Goal: Task Accomplishment & Management: Manage account settings

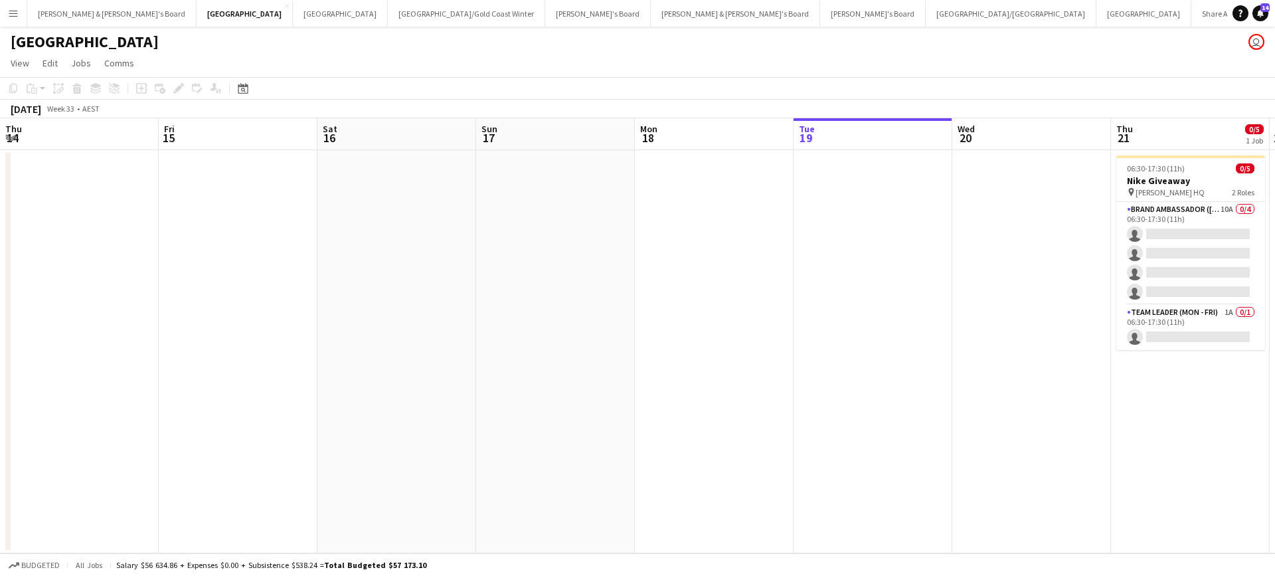
scroll to position [0, 547]
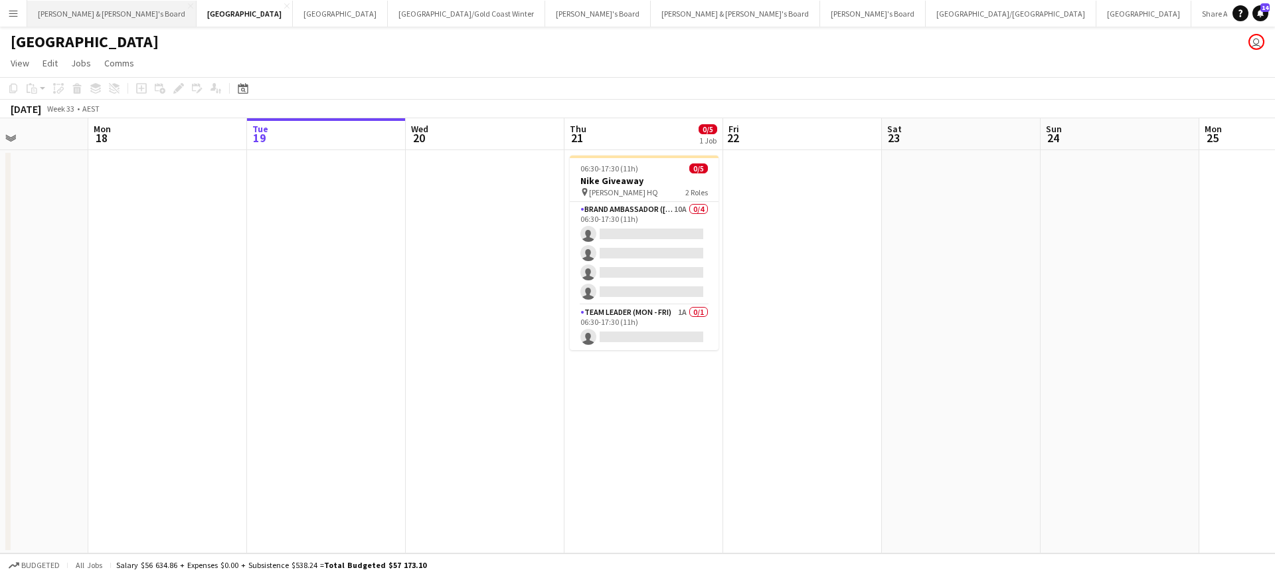
click at [85, 16] on button "James & Arrence's Board Close" at bounding box center [111, 14] width 169 height 26
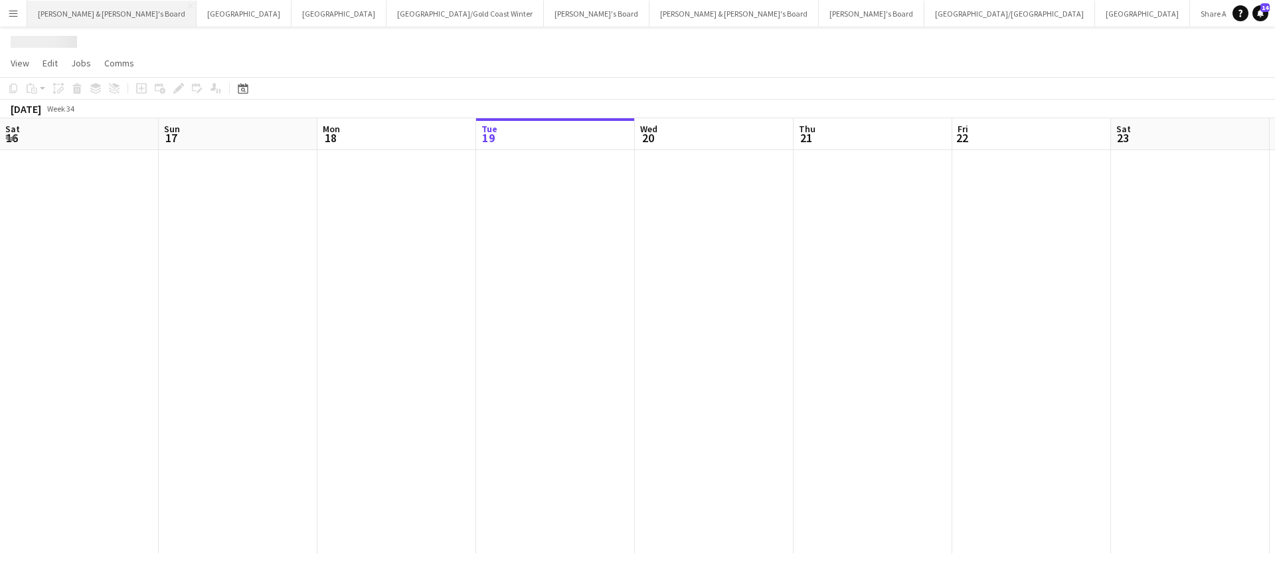
scroll to position [0, 317]
click at [85, 16] on button "James & Arrence's Board Close" at bounding box center [111, 14] width 169 height 26
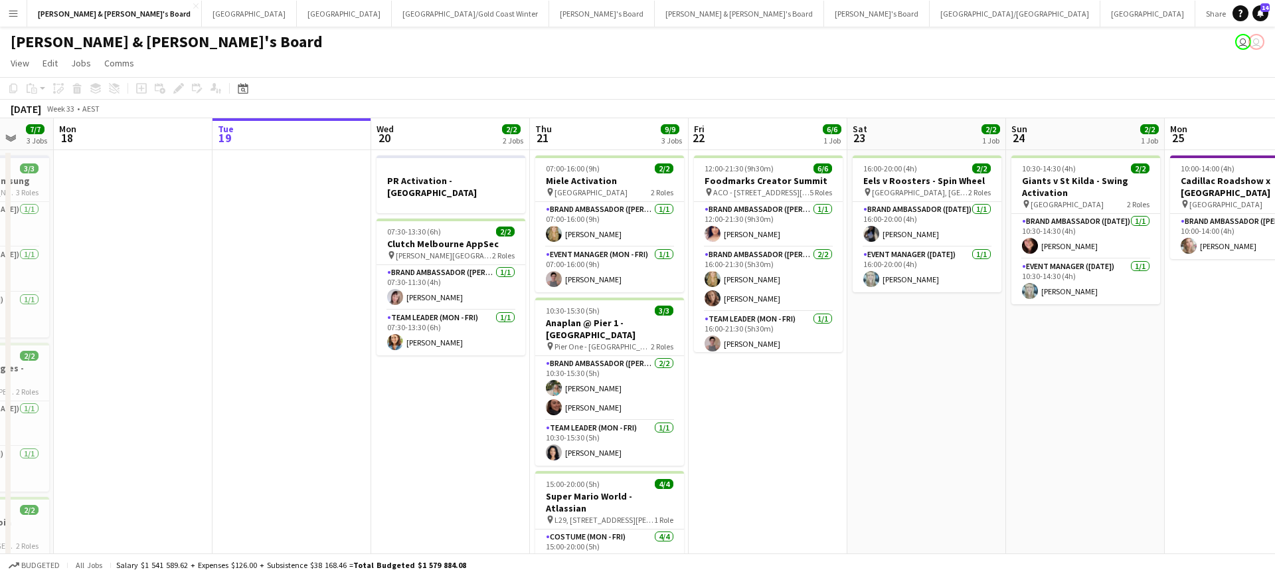
scroll to position [0, 422]
click at [458, 329] on app-card-role "Team Leader (Mon - Fri) 1/1 07:30-13:30 (6h) Chloe Gavin" at bounding box center [451, 332] width 149 height 45
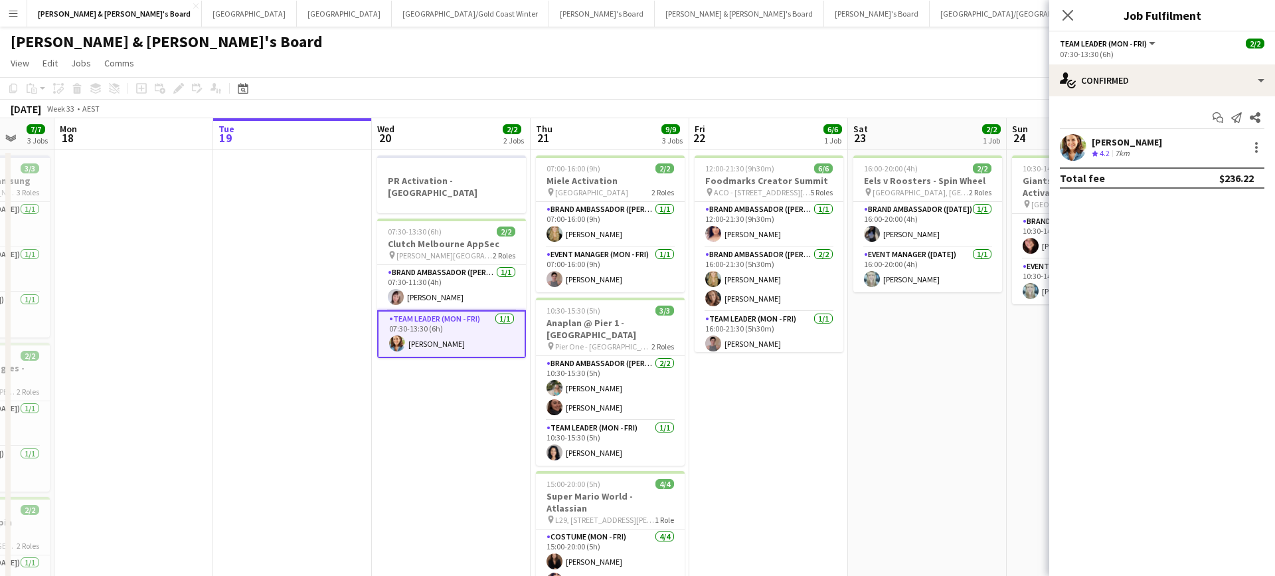
click at [1109, 155] on span "4.2" at bounding box center [1105, 153] width 10 height 10
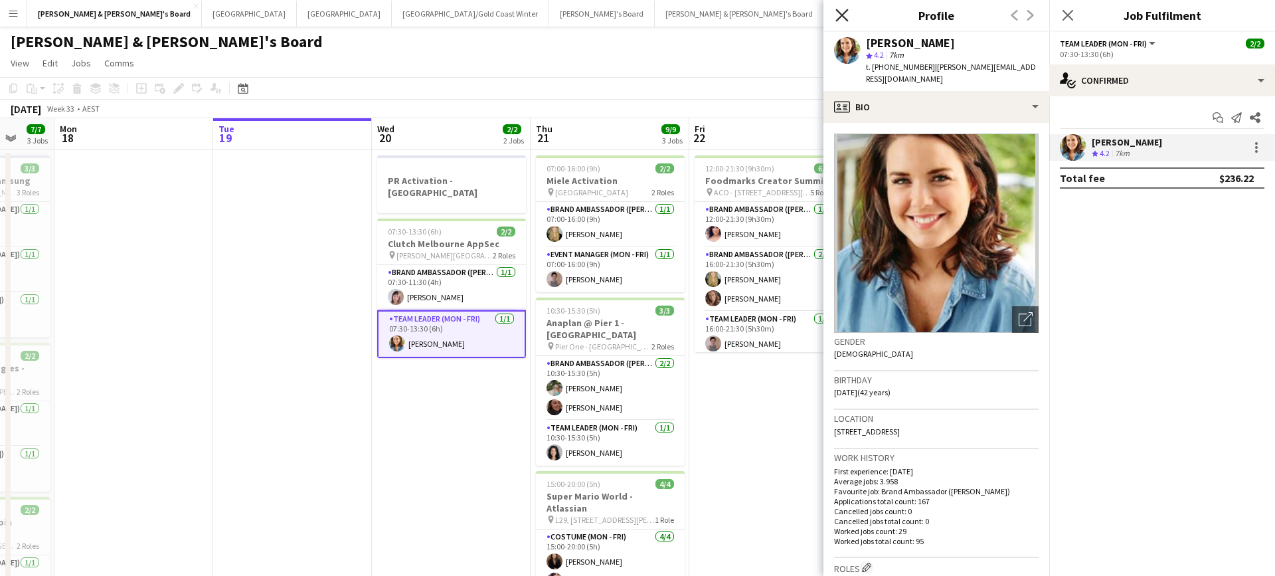
click at [842, 13] on icon "Close pop-in" at bounding box center [841, 15] width 13 height 13
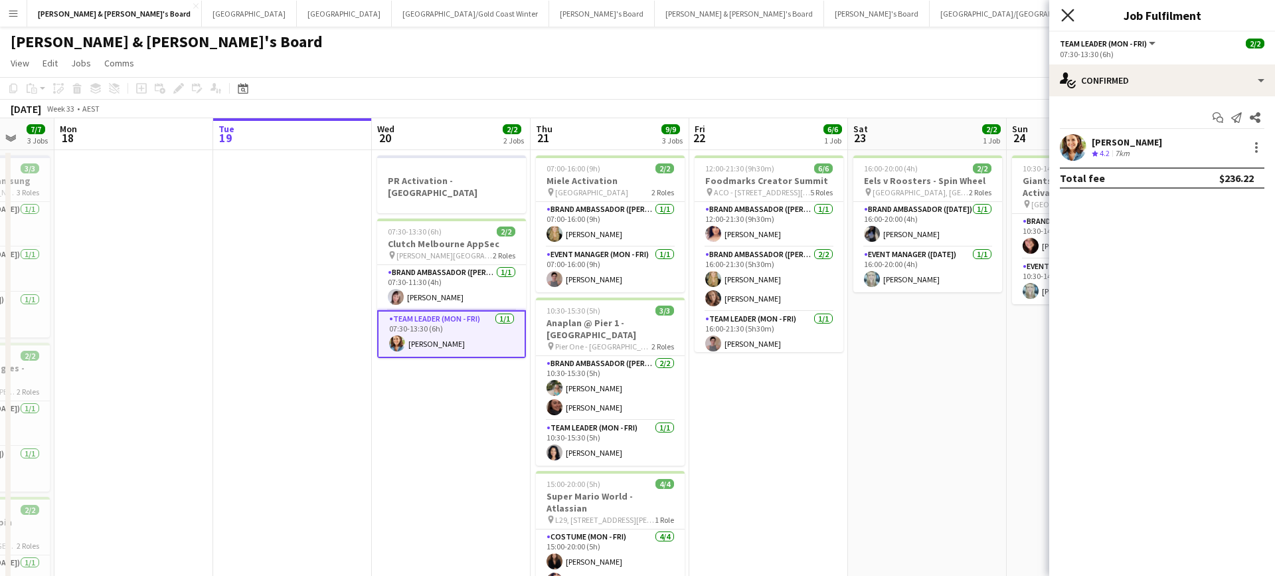
click at [1068, 14] on icon "Close pop-in" at bounding box center [1067, 15] width 13 height 13
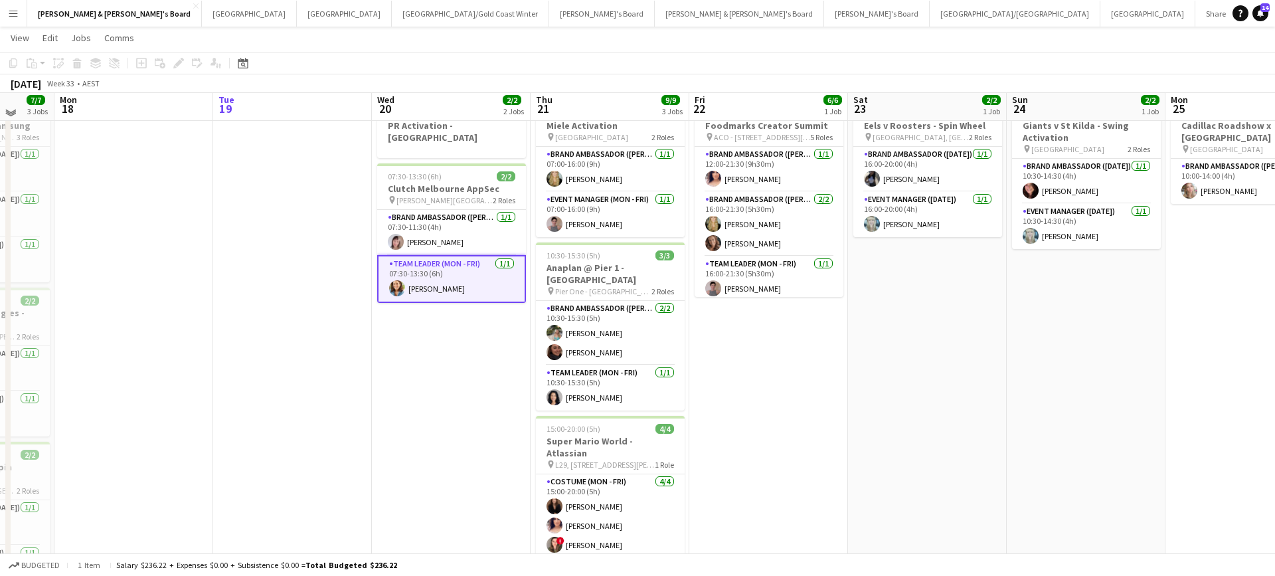
scroll to position [64, 0]
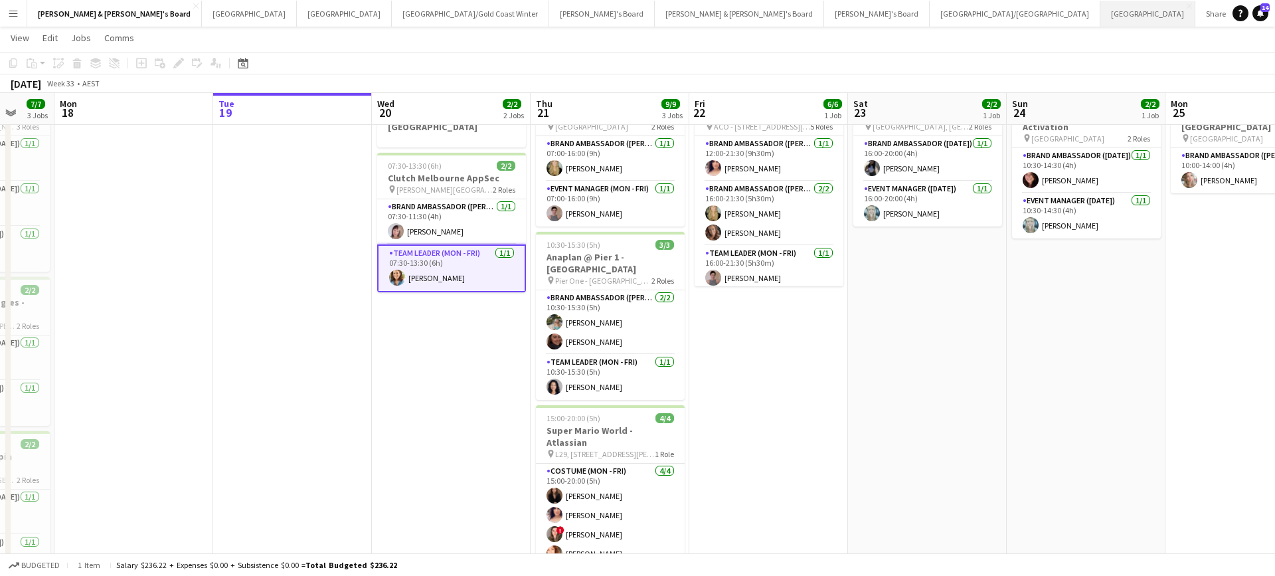
click at [1100, 11] on button "Adelaide Close" at bounding box center [1147, 14] width 95 height 26
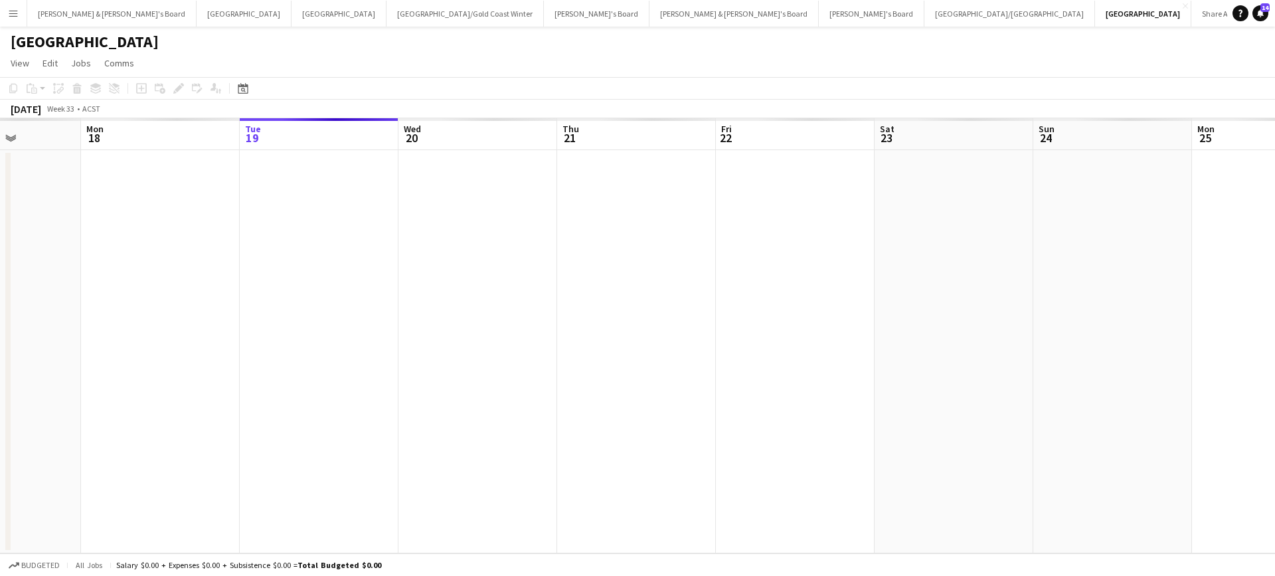
scroll to position [0, 375]
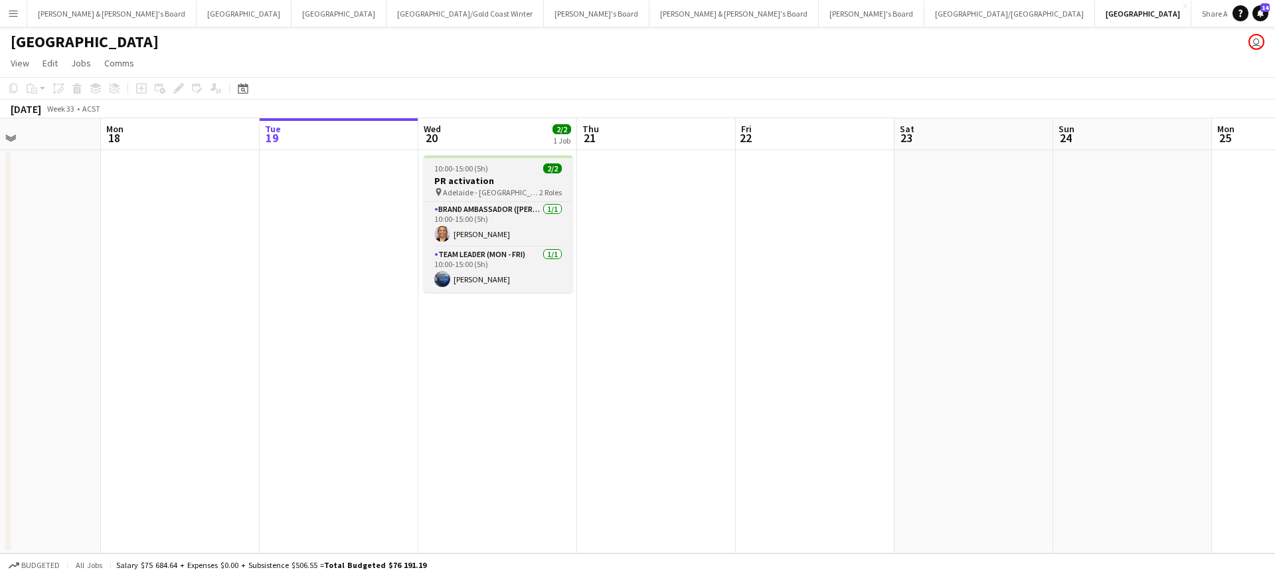
click at [483, 185] on h3 "PR activation" at bounding box center [498, 181] width 149 height 12
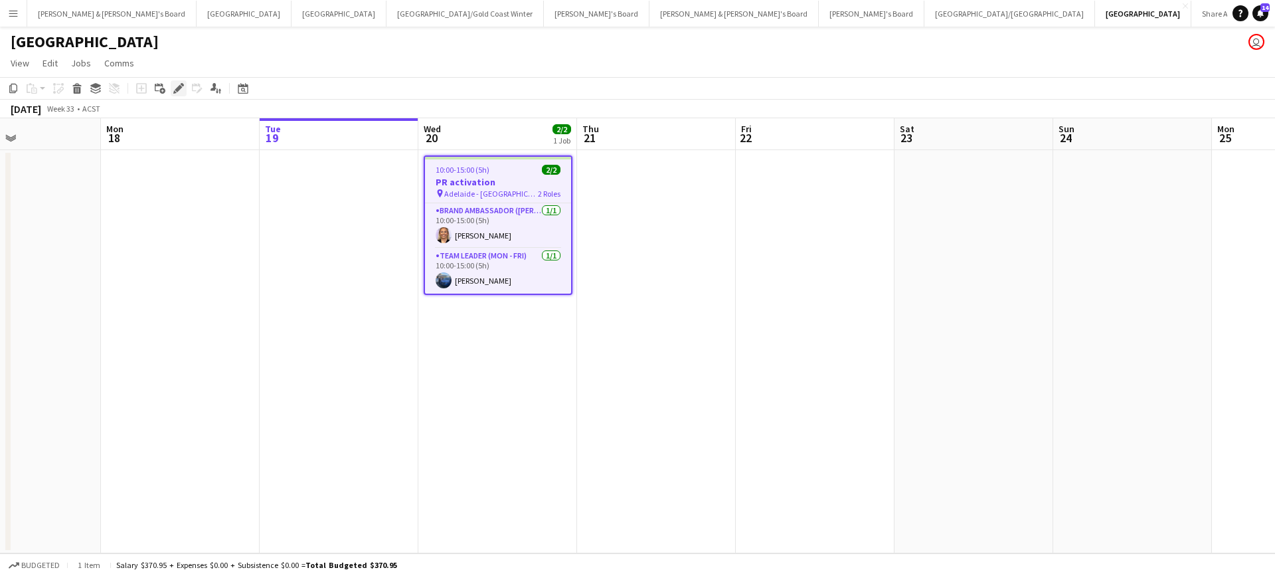
click at [179, 92] on icon "Edit" at bounding box center [178, 88] width 11 height 11
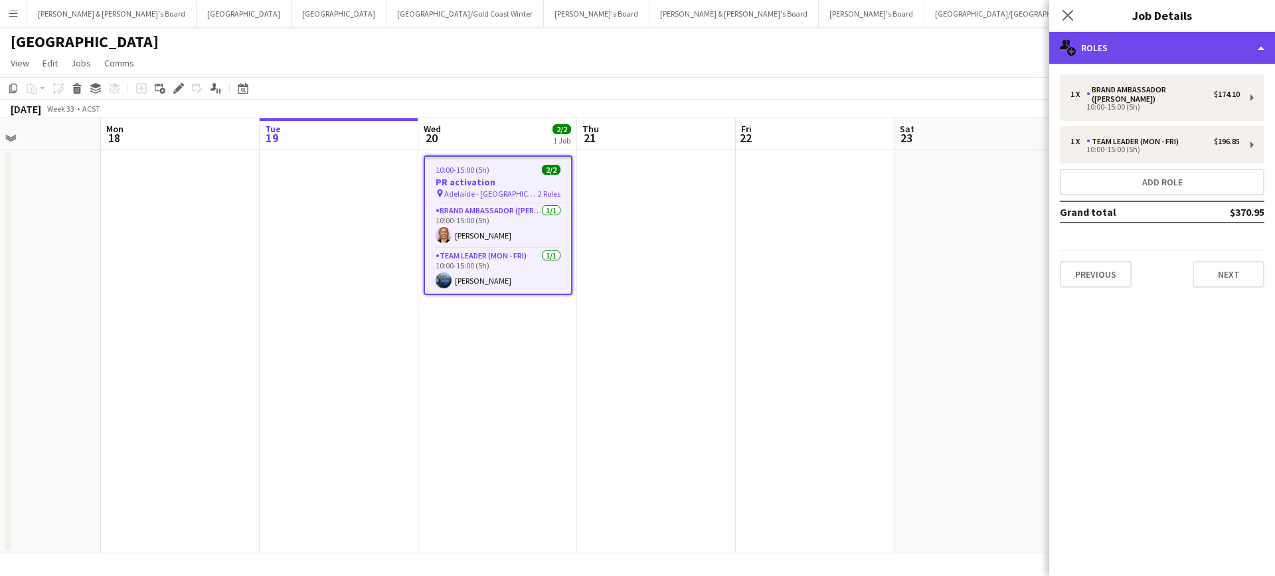
click at [1122, 35] on div "multiple-users-add Roles" at bounding box center [1162, 48] width 226 height 32
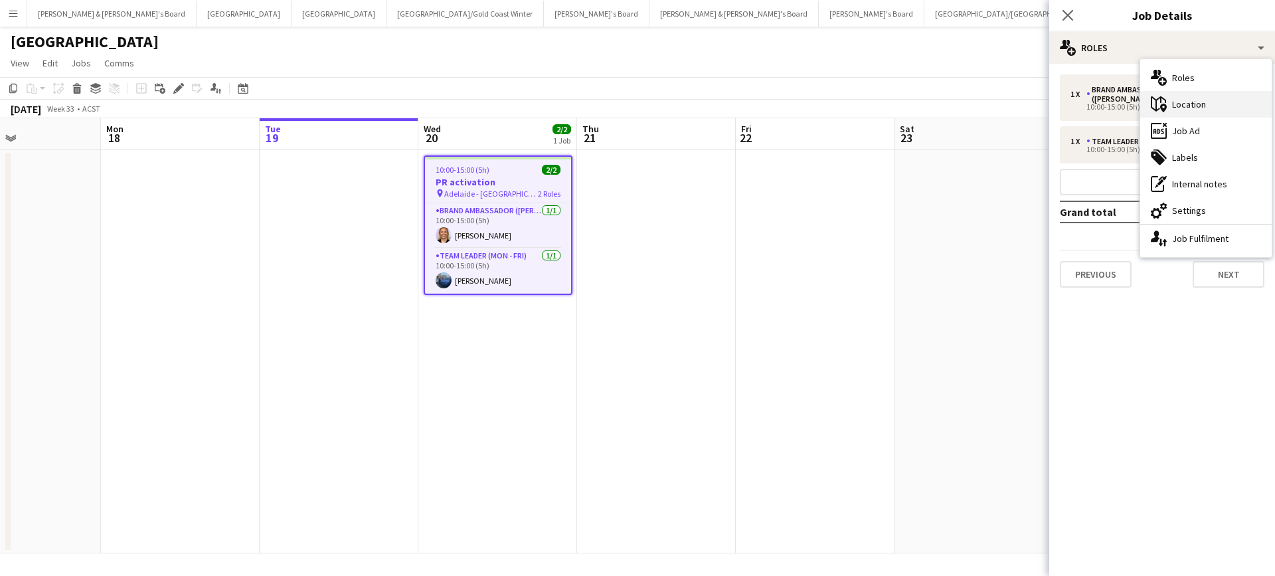
click at [1211, 108] on div "maps-pin-1 Location" at bounding box center [1205, 104] width 131 height 27
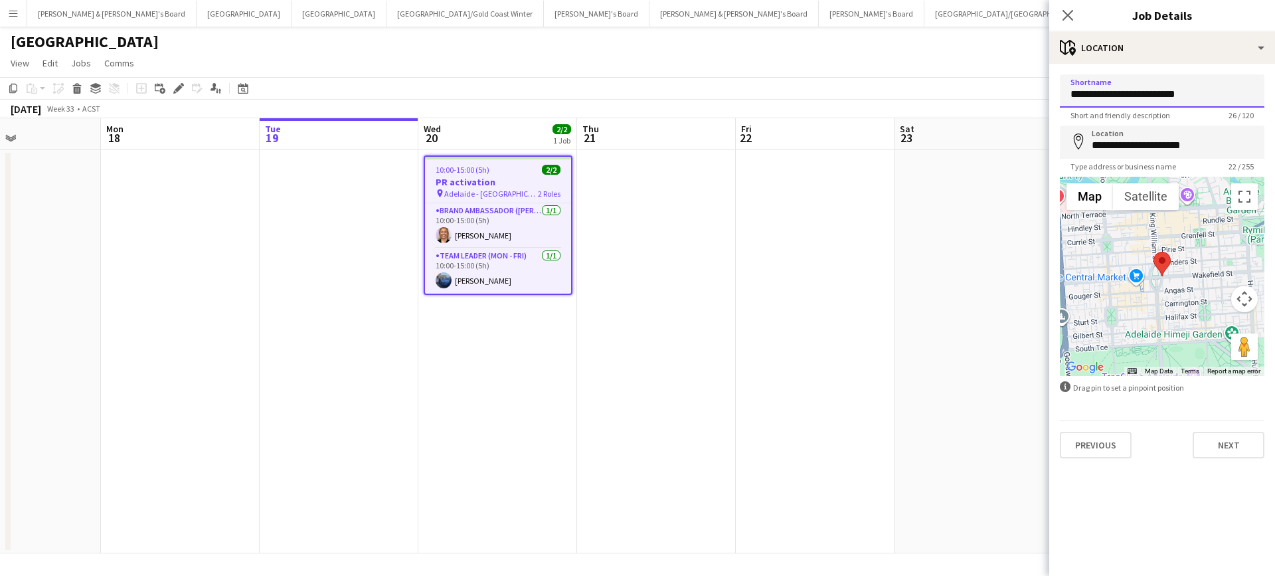
type input "**********"
drag, startPoint x: 1197, startPoint y: 145, endPoint x: 1039, endPoint y: 139, distance: 158.1
type input "**********"
click at [1227, 436] on button "Next" at bounding box center [1229, 445] width 72 height 27
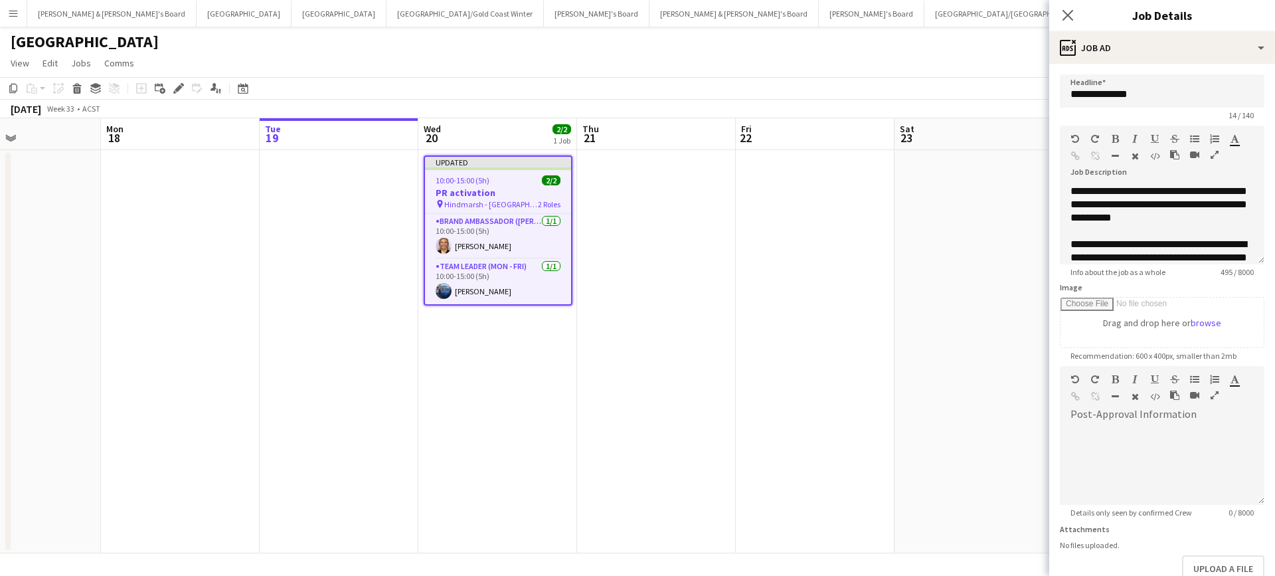
click at [952, 444] on app-date-cell at bounding box center [974, 351] width 159 height 403
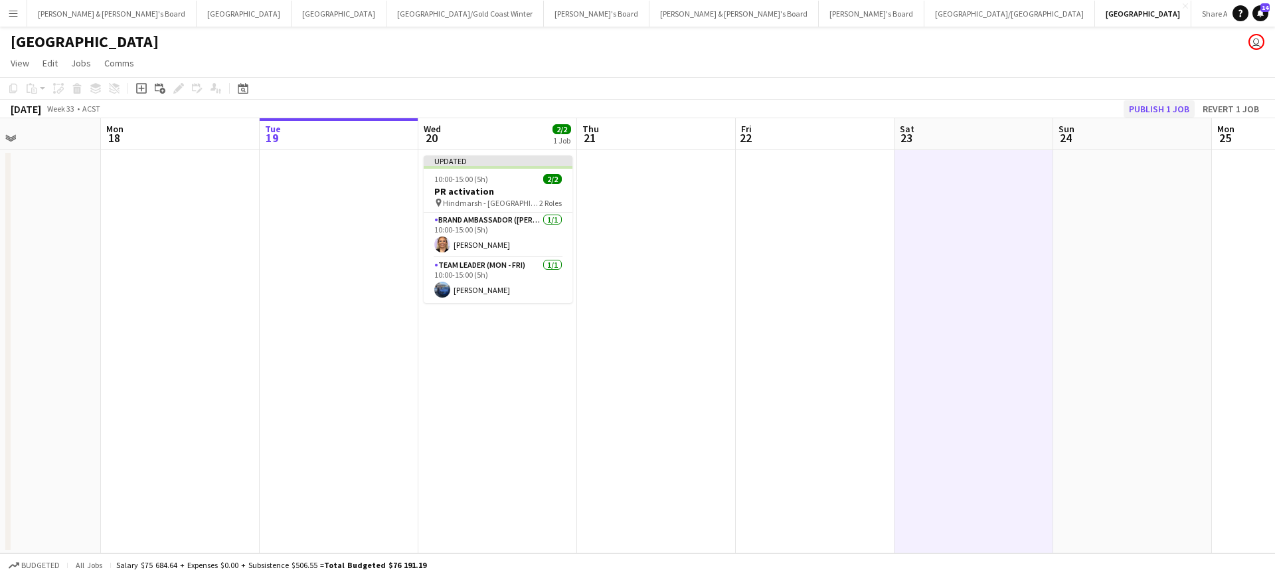
click at [1152, 106] on button "Publish 1 job" at bounding box center [1159, 108] width 71 height 17
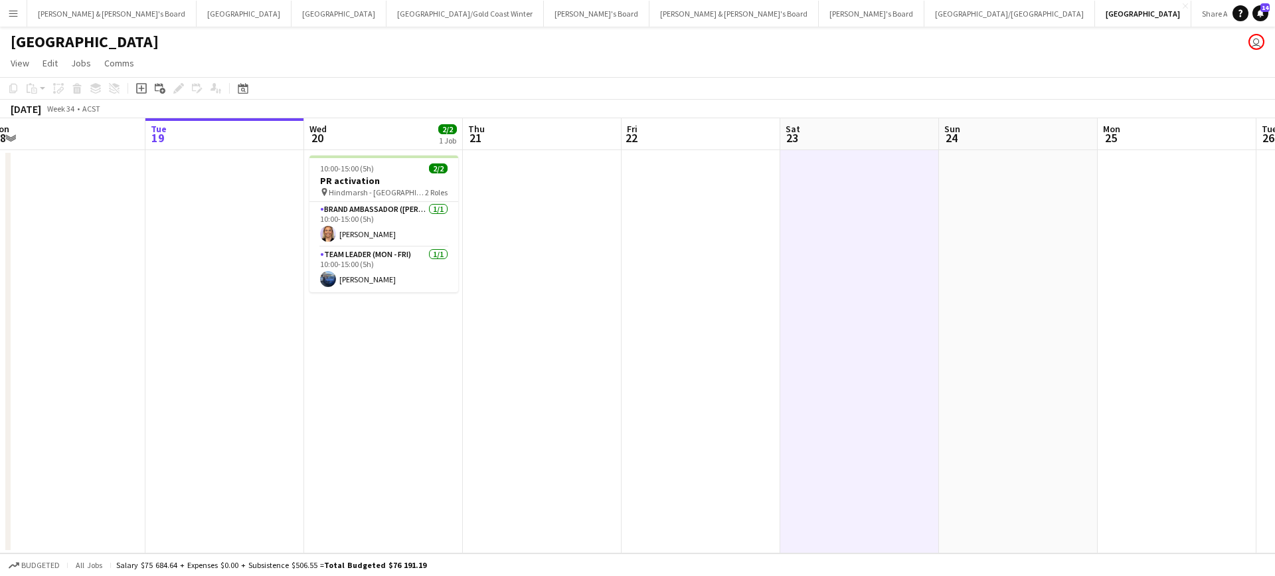
scroll to position [0, 492]
click at [375, 274] on app-card-role "Team Leader (Mon - Fri) 1/1 10:00-15:00 (5h) Jessica West" at bounding box center [381, 269] width 149 height 45
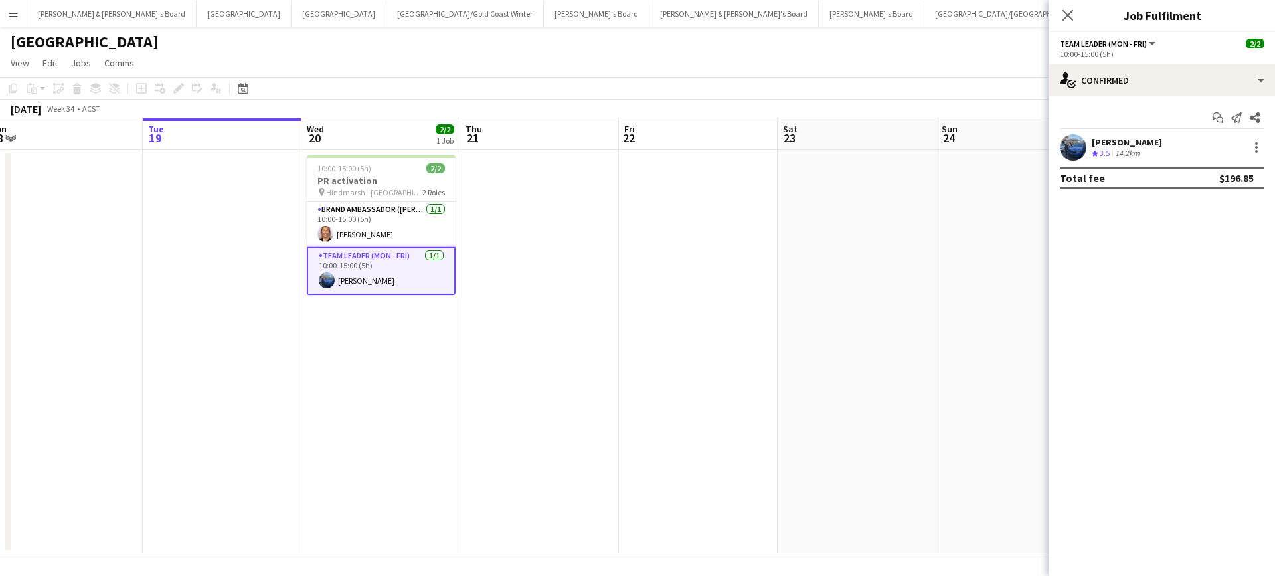
click at [1120, 150] on div "14.2km" at bounding box center [1127, 153] width 30 height 11
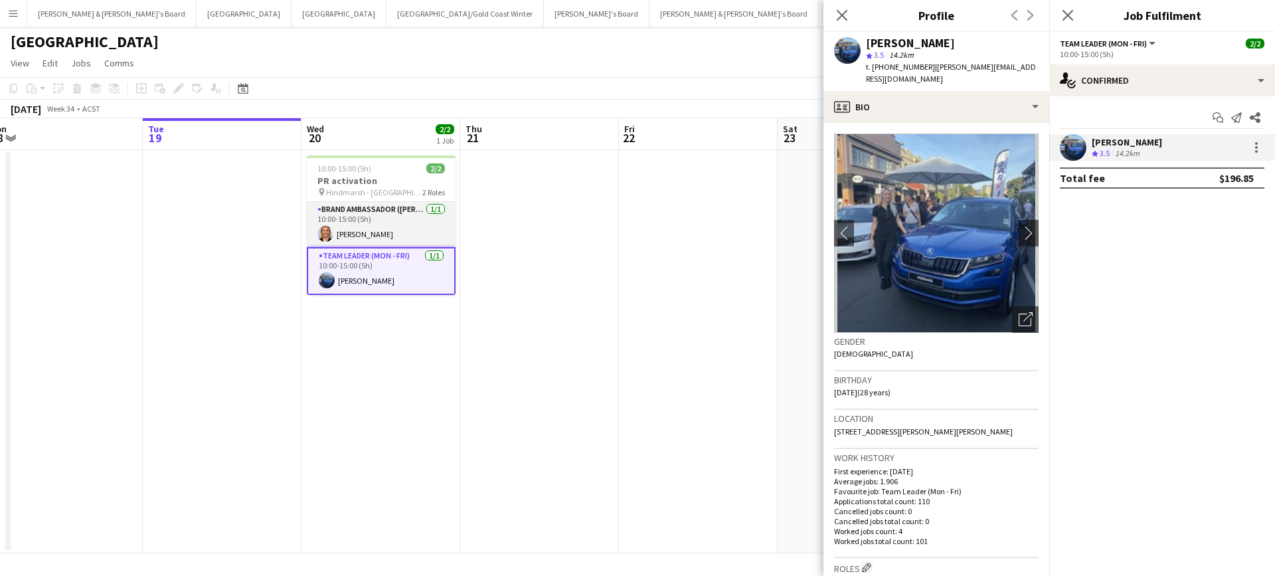
click at [377, 234] on app-card-role "Brand Ambassador (Mon - Fri) 1/1 10:00-15:00 (5h) Megan Montgomery" at bounding box center [381, 224] width 149 height 45
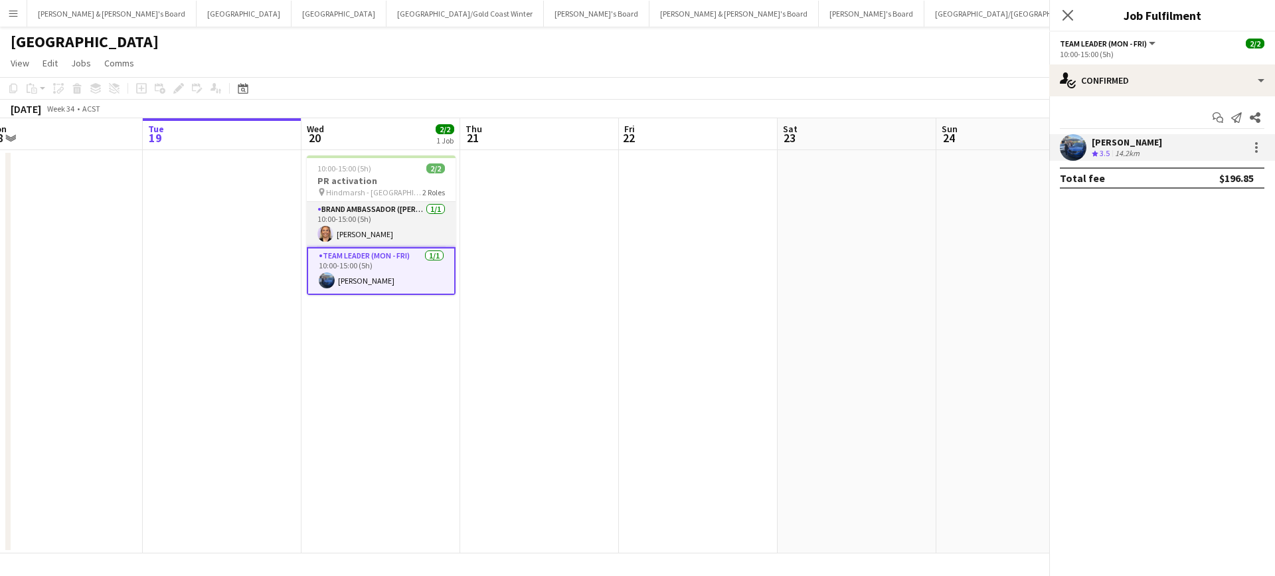
click at [377, 234] on app-card-role "Brand Ambassador (Mon - Fri) 1/1 10:00-15:00 (5h) Megan Montgomery" at bounding box center [381, 224] width 149 height 45
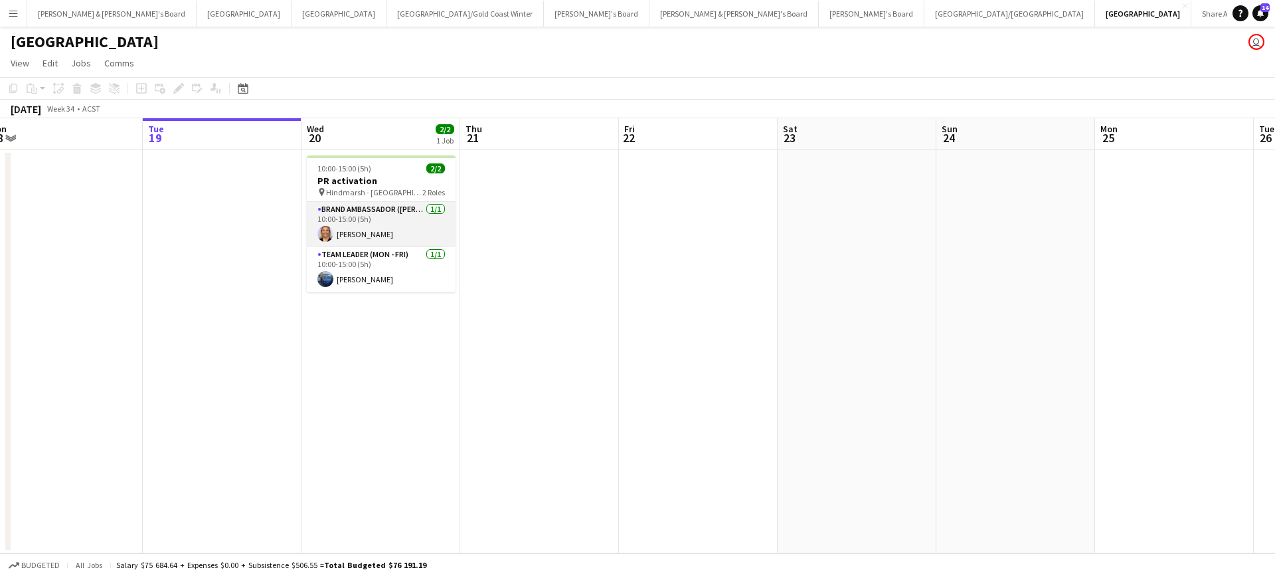
click at [397, 218] on app-card-role "Brand Ambassador (Mon - Fri) 1/1 10:00-15:00 (5h) Megan Montgomery" at bounding box center [381, 224] width 149 height 45
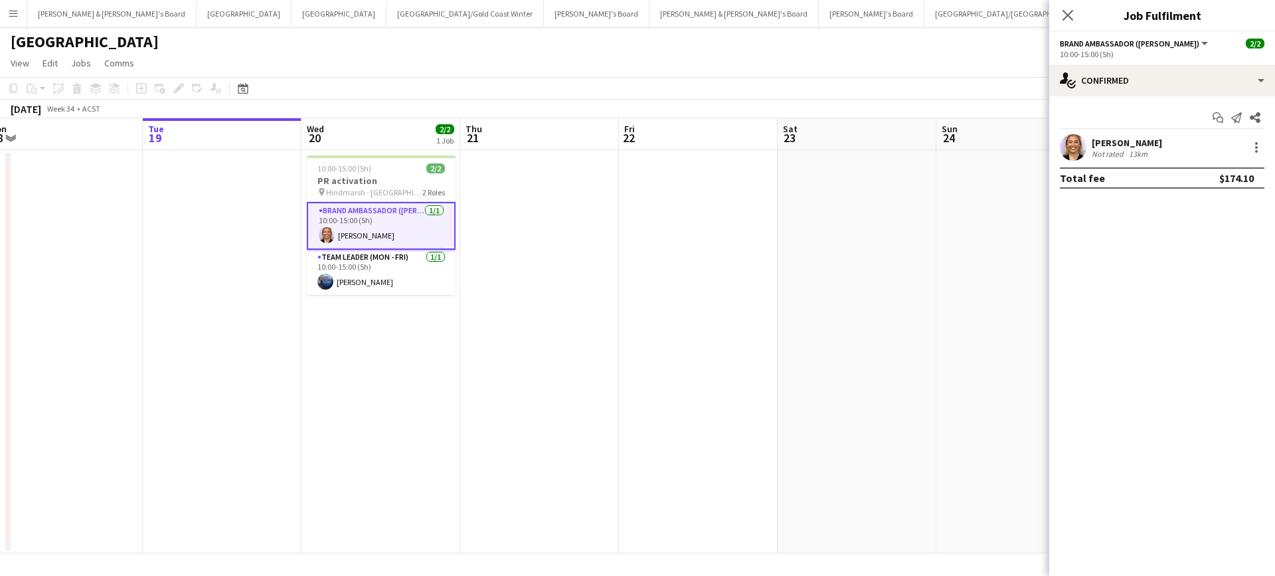
click at [1117, 147] on div "Megan Montgomery" at bounding box center [1127, 143] width 70 height 12
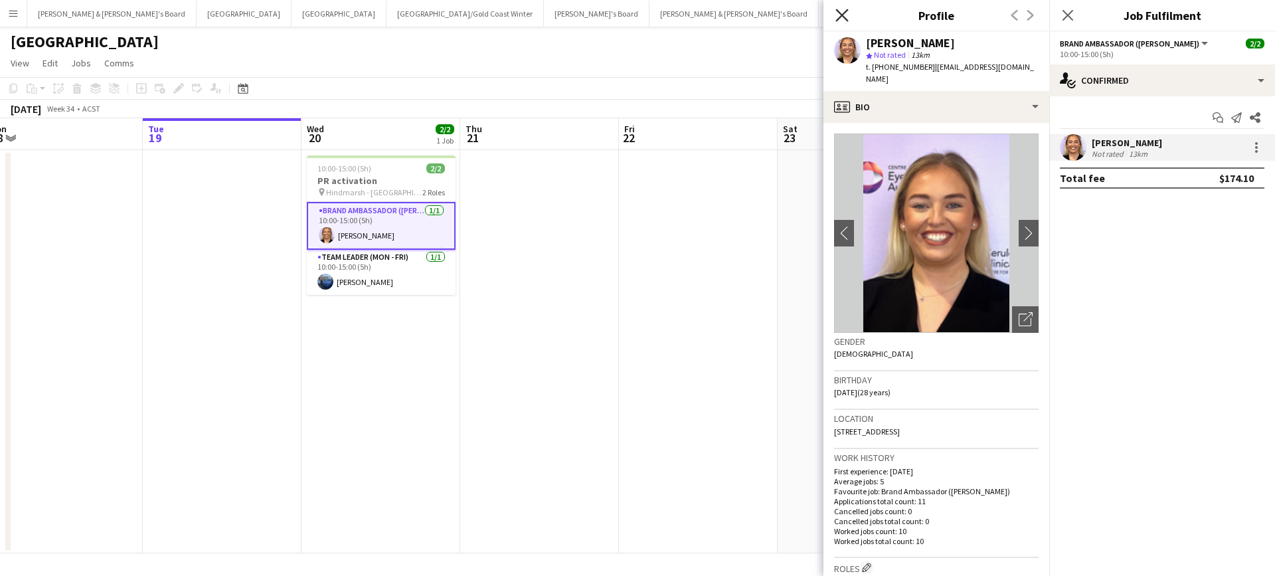
click at [841, 14] on icon at bounding box center [841, 15] width 13 height 13
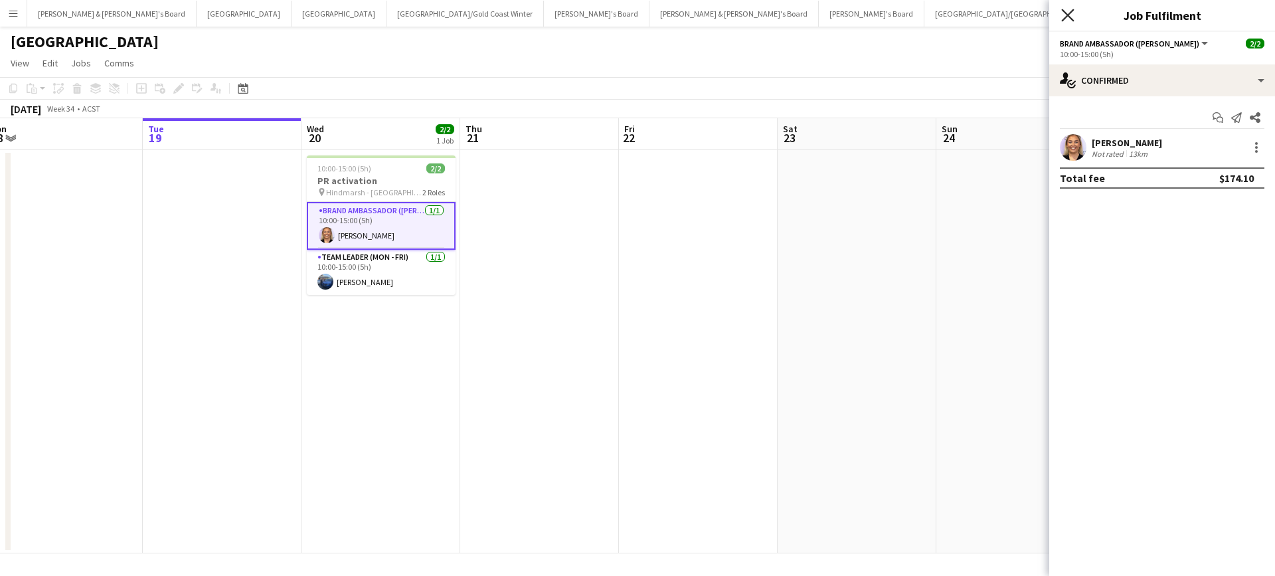
click at [1068, 15] on icon at bounding box center [1067, 15] width 13 height 13
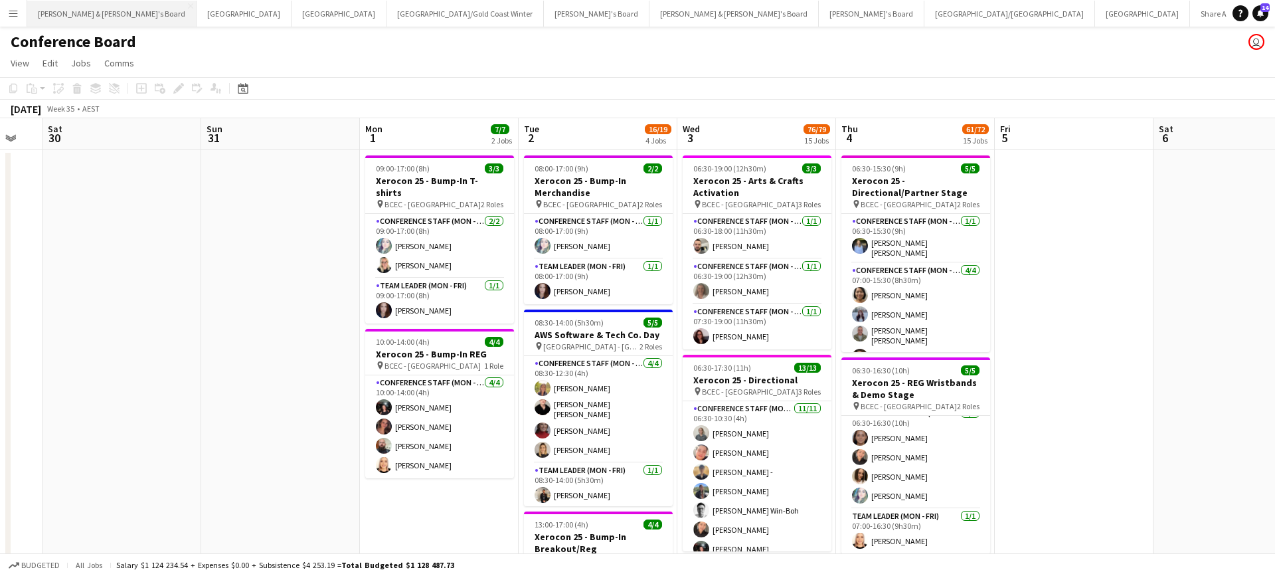
click at [94, 11] on button "James & Arrence's Board Close" at bounding box center [111, 14] width 169 height 26
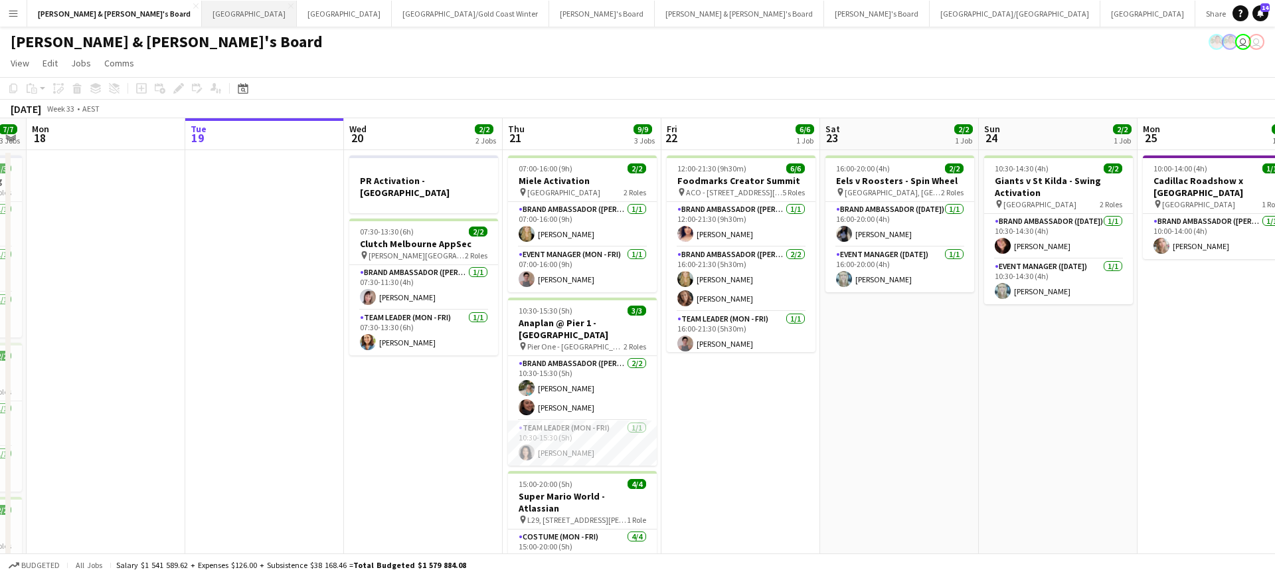
click at [202, 20] on button "Sydney Close" at bounding box center [249, 14] width 95 height 26
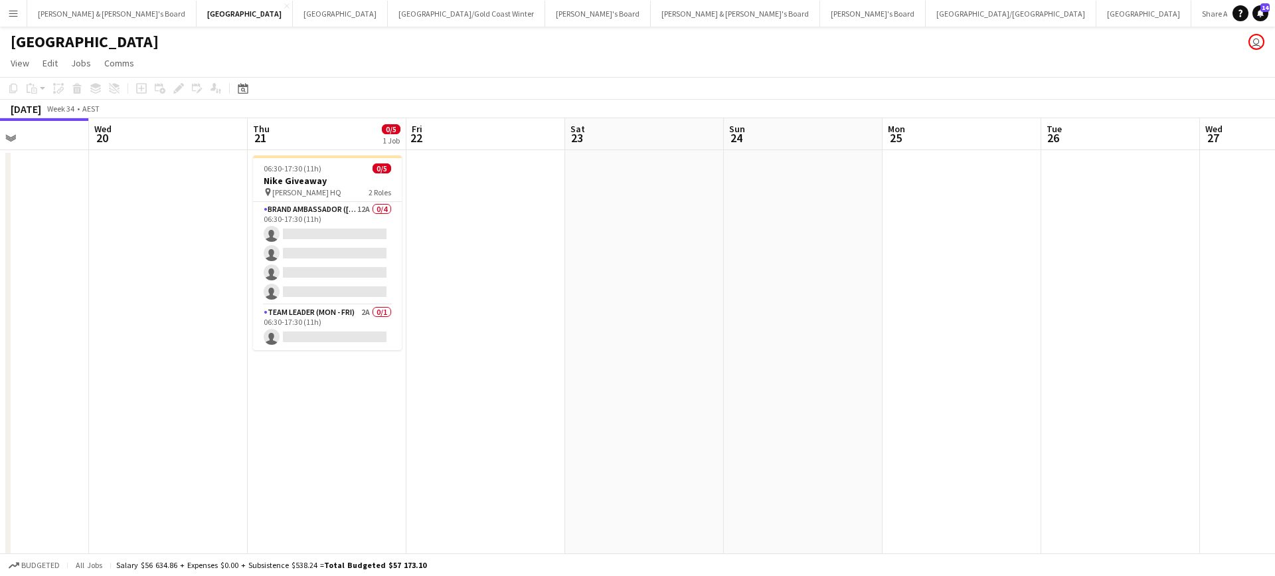
scroll to position [0, 550]
click at [388, 12] on button "Brisbane/Gold Coast Winter Close" at bounding box center [466, 14] width 157 height 26
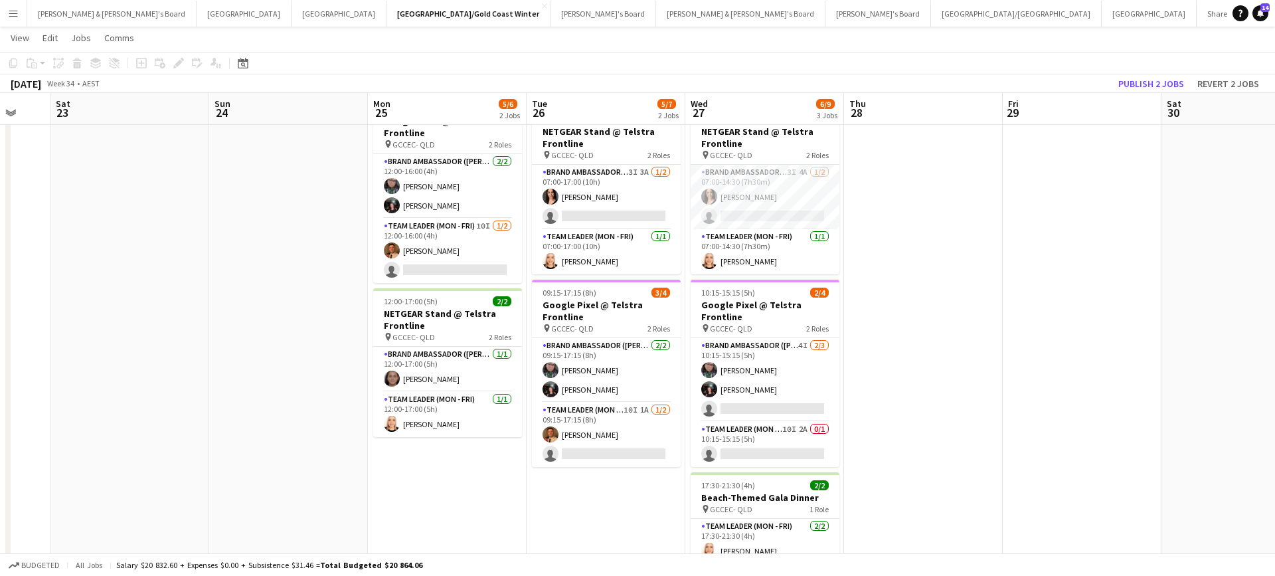
scroll to position [0, 424]
click at [630, 189] on app-card-role "Brand Ambassador (Mon - Fri) 3I 3A 1/2 07:00-17:00 (10h) Ashleigh Mehler single…" at bounding box center [607, 197] width 149 height 64
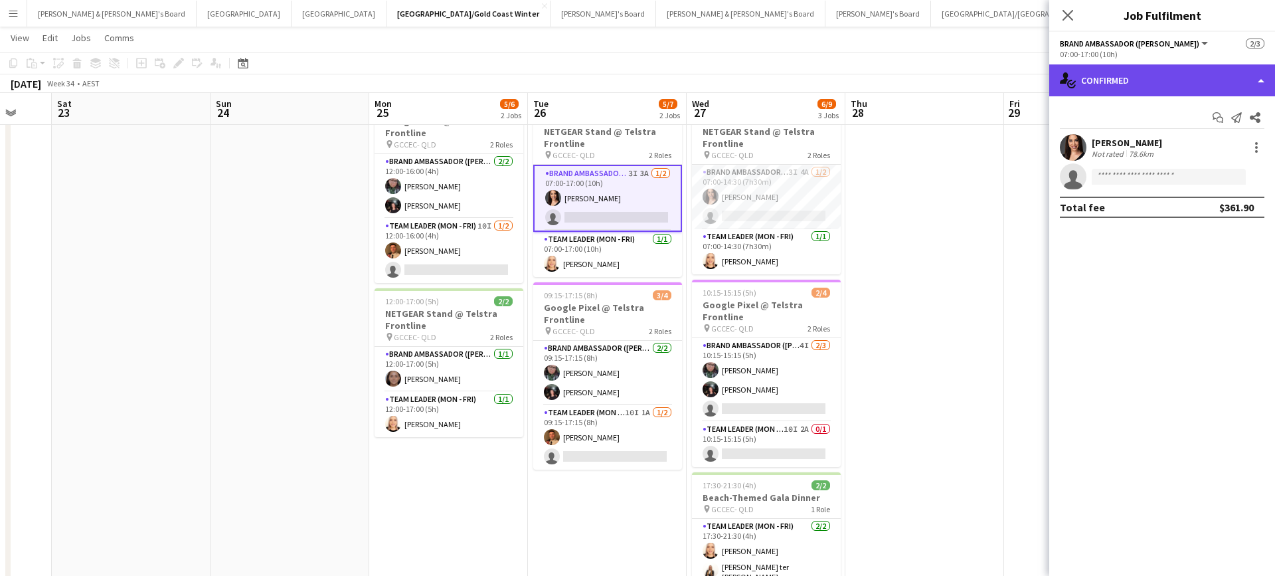
click at [1132, 82] on div "single-neutral-actions-check-2 Confirmed" at bounding box center [1162, 80] width 226 height 32
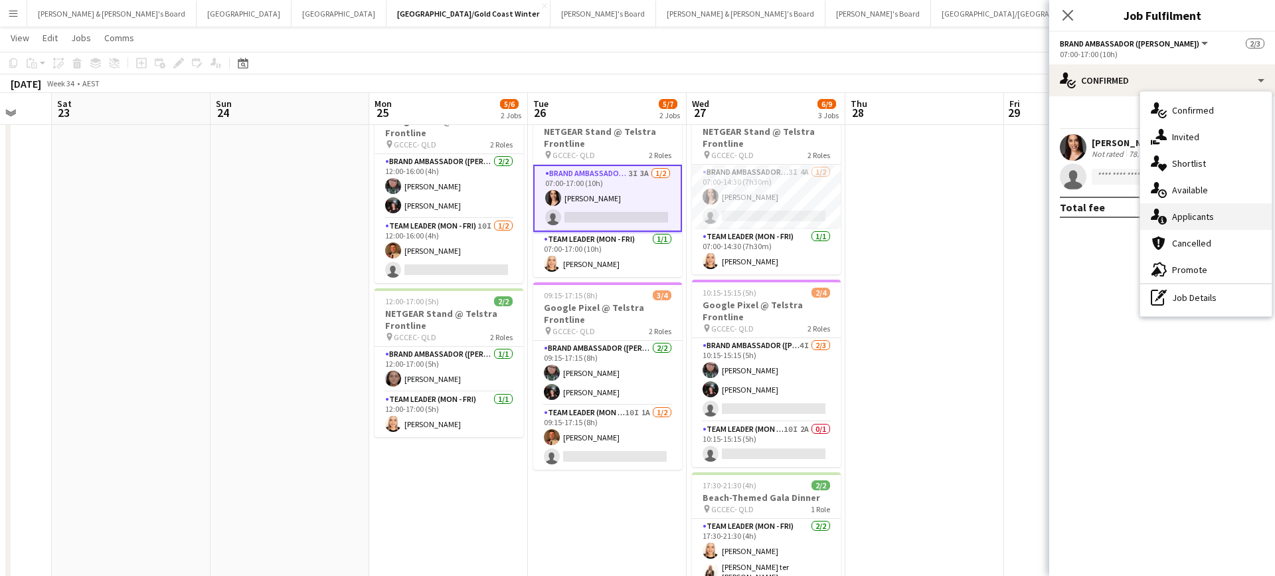
click at [1190, 219] on div "single-neutral-actions-information Applicants" at bounding box center [1205, 216] width 131 height 27
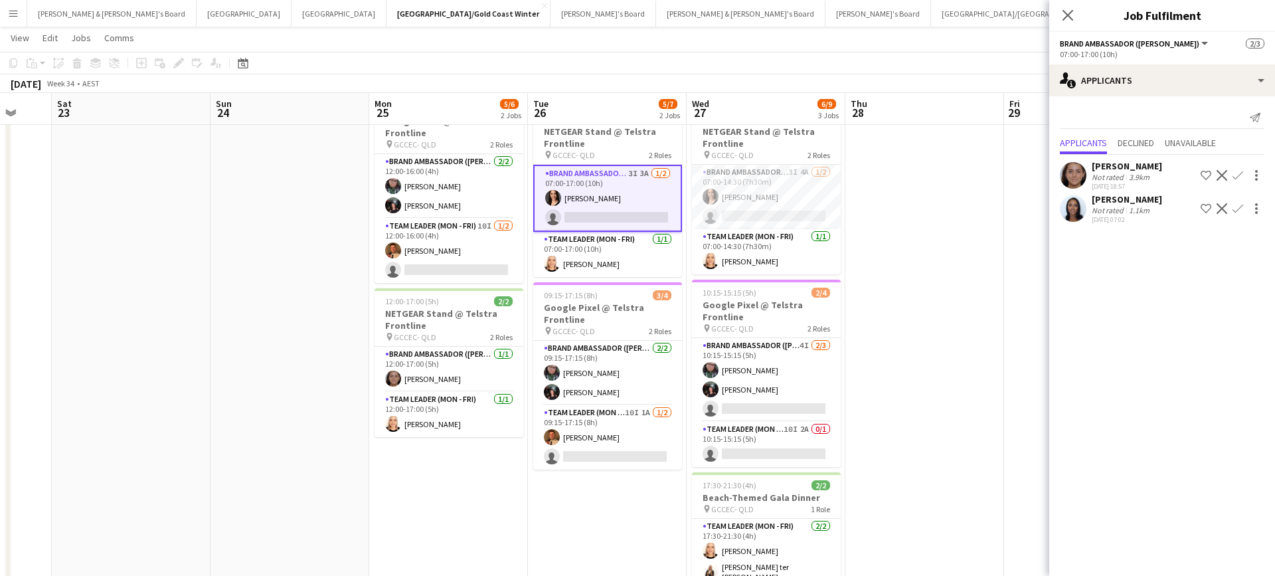
click at [981, 322] on app-date-cell at bounding box center [924, 342] width 159 height 505
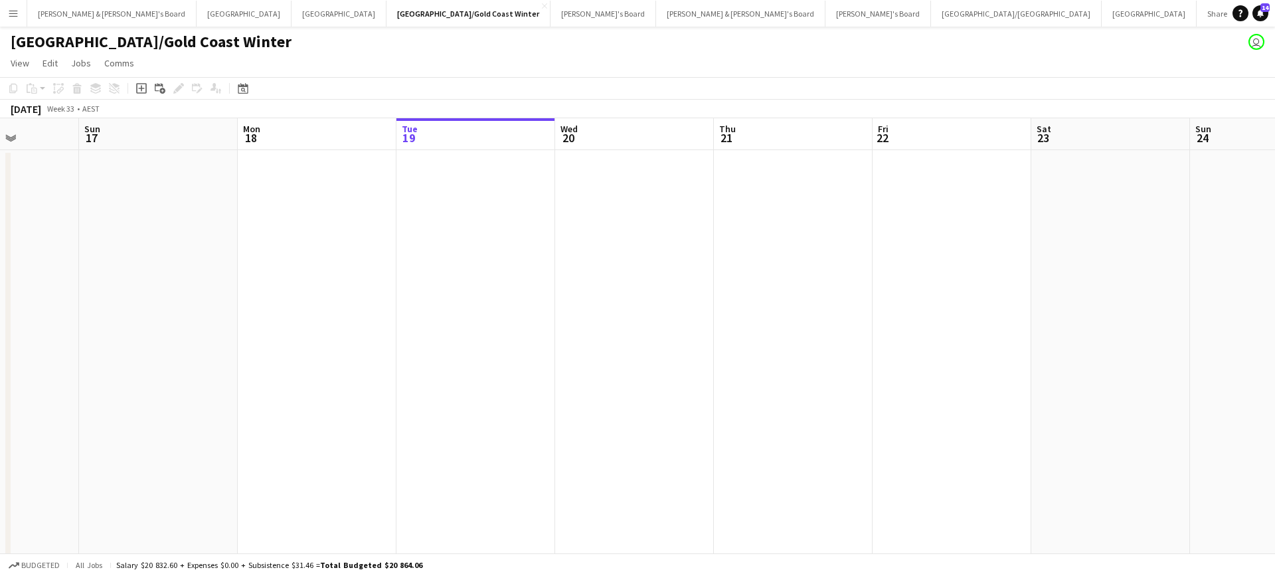
scroll to position [0, 0]
click at [97, 18] on button "James & Arrence's Board Close" at bounding box center [111, 14] width 169 height 26
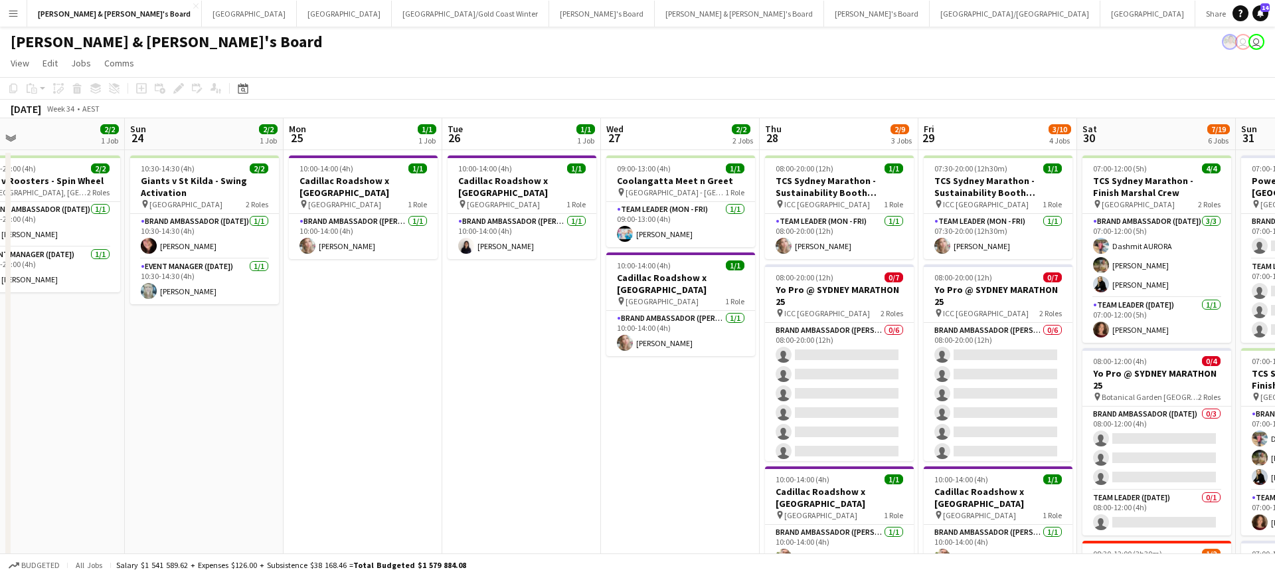
scroll to position [0, 516]
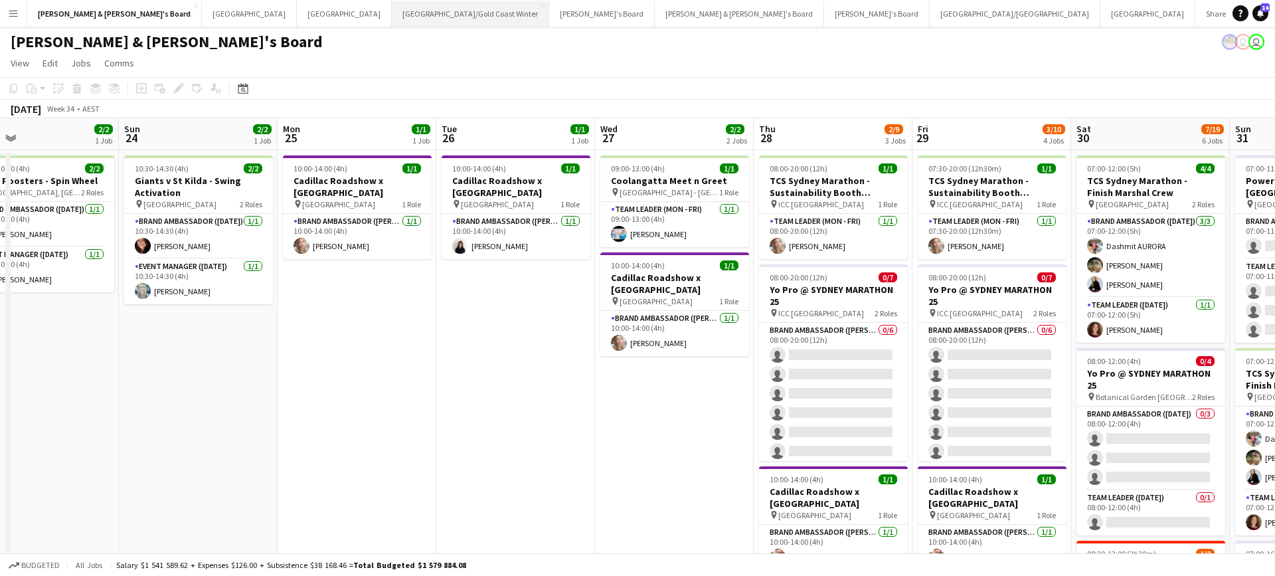
click at [392, 19] on button "Brisbane/Gold Coast Winter Close" at bounding box center [470, 14] width 157 height 26
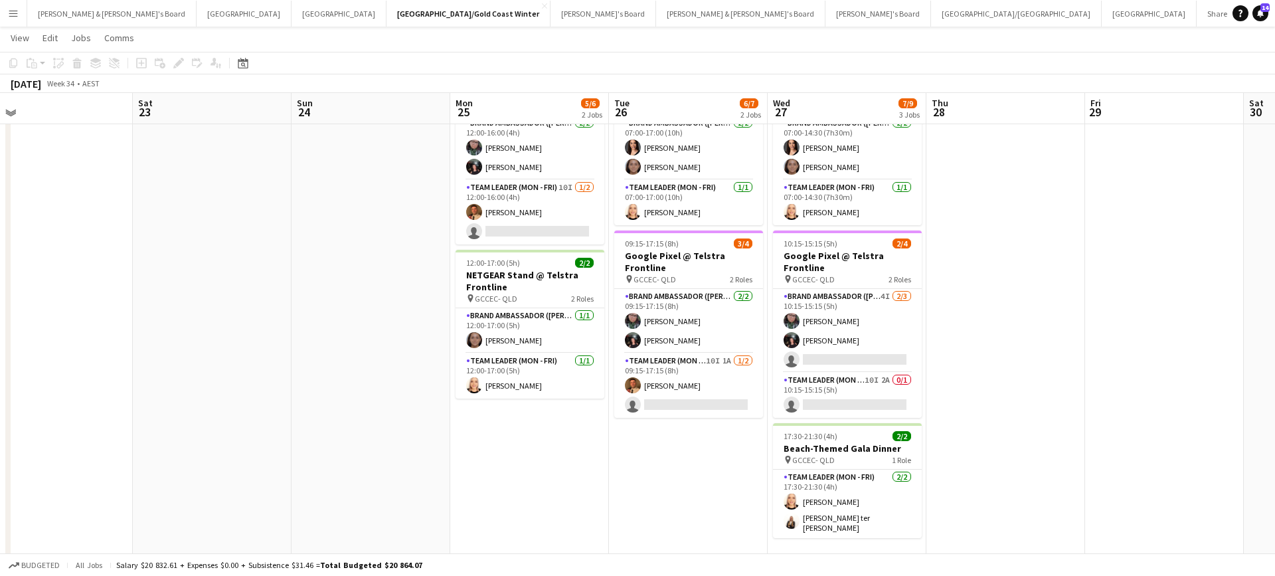
scroll to position [98, 0]
click at [835, 523] on app-card-role "Team Leader (Mon - Fri) 2/2 17:30-21:30 (4h) Nicole Armstrong Raquel ter Haar" at bounding box center [847, 503] width 149 height 68
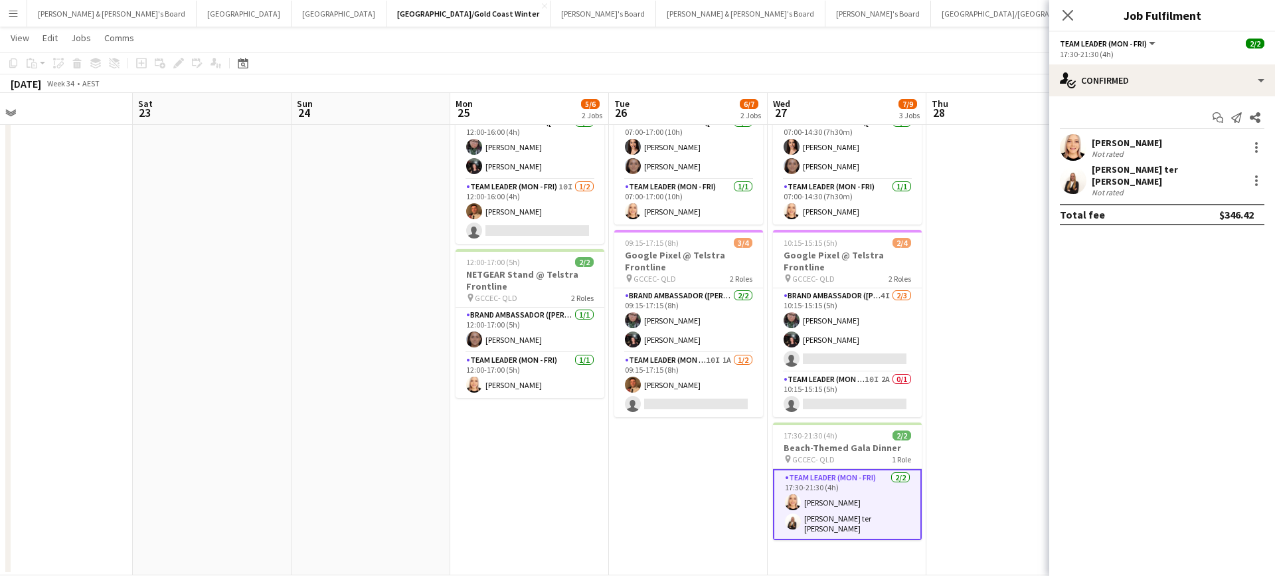
click at [1118, 175] on div "[PERSON_NAME] ter [PERSON_NAME]" at bounding box center [1167, 175] width 151 height 24
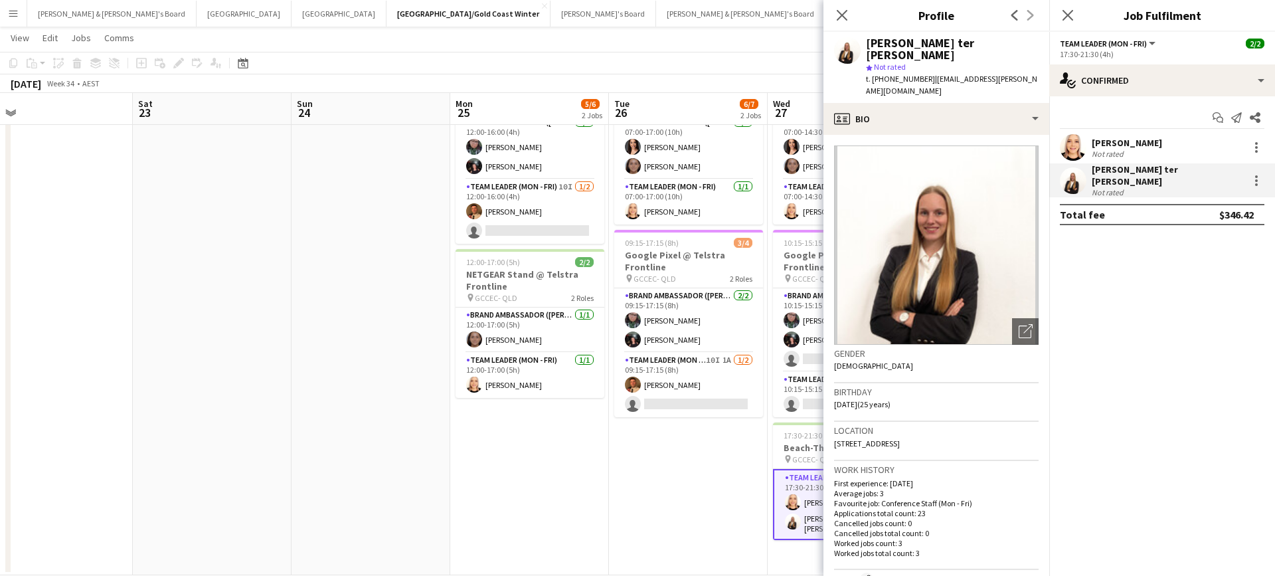
scroll to position [0, 0]
click at [972, 212] on img at bounding box center [936, 244] width 205 height 199
click at [976, 239] on img at bounding box center [936, 244] width 205 height 199
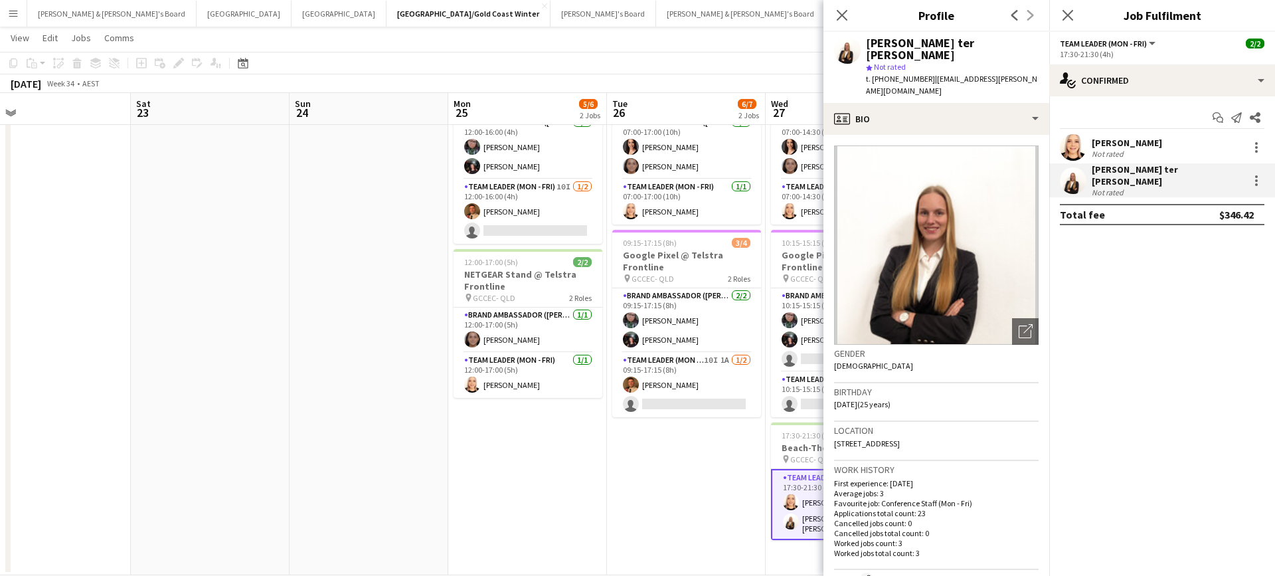
click at [725, 489] on app-date-cell "07:00-17:00 (10h) 3/3 NETGEAR Stand @ Telstra Frontline pin GCCEC- QLD 2 Roles …" at bounding box center [686, 313] width 159 height 524
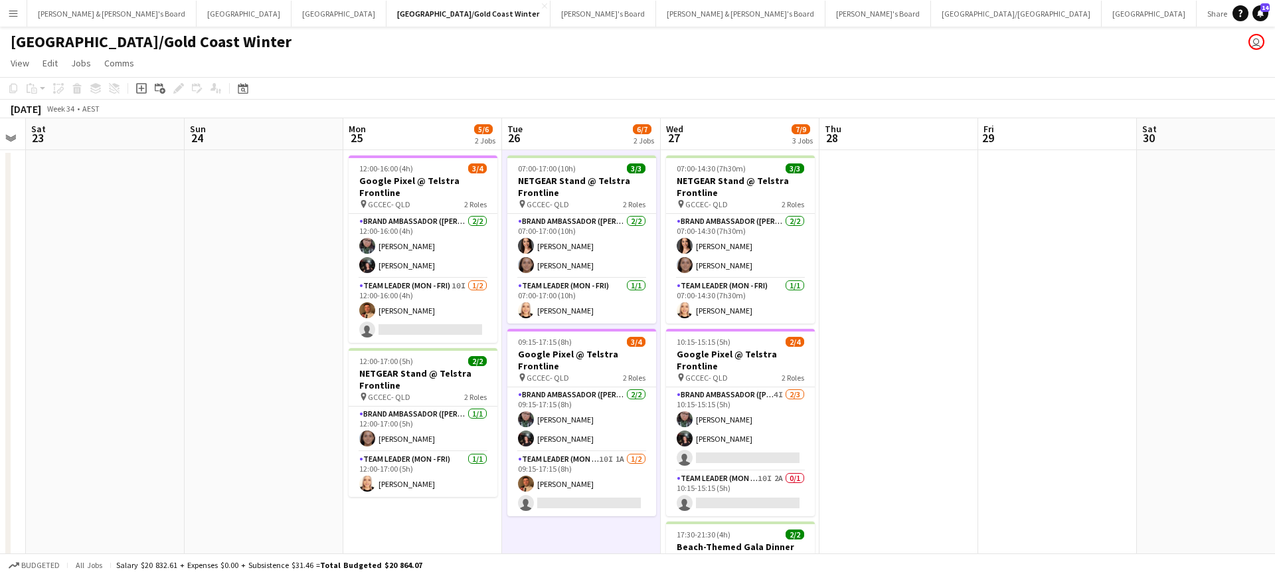
scroll to position [0, 610]
click at [85, 6] on button "James & Arrence's Board Close" at bounding box center [111, 14] width 169 height 26
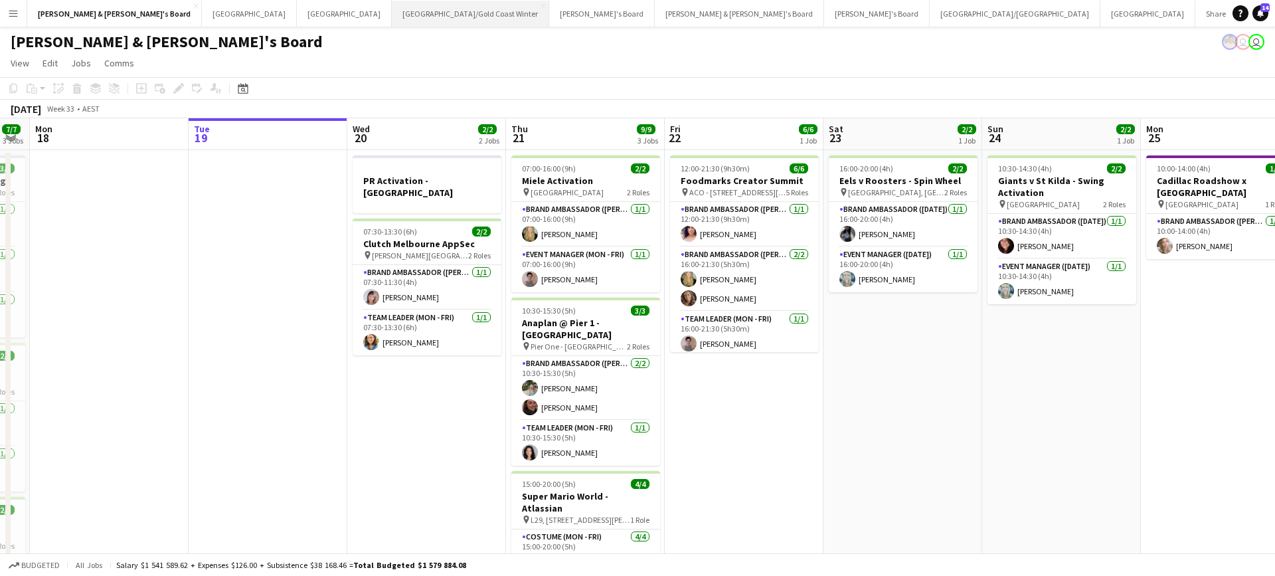
click at [392, 19] on button "Brisbane/Gold Coast Winter Close" at bounding box center [470, 14] width 157 height 26
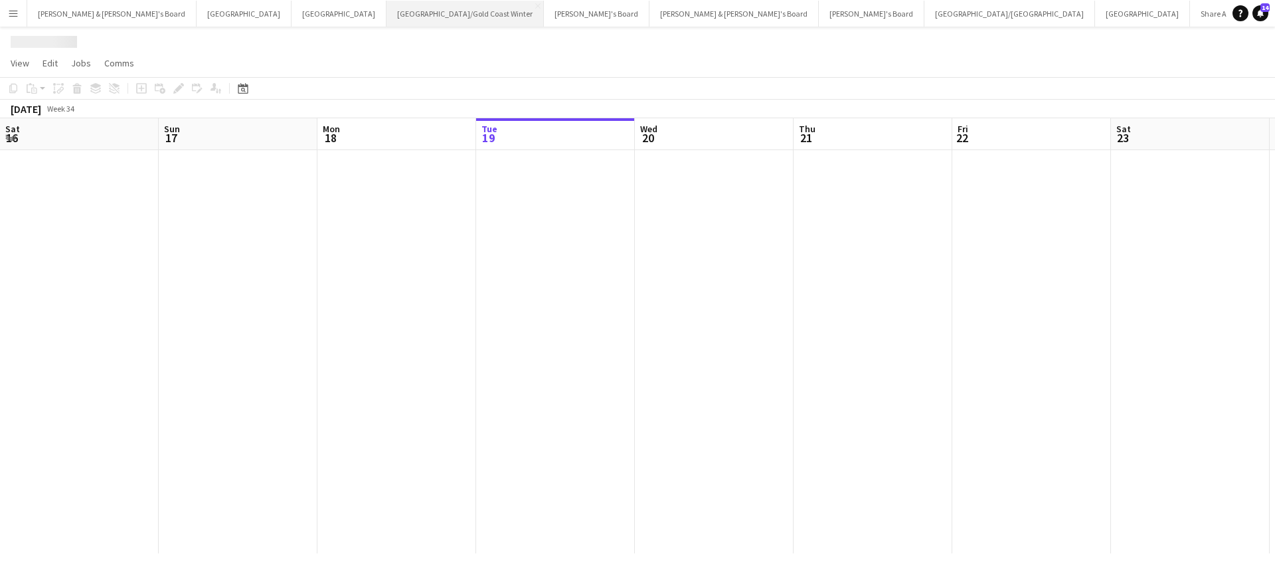
click at [386, 19] on button "Brisbane/Gold Coast Winter Close" at bounding box center [464, 14] width 157 height 26
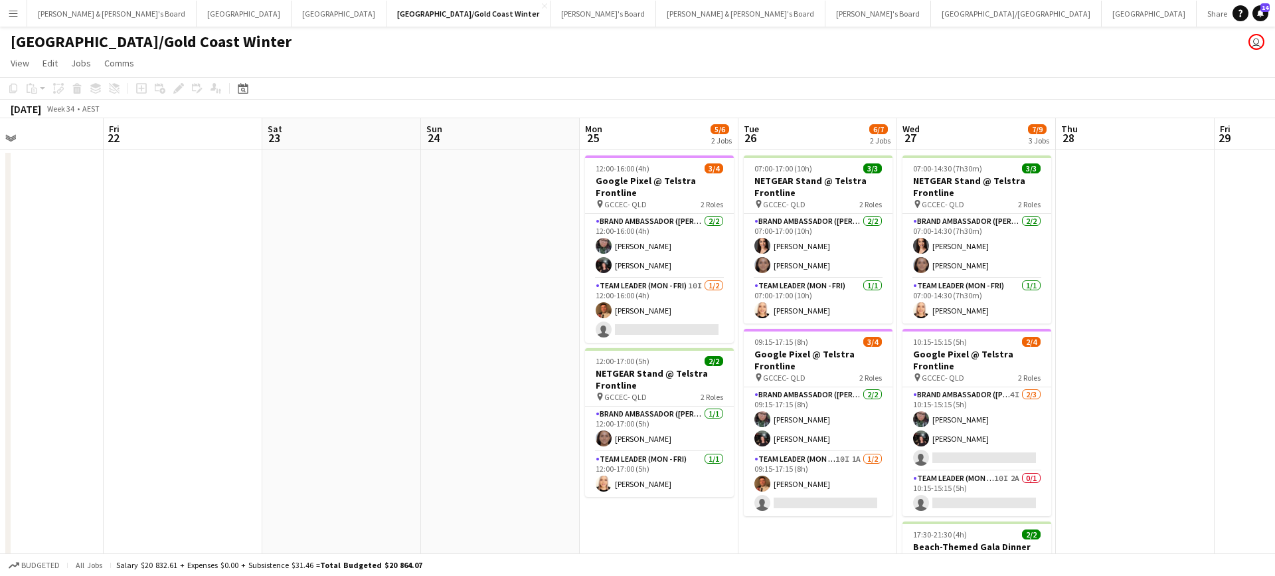
scroll to position [0, 535]
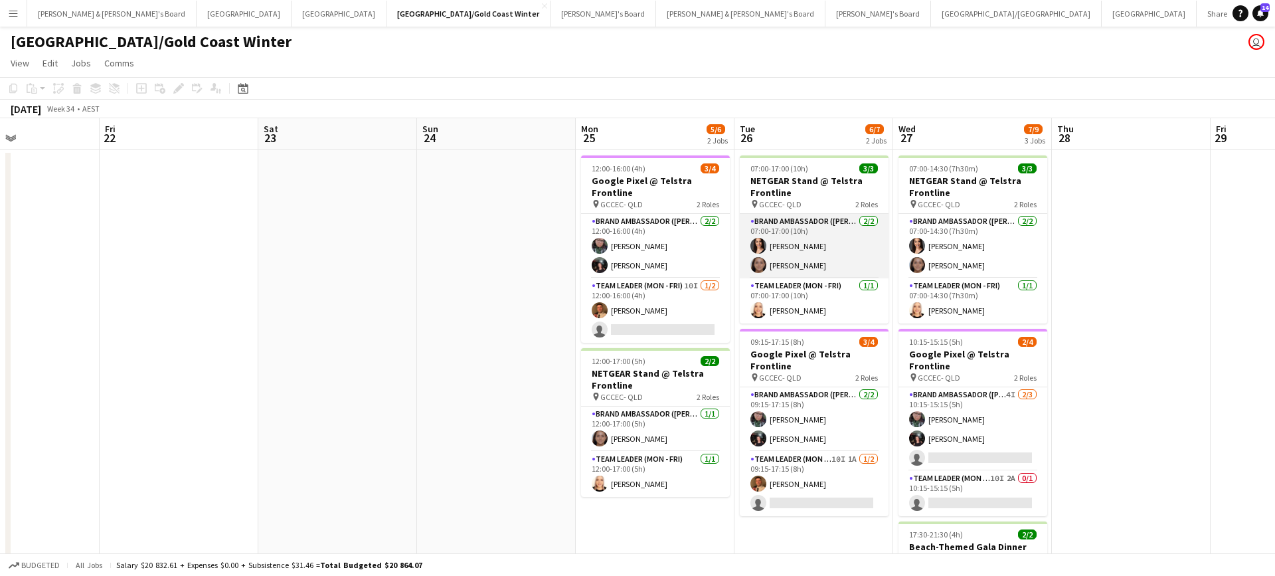
click at [809, 250] on app-card-role "Brand Ambassador (Mon - Fri) 2/2 07:00-17:00 (10h) Ashleigh Mehler Leyre Ginard" at bounding box center [814, 246] width 149 height 64
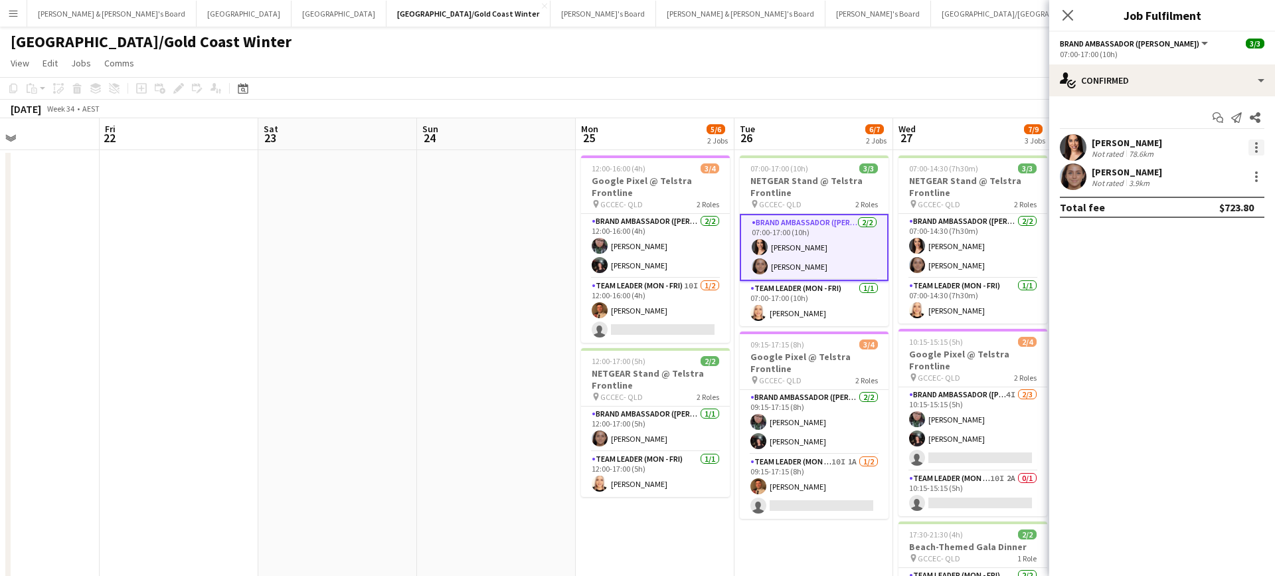
click at [1258, 145] on div at bounding box center [1256, 147] width 16 height 16
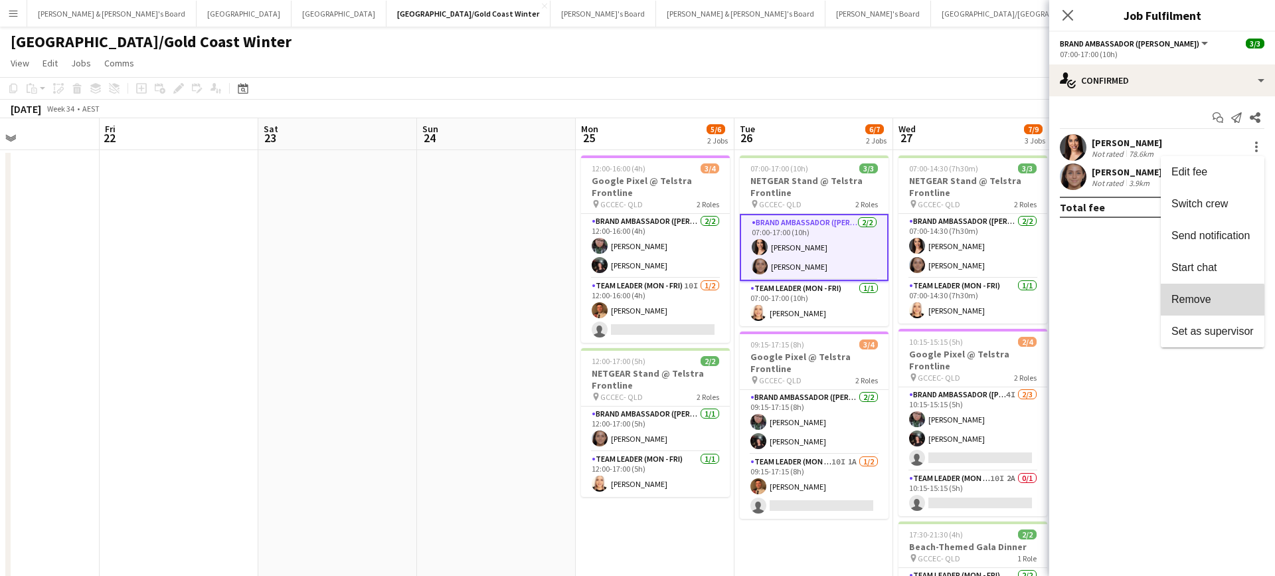
click at [1183, 303] on span "Remove" at bounding box center [1191, 299] width 40 height 11
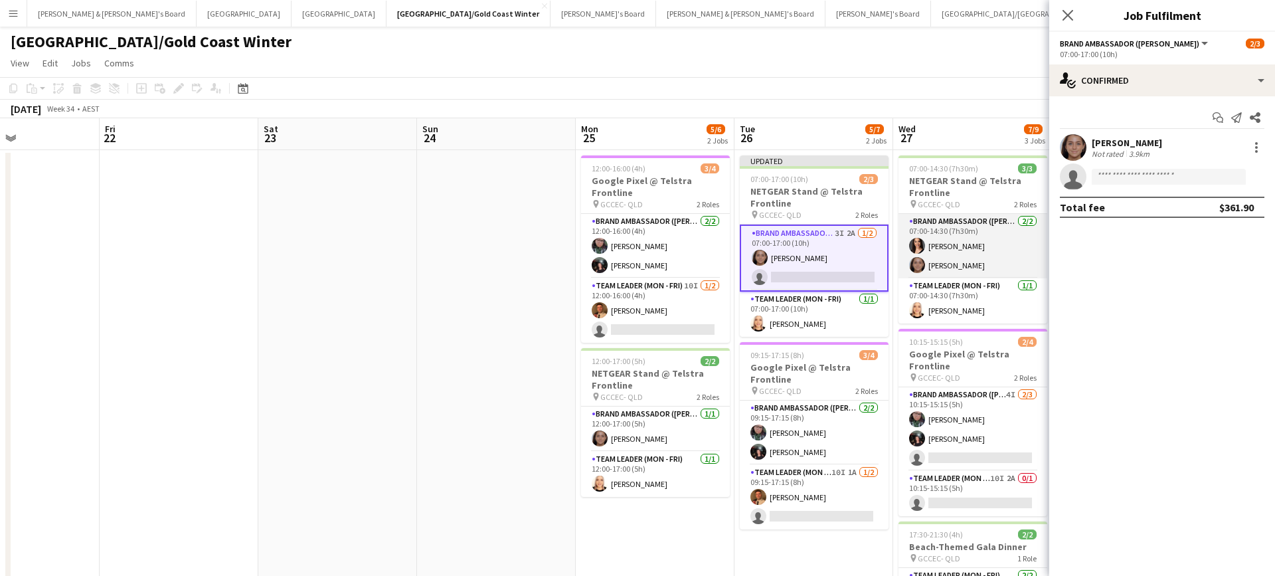
click at [968, 262] on app-card-role "Brand Ambassador (Mon - Fri) 2/2 07:00-14:30 (7h30m) Ashleigh Mehler Leyre Gina…" at bounding box center [973, 246] width 149 height 64
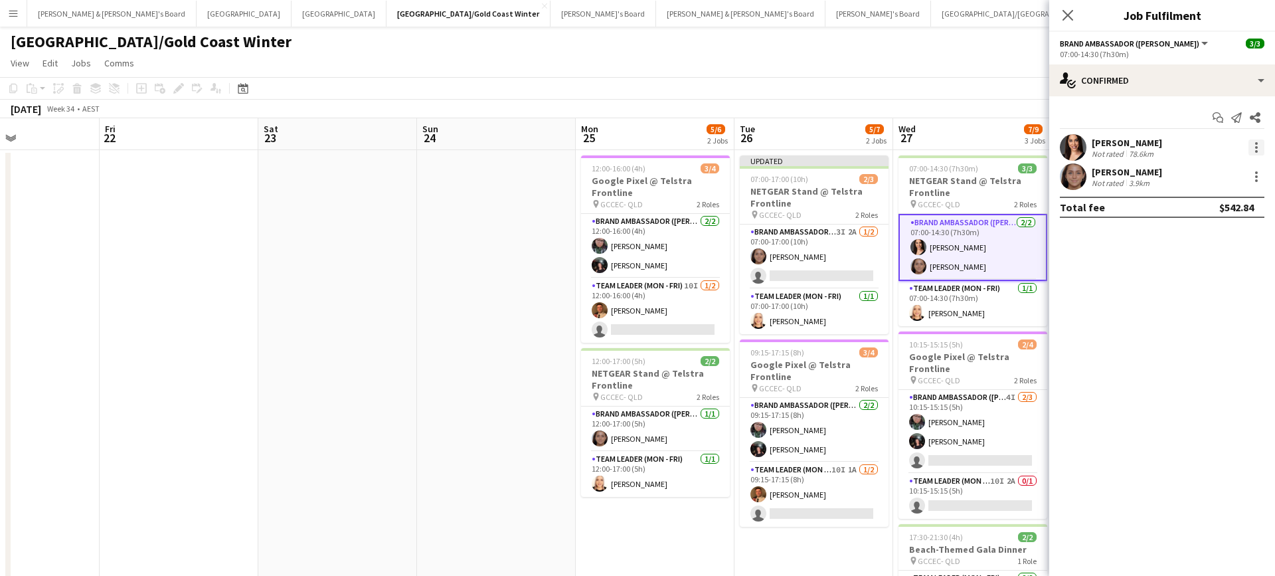
click at [1254, 152] on div at bounding box center [1256, 147] width 16 height 16
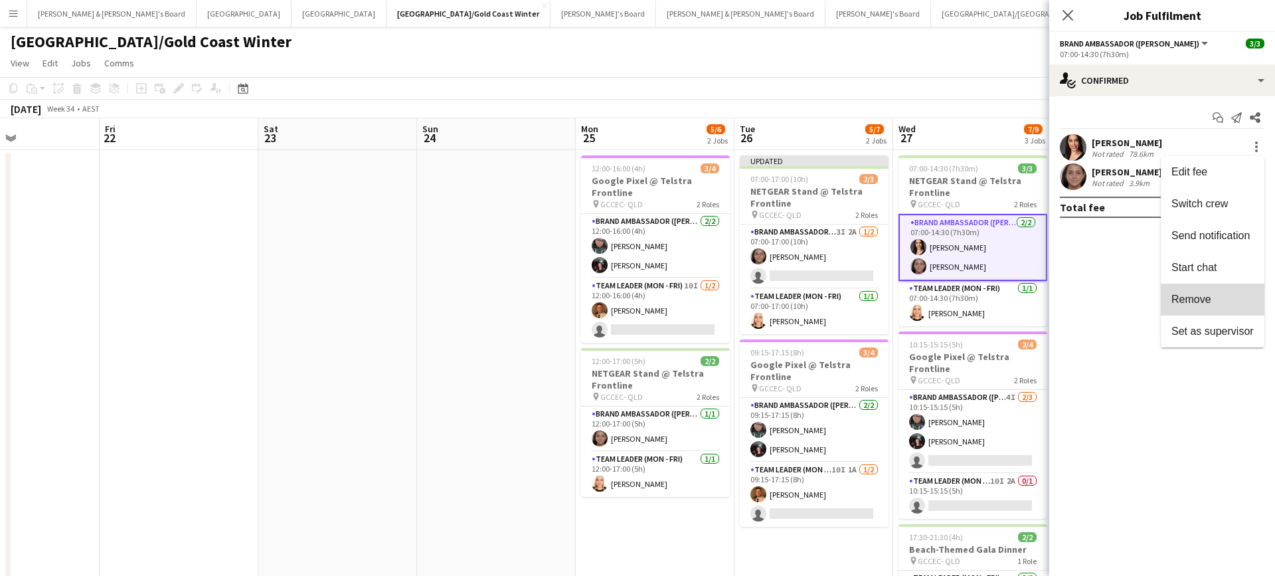
click at [1195, 297] on span "Remove" at bounding box center [1191, 299] width 40 height 11
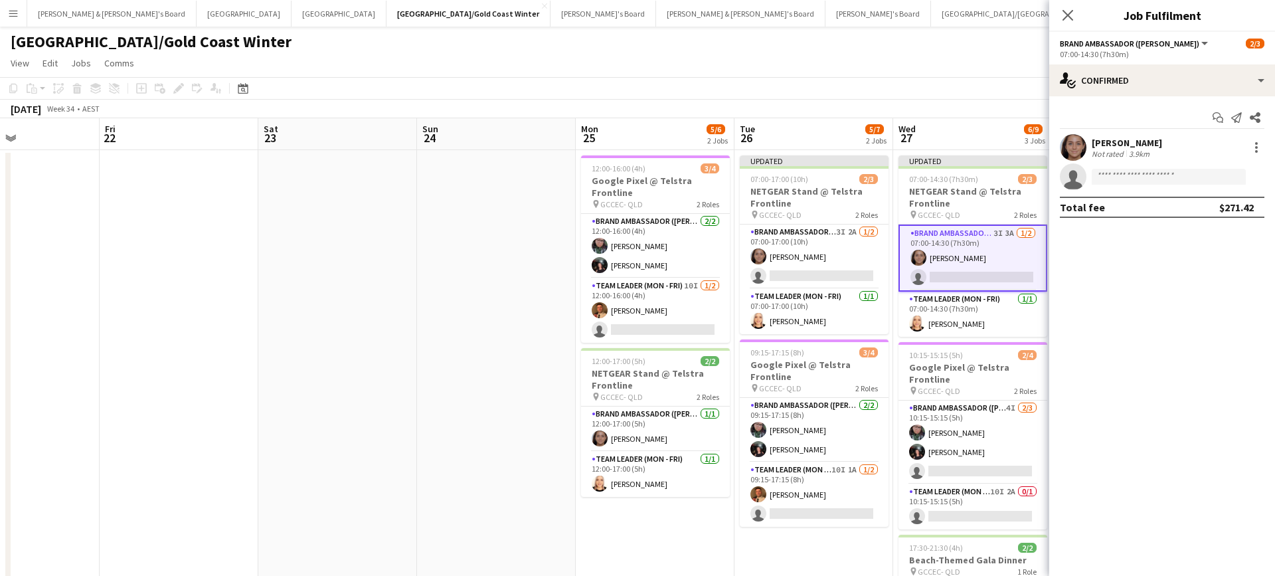
click at [950, 74] on app-page-menu "View Day view expanded Day view collapsed Month view Date picker Jump to today …" at bounding box center [637, 64] width 1275 height 25
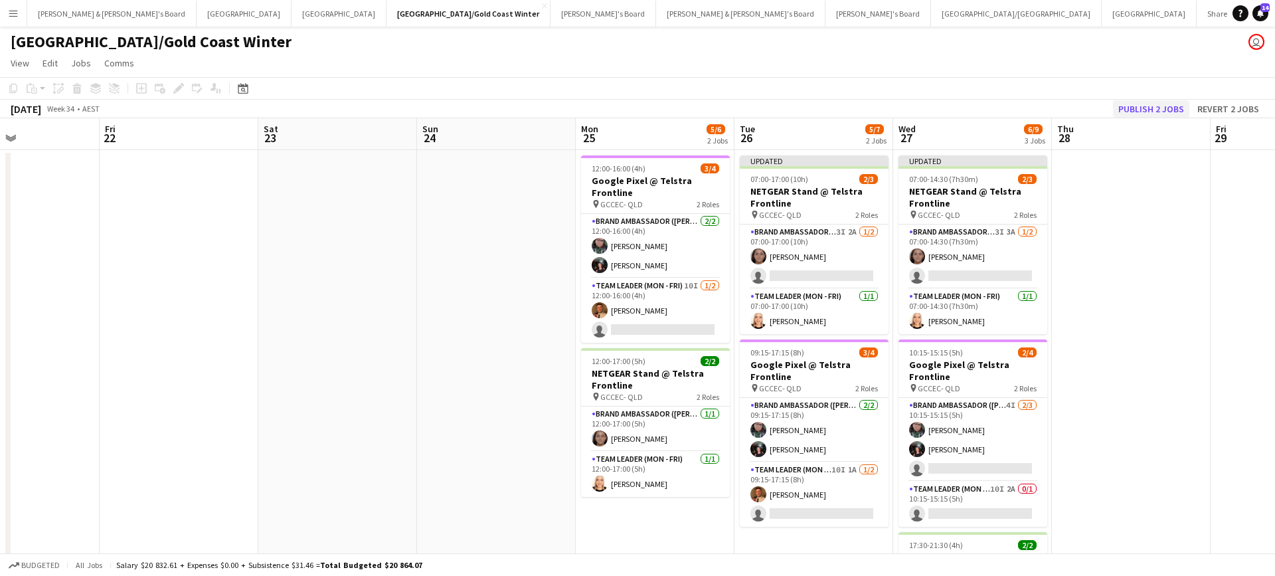
click at [1138, 112] on button "Publish 2 jobs" at bounding box center [1151, 108] width 76 height 17
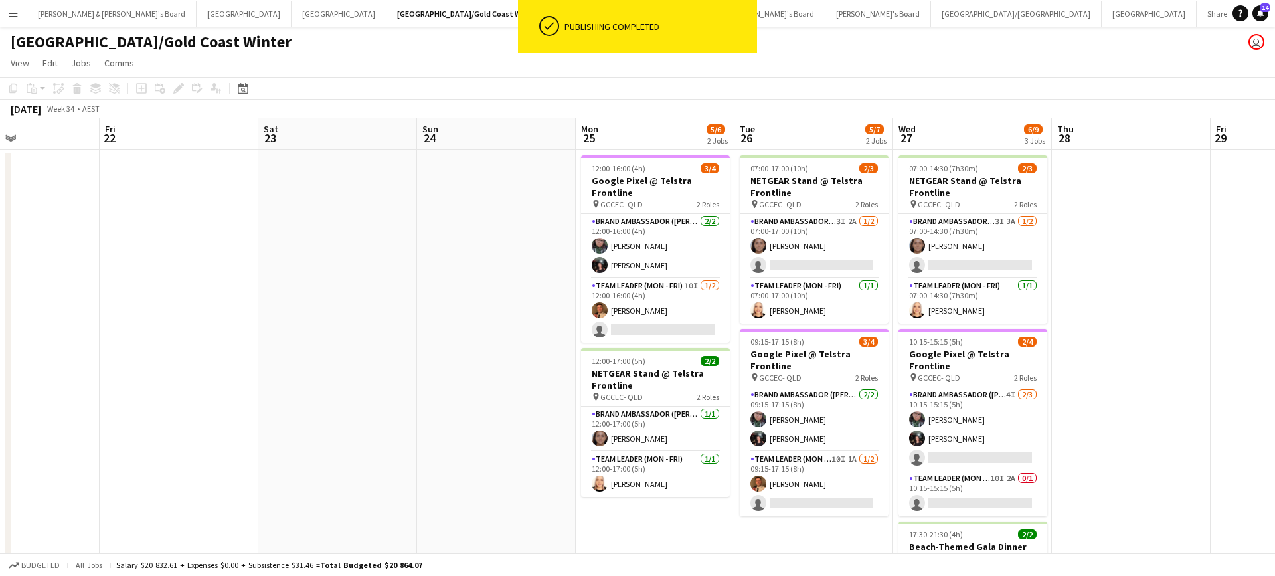
click at [836, 257] on app-card-role "Brand Ambassador (Mon - Fri) 3I 2A 1/2 07:00-17:00 (10h) Leyre Ginard single-ne…" at bounding box center [814, 246] width 149 height 64
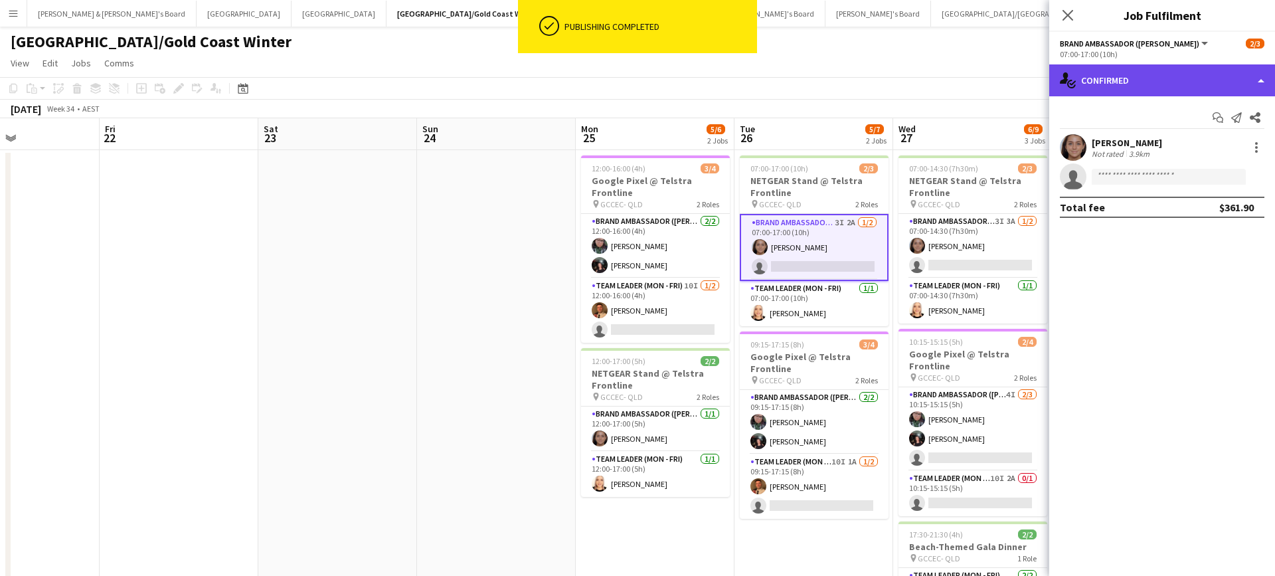
click at [1136, 81] on div "single-neutral-actions-check-2 Confirmed" at bounding box center [1162, 80] width 226 height 32
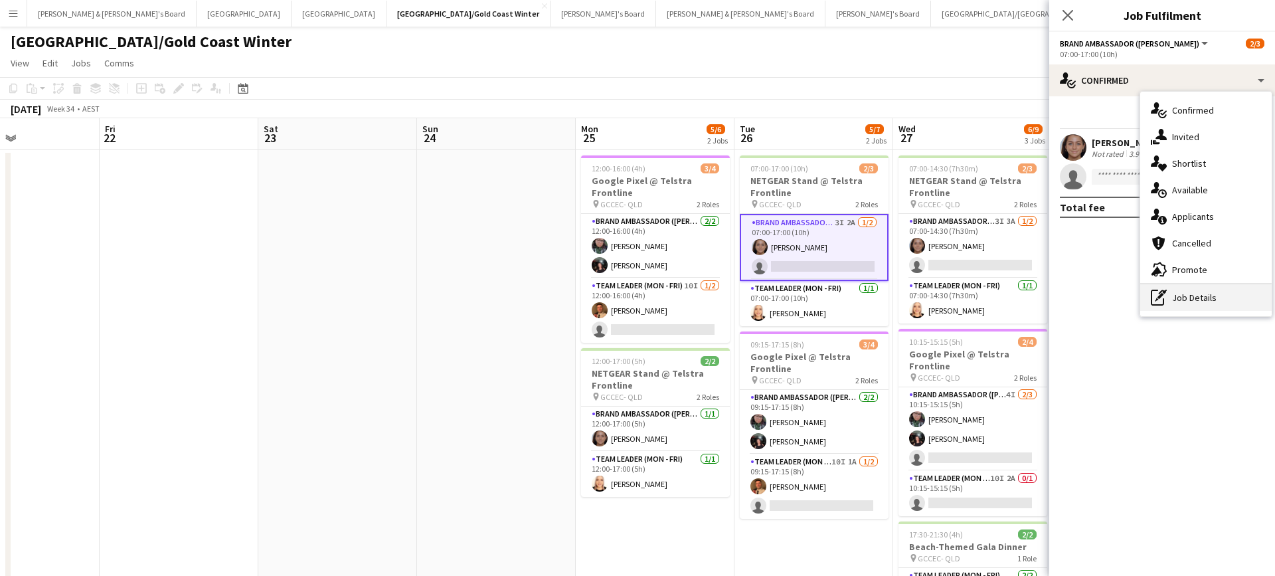
click at [1197, 300] on div "pen-write Job Details" at bounding box center [1205, 297] width 131 height 27
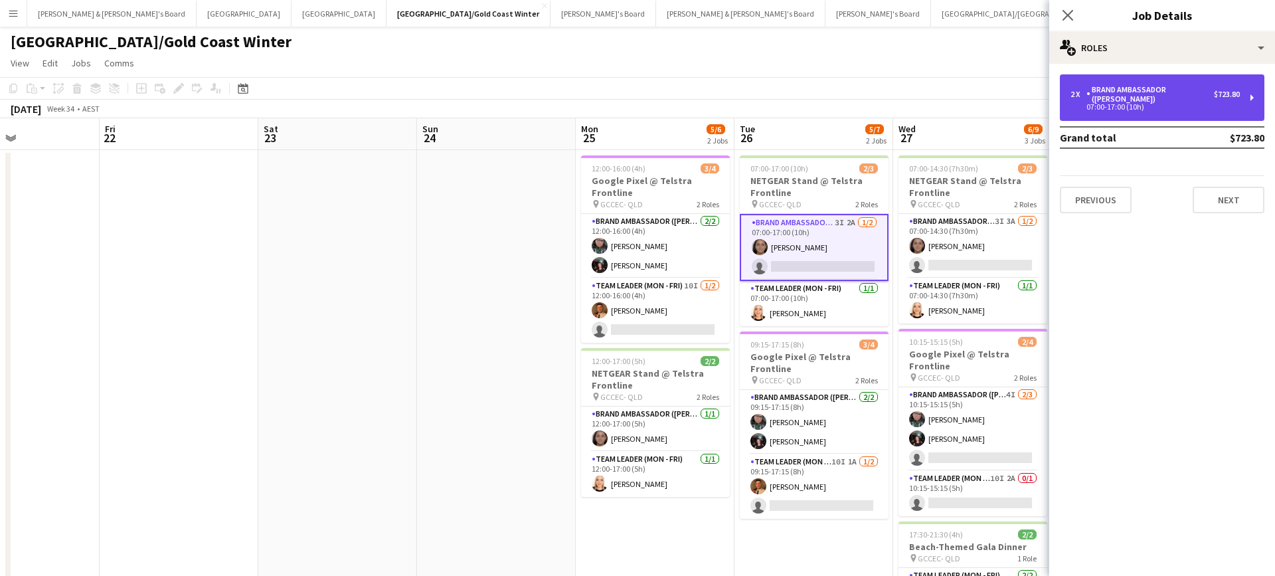
click at [1160, 88] on div "Brand Ambassador ([PERSON_NAME])" at bounding box center [1150, 94] width 128 height 19
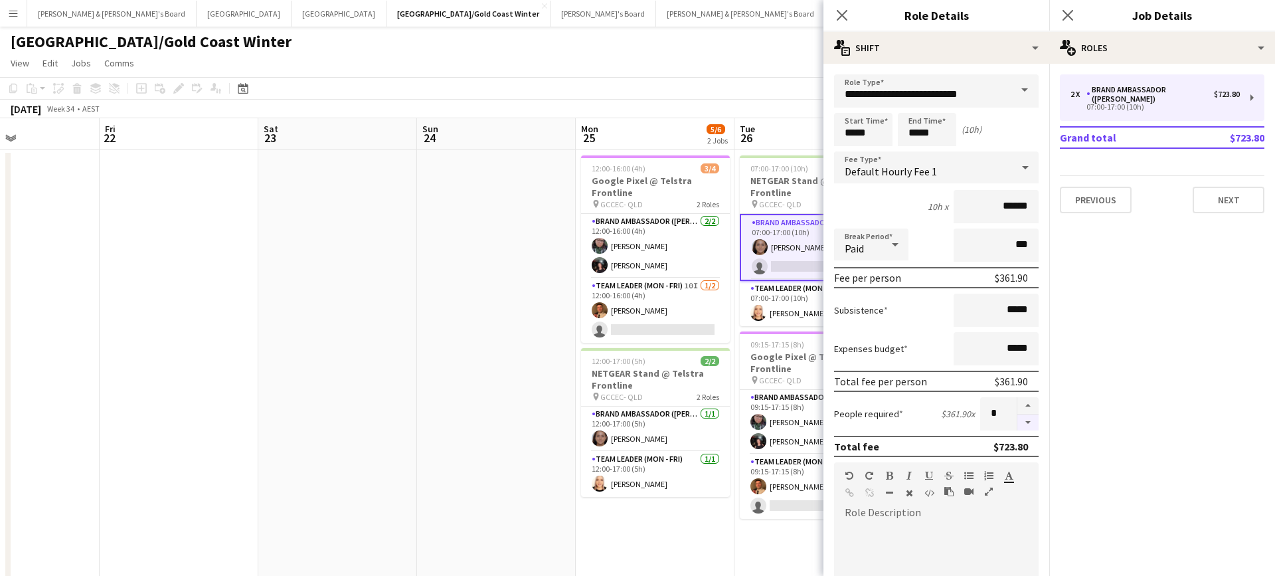
click at [1030, 421] on button "button" at bounding box center [1027, 422] width 21 height 17
type input "*"
click at [512, 368] on app-date-cell at bounding box center [496, 412] width 159 height 524
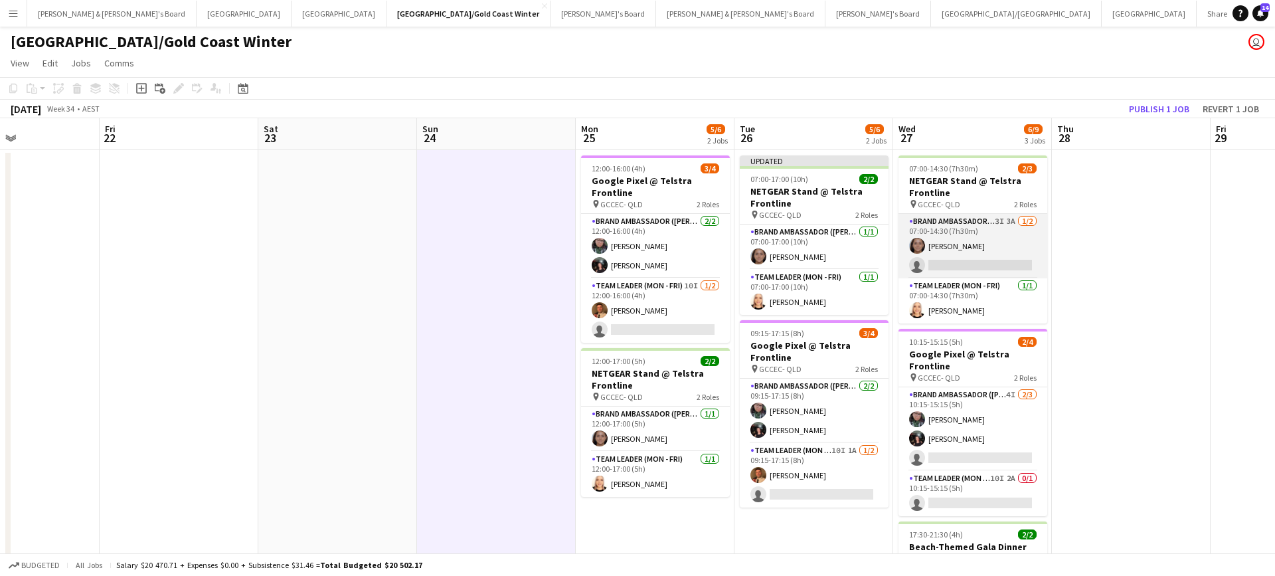
click at [977, 254] on app-card-role "Brand Ambassador (Mon - Fri) 3I 3A 1/2 07:00-14:30 (7h30m) Leyre Ginard single-…" at bounding box center [973, 246] width 149 height 64
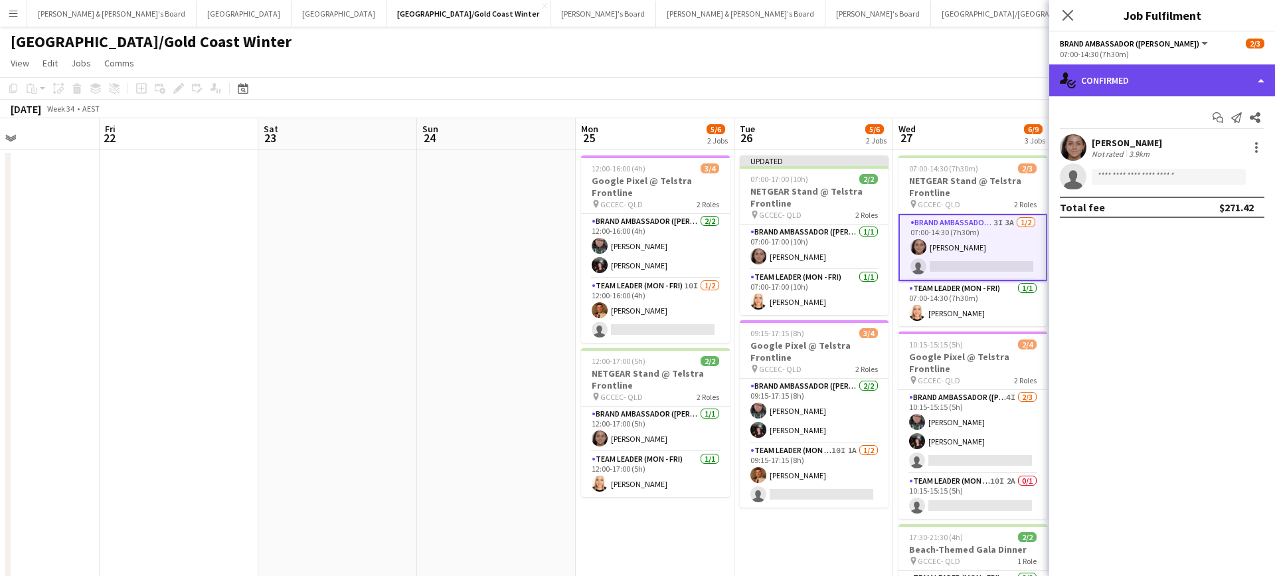
click at [1152, 76] on div "single-neutral-actions-check-2 Confirmed" at bounding box center [1162, 80] width 226 height 32
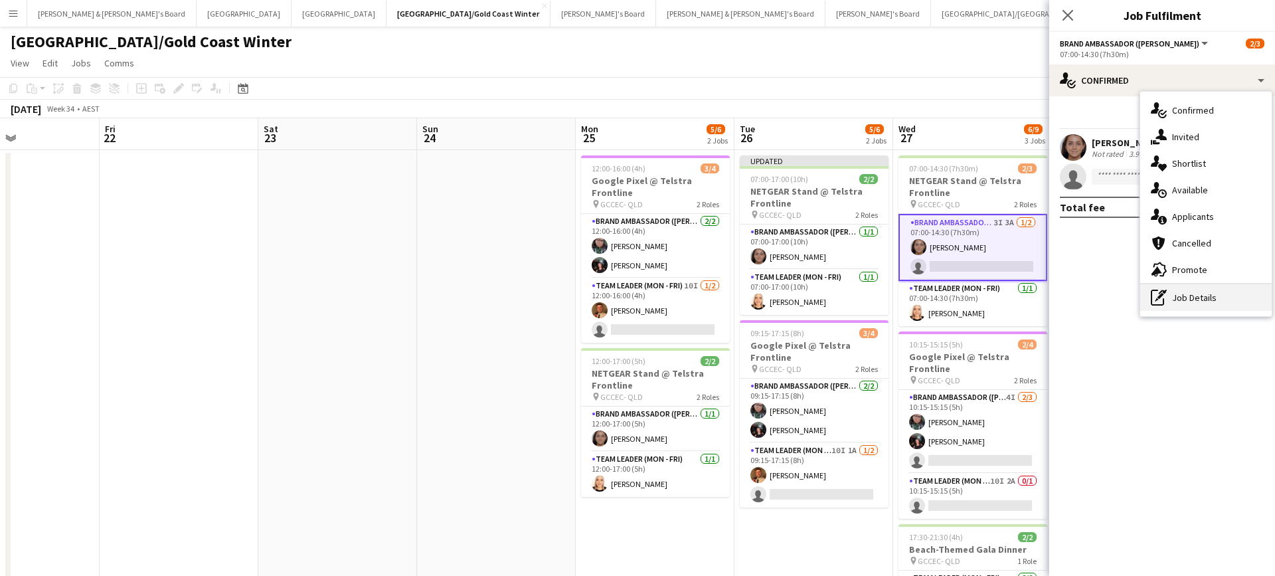
click at [1184, 292] on div "pen-write Job Details" at bounding box center [1205, 297] width 131 height 27
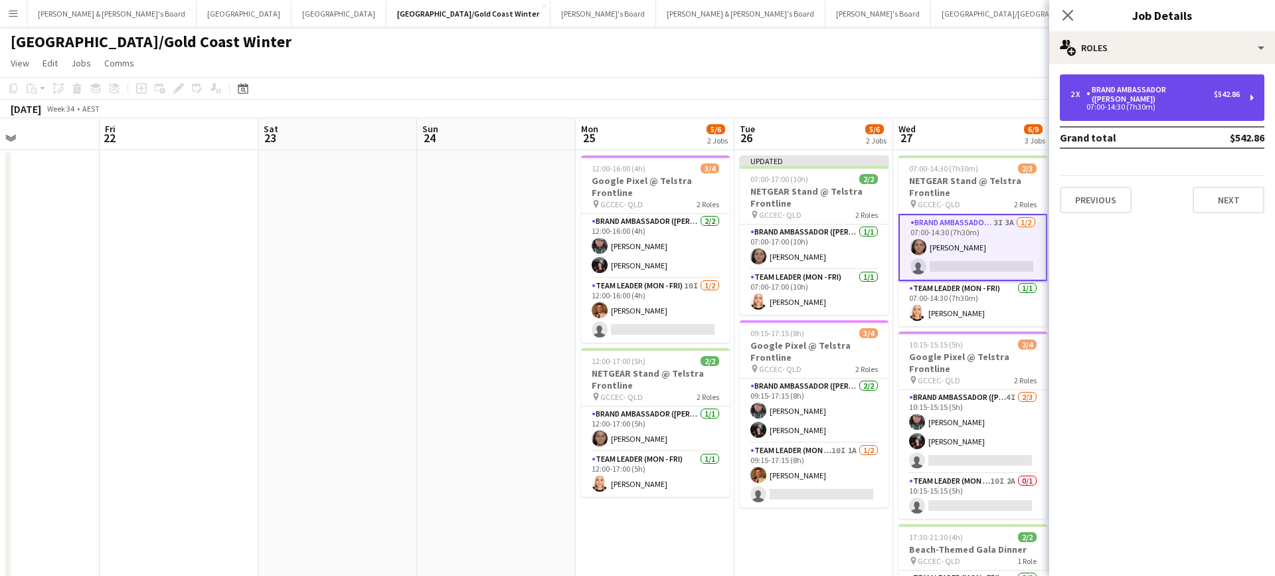
click at [1130, 86] on div "Brand Ambassador ([PERSON_NAME])" at bounding box center [1150, 94] width 128 height 19
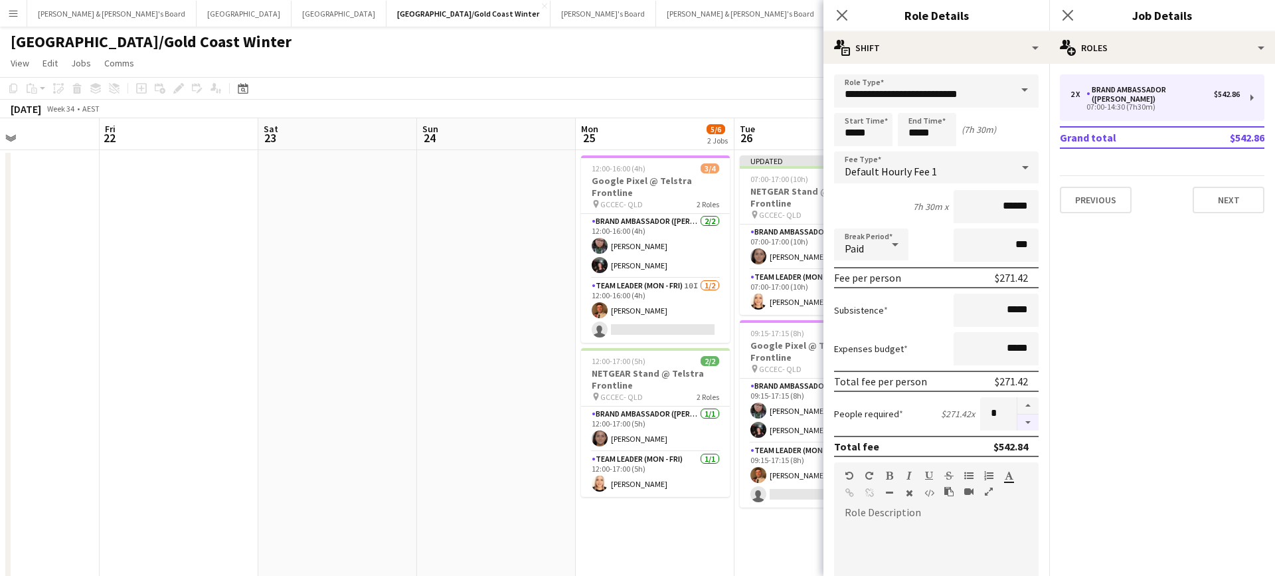
click at [1027, 426] on button "button" at bounding box center [1027, 422] width 21 height 17
type input "*"
click at [523, 387] on app-date-cell at bounding box center [496, 412] width 159 height 524
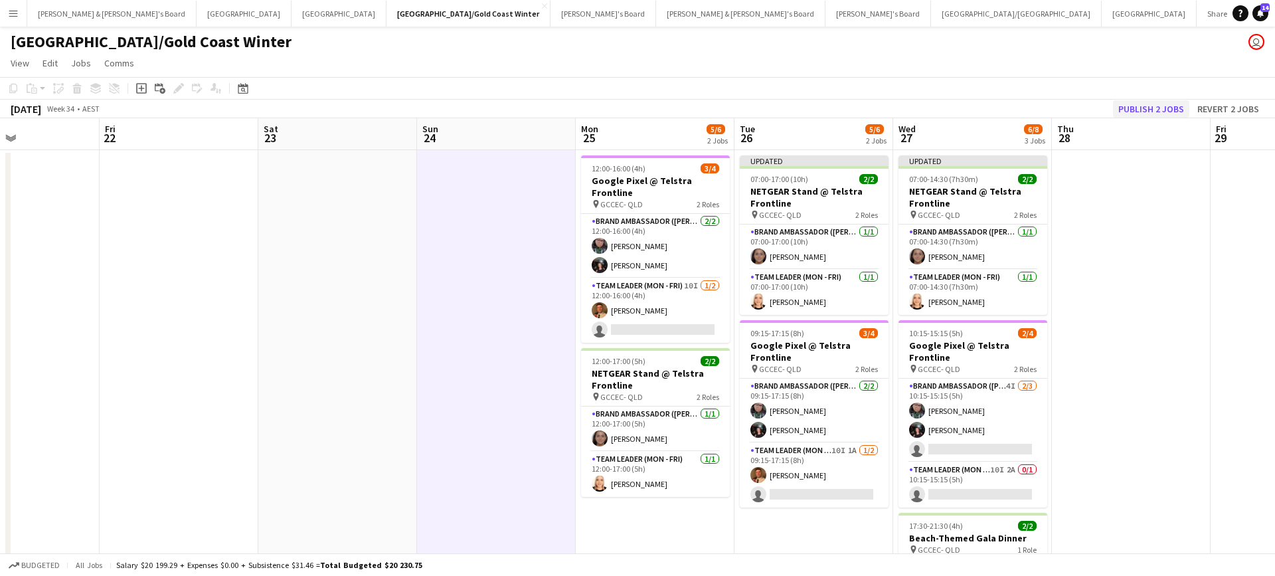
click at [1152, 112] on button "Publish 2 jobs" at bounding box center [1151, 108] width 76 height 17
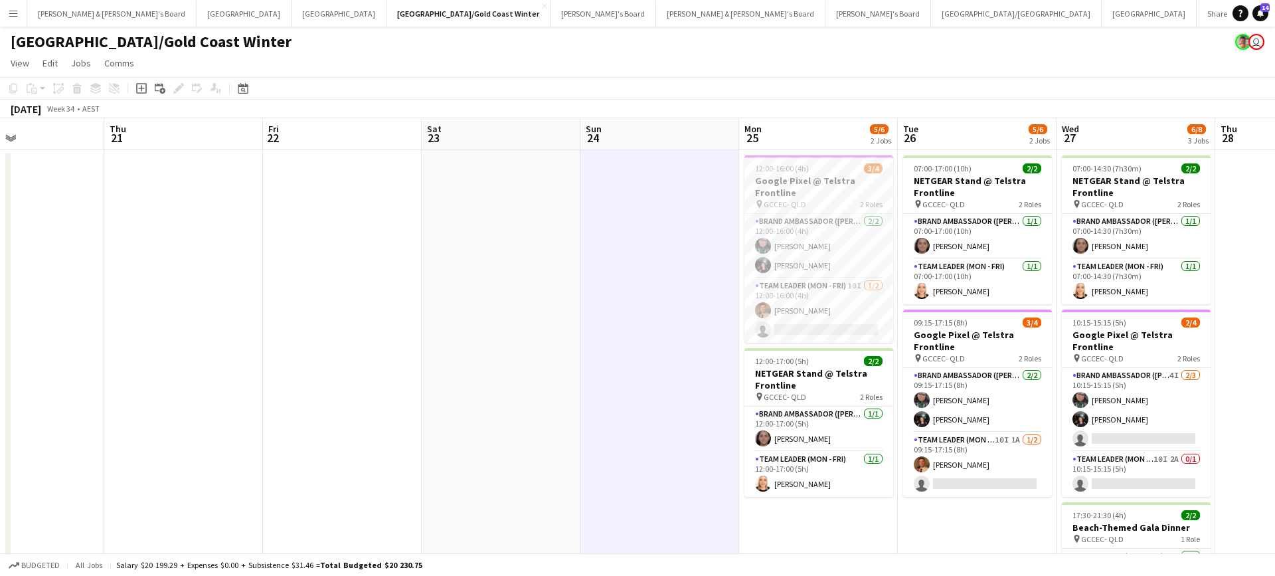
scroll to position [0, 388]
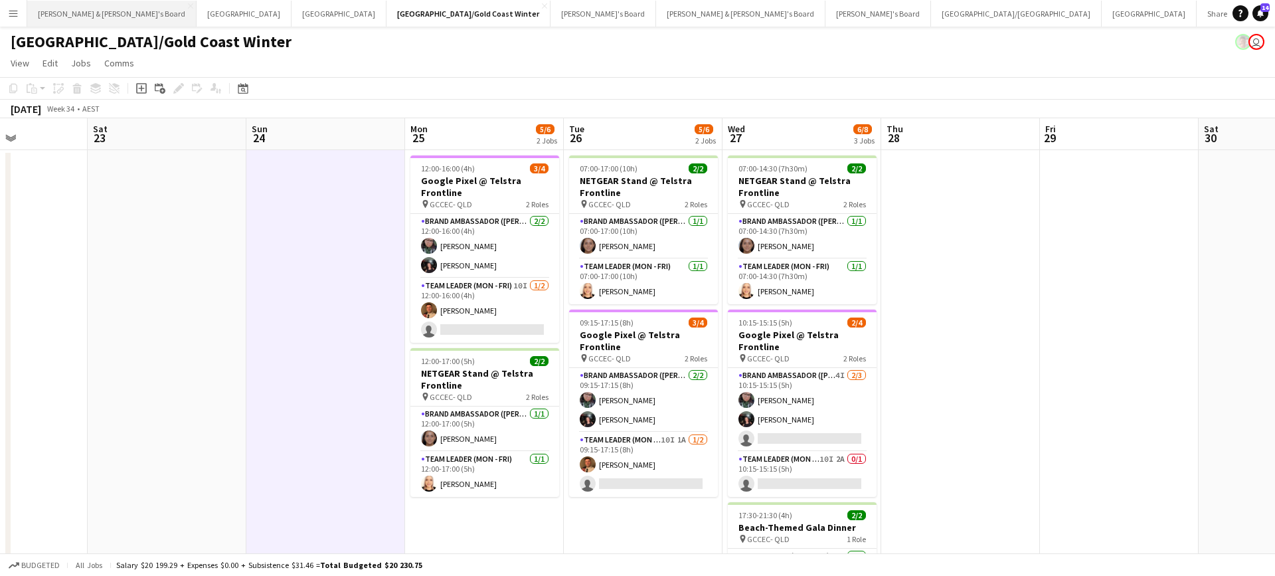
click at [62, 5] on button "James & Arrence's Board Close" at bounding box center [111, 14] width 169 height 26
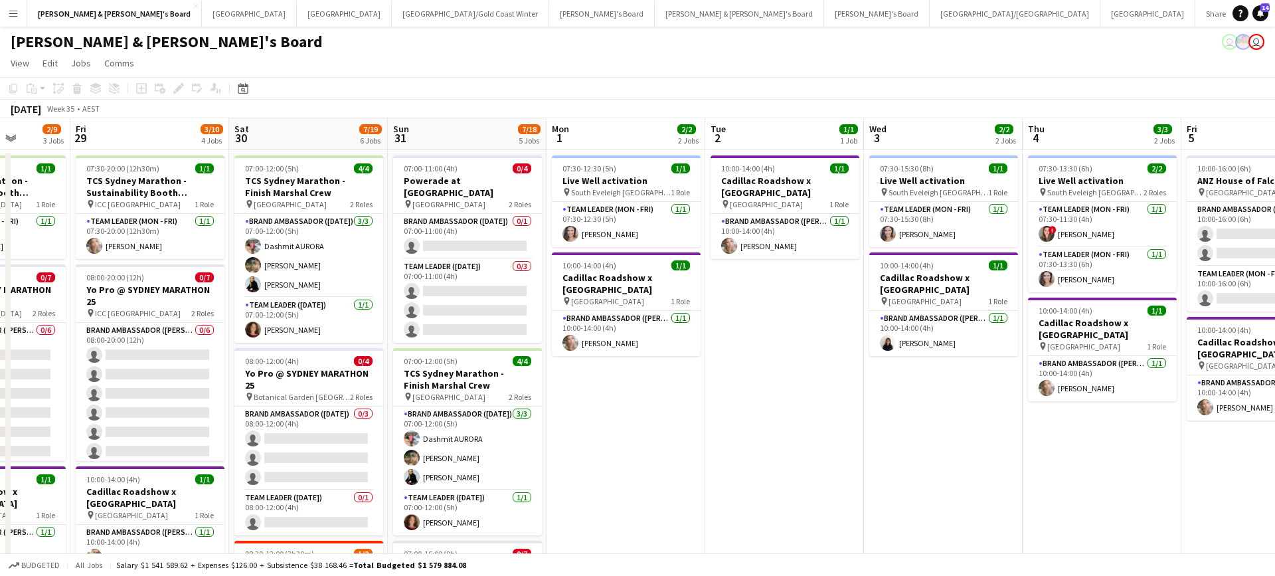
scroll to position [0, 420]
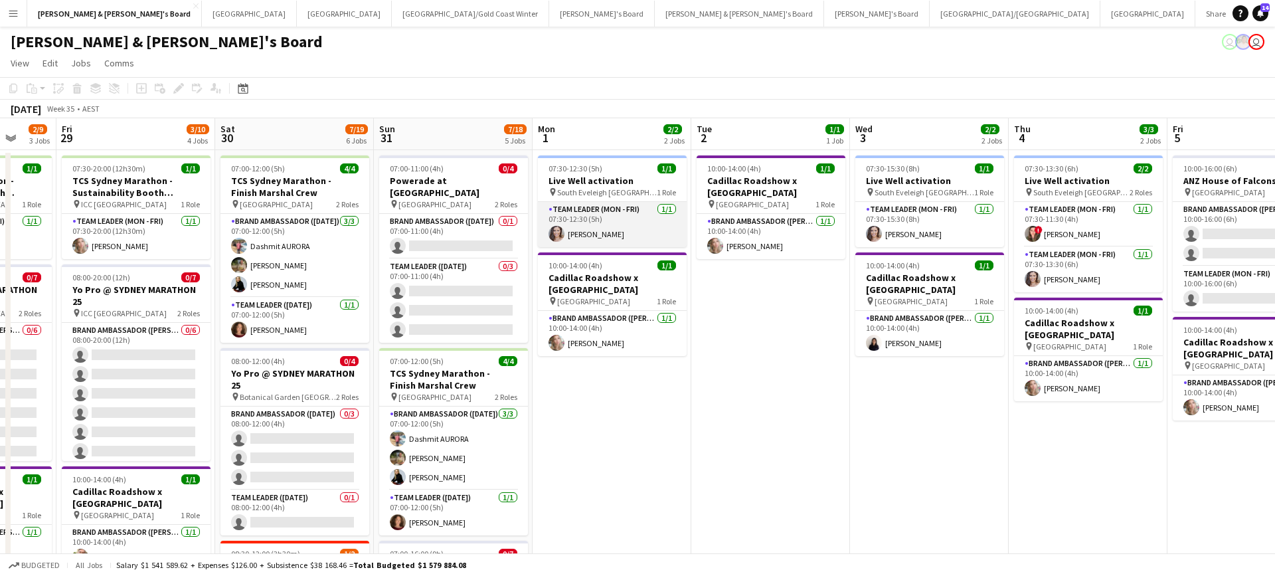
click at [632, 235] on app-card-role "Team Leader (Mon - Fri) 1/1 07:30-12:30 (5h) Claire Stephens" at bounding box center [612, 224] width 149 height 45
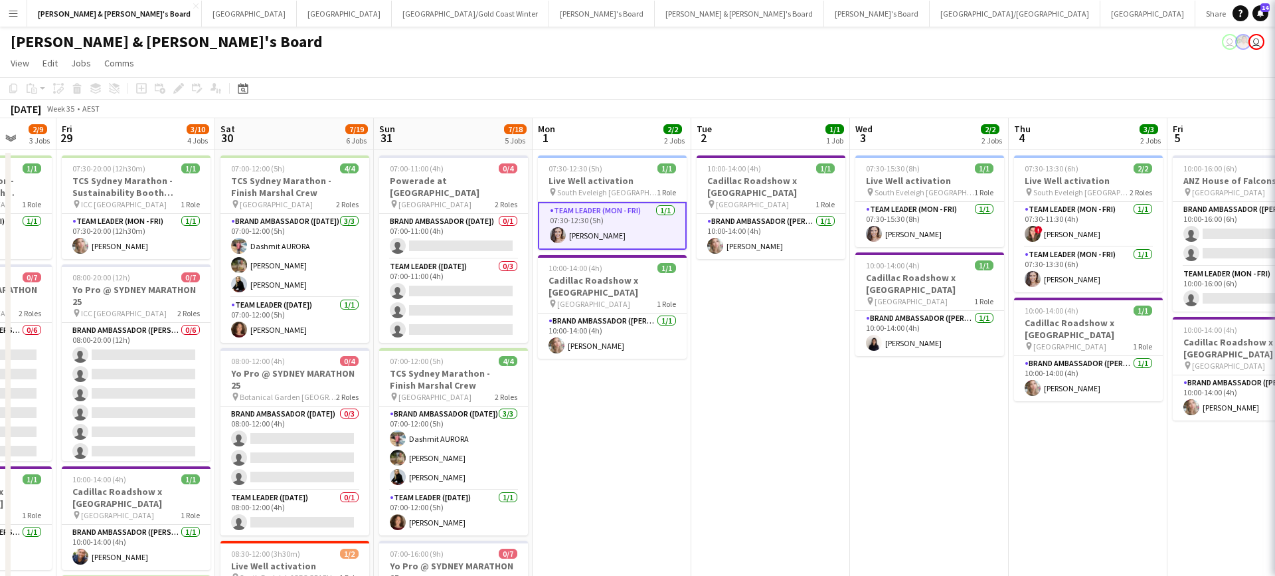
click at [632, 235] on app-card-role "Team Leader (Mon - Fri) 1/1 07:30-12:30 (5h) Claire Stephens" at bounding box center [612, 226] width 149 height 48
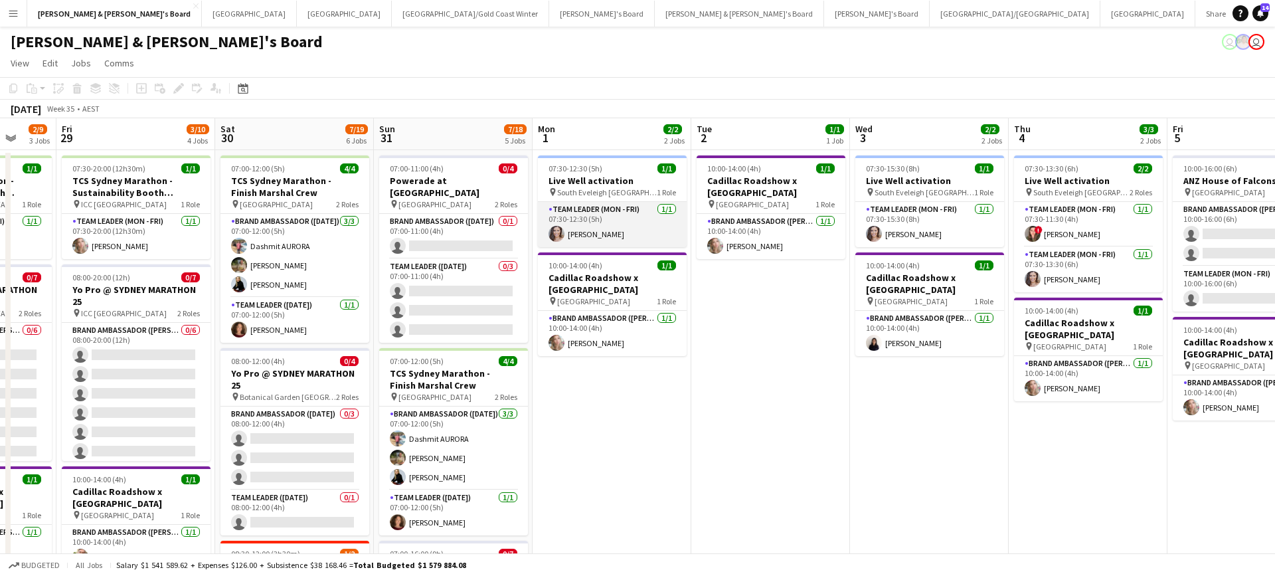
click at [646, 225] on app-card-role "Team Leader (Mon - Fri) 1/1 07:30-12:30 (5h) Claire Stephens" at bounding box center [612, 224] width 149 height 45
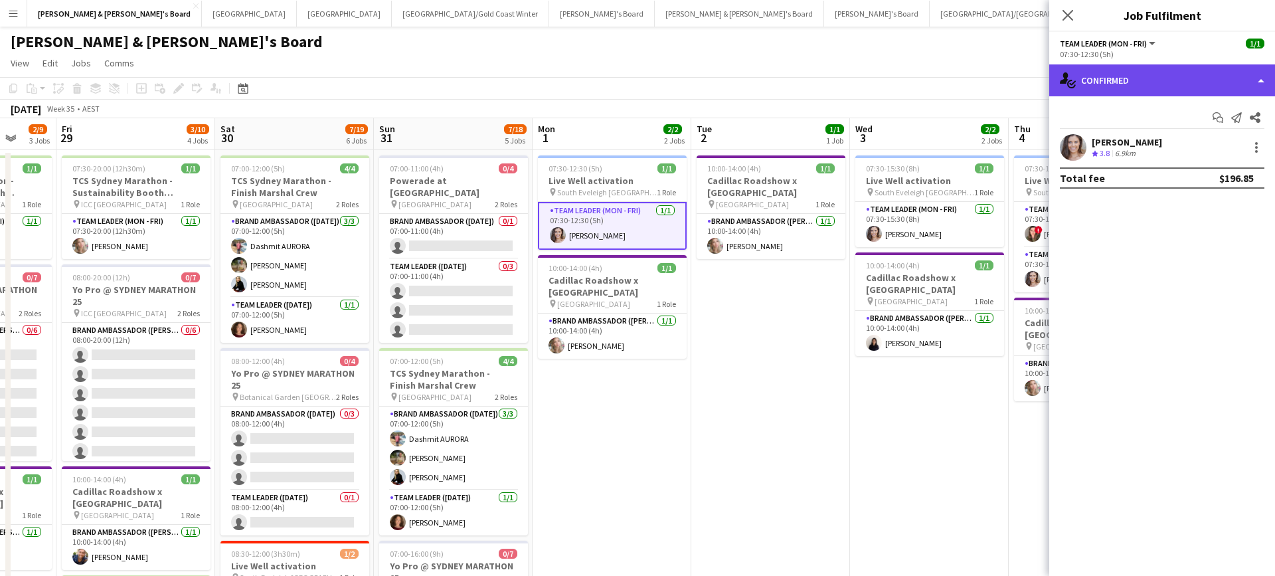
click at [1141, 82] on div "single-neutral-actions-check-2 Confirmed" at bounding box center [1162, 80] width 226 height 32
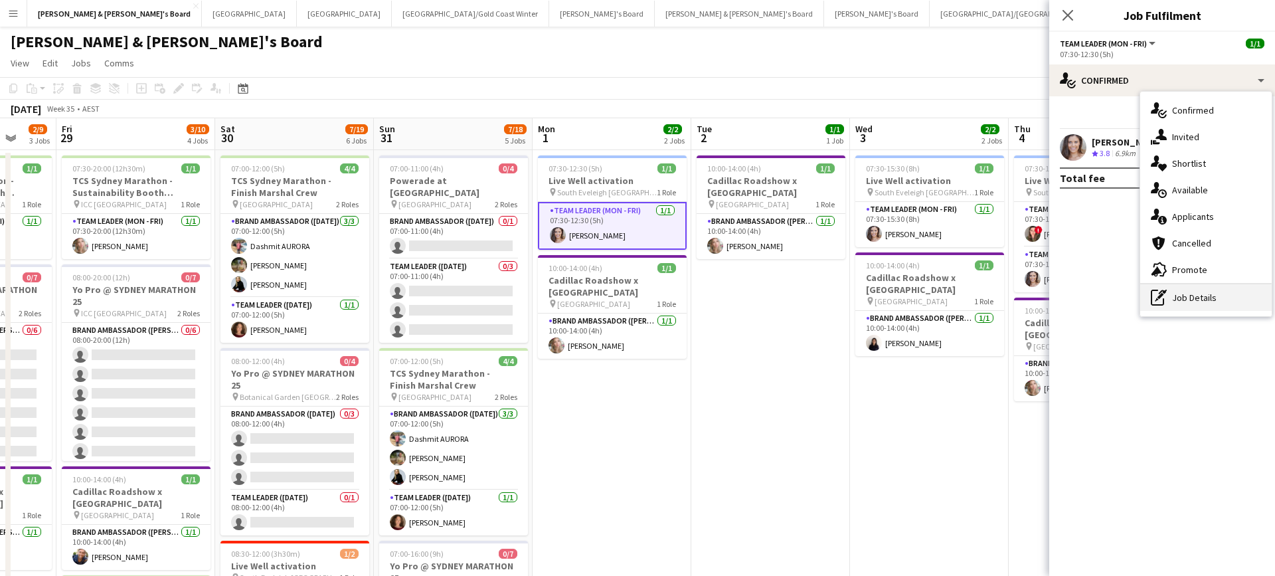
click at [1191, 302] on div "pen-write Job Details" at bounding box center [1205, 297] width 131 height 27
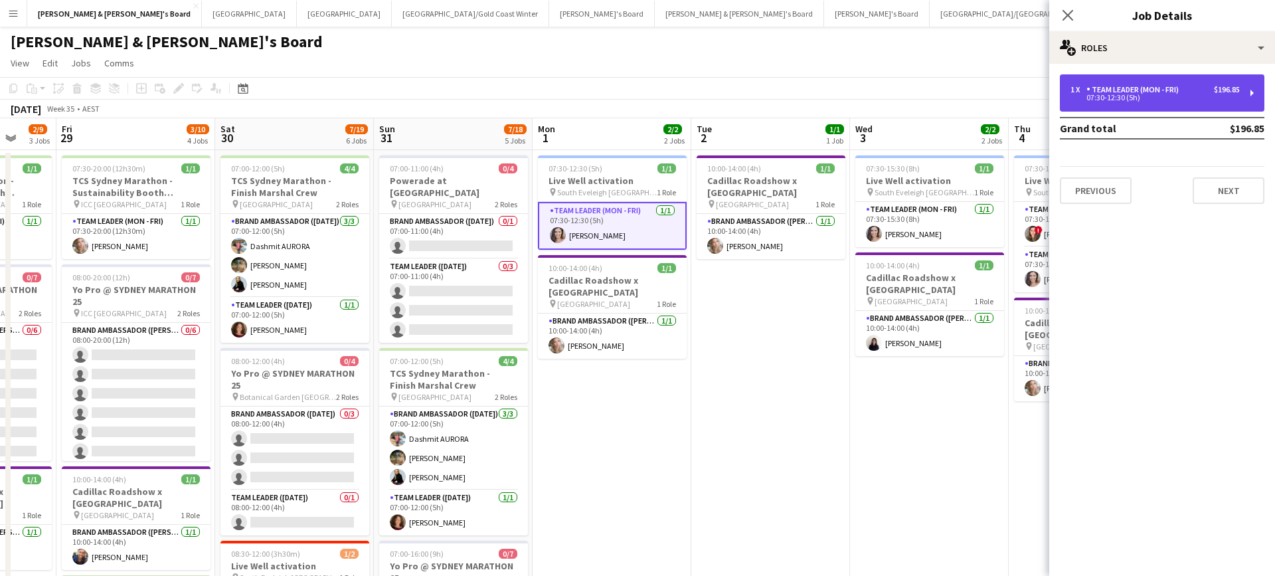
click at [1153, 102] on div "1 x Team Leader (Mon - Fri) $196.85 07:30-12:30 (5h)" at bounding box center [1162, 92] width 205 height 37
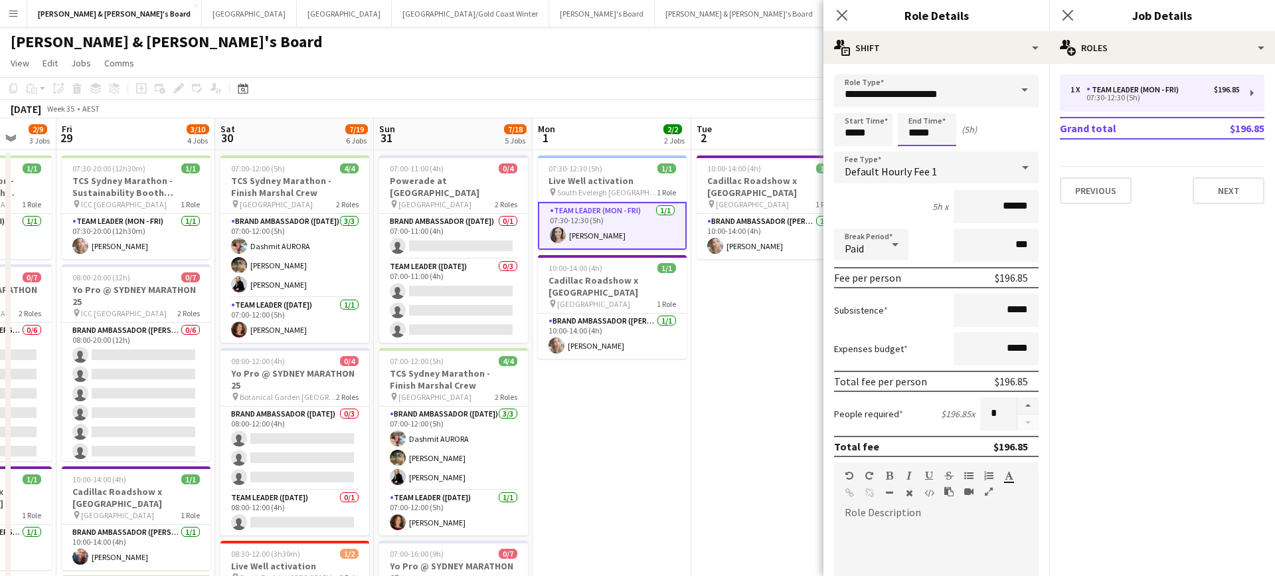
click at [920, 137] on input "*****" at bounding box center [927, 129] width 58 height 33
click at [916, 105] on div at bounding box center [914, 106] width 27 height 13
click at [916, 106] on div at bounding box center [914, 106] width 27 height 13
click at [938, 151] on div at bounding box center [940, 152] width 27 height 13
type input "*****"
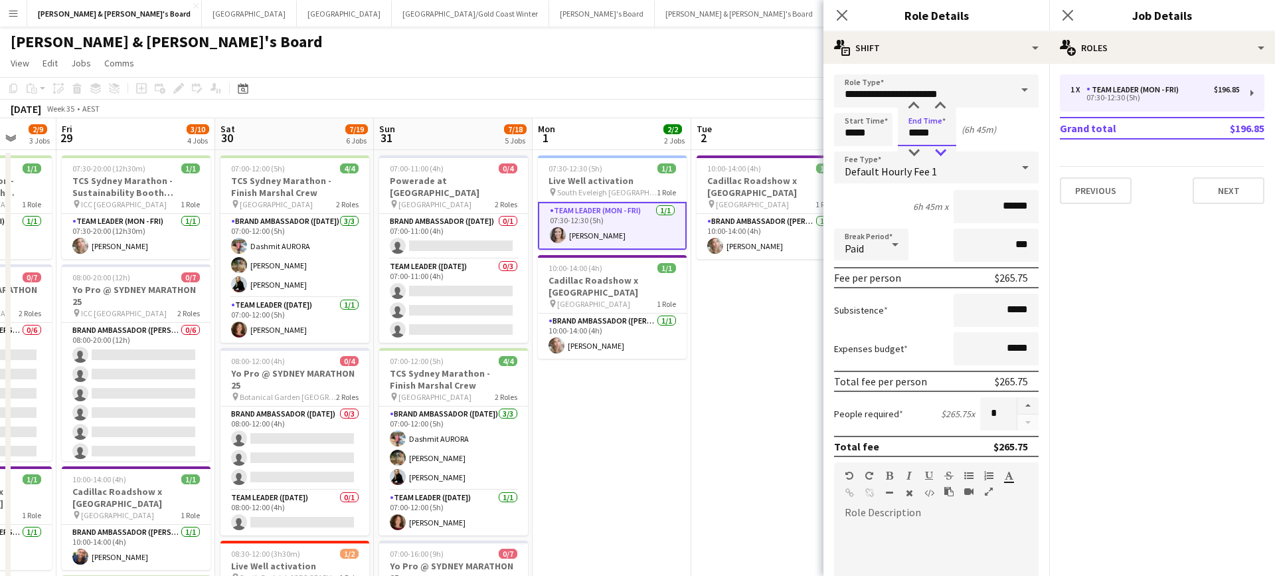
click at [938, 151] on div at bounding box center [940, 152] width 27 height 13
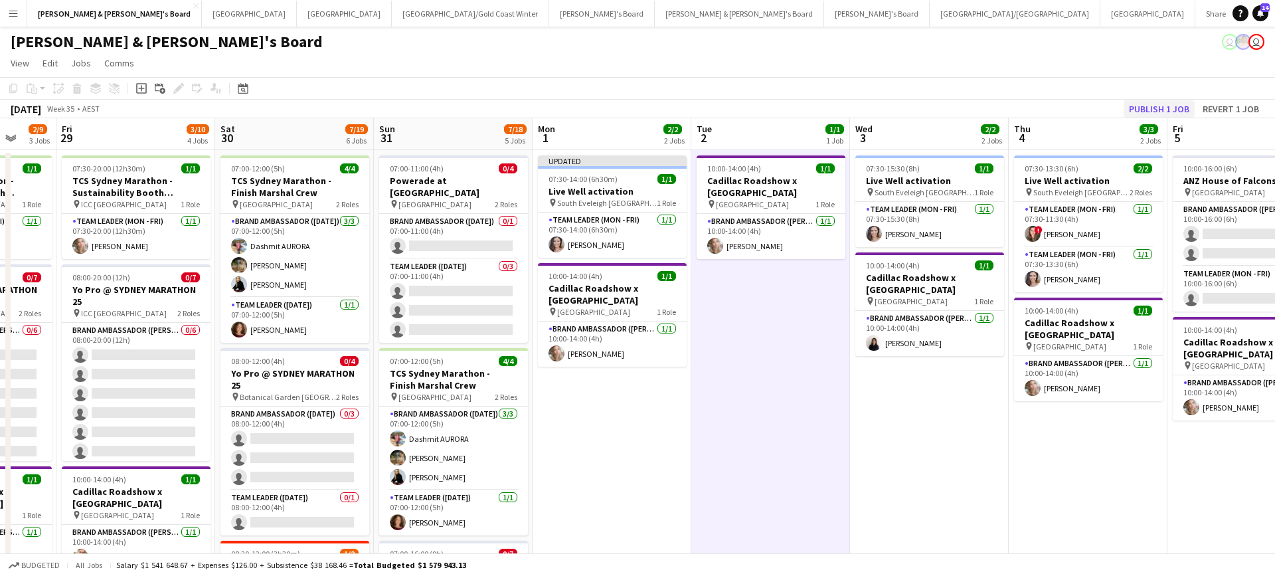
click at [1161, 108] on button "Publish 1 job" at bounding box center [1159, 108] width 71 height 17
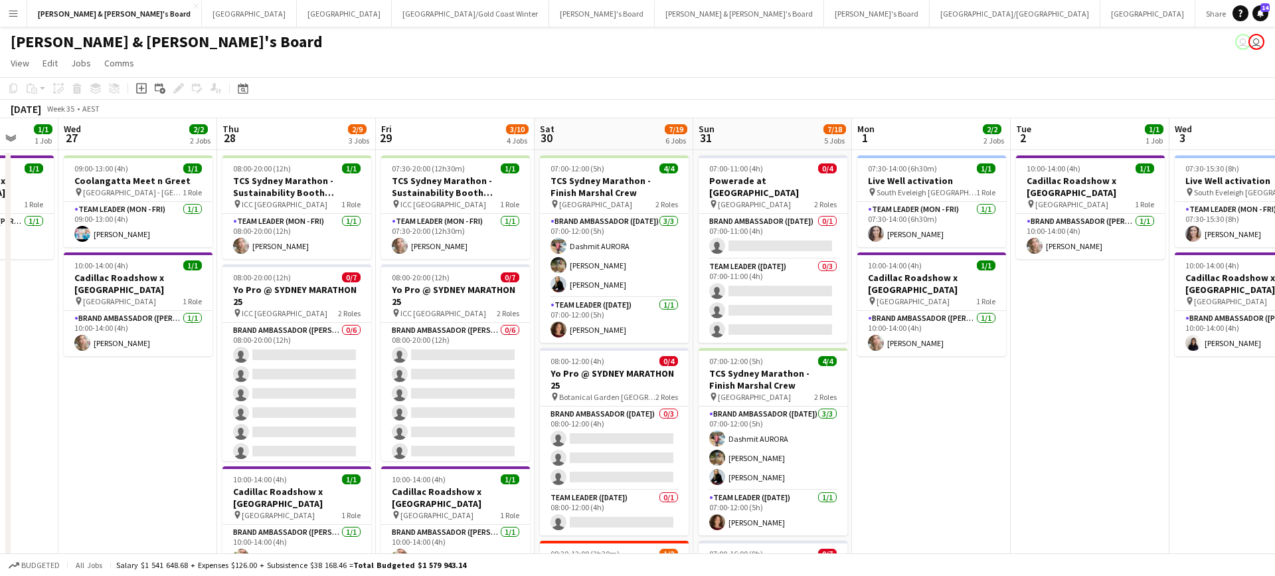
scroll to position [0, 418]
click at [202, 15] on button "Sydney Close" at bounding box center [249, 14] width 95 height 26
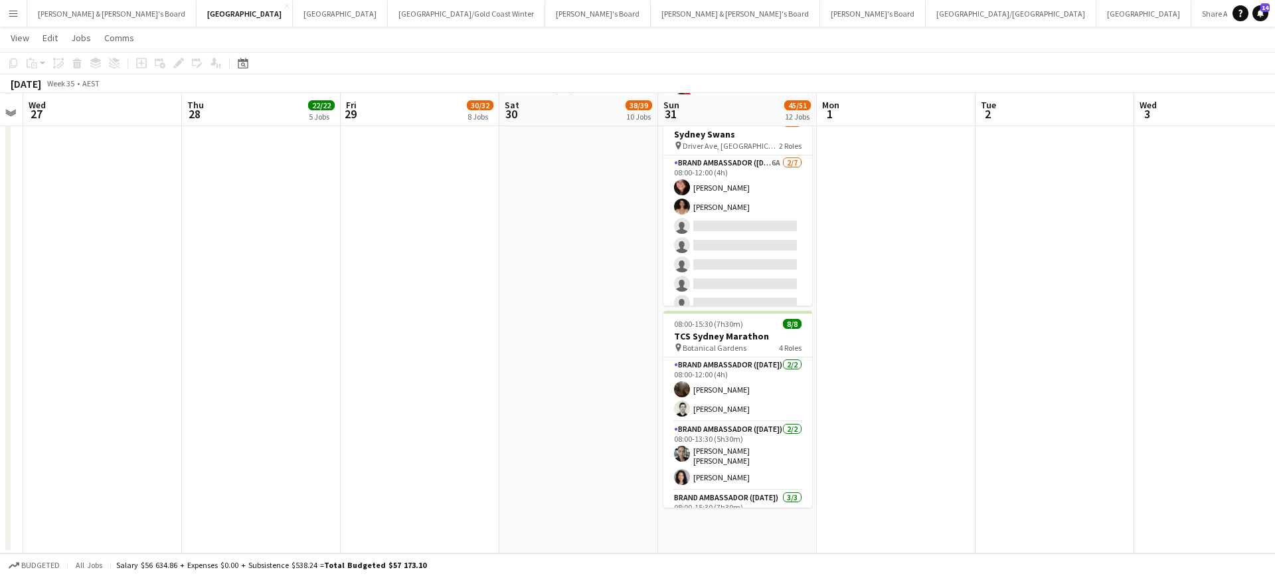
scroll to position [1614, 0]
click at [13, 11] on app-icon "Menu" at bounding box center [13, 13] width 11 height 11
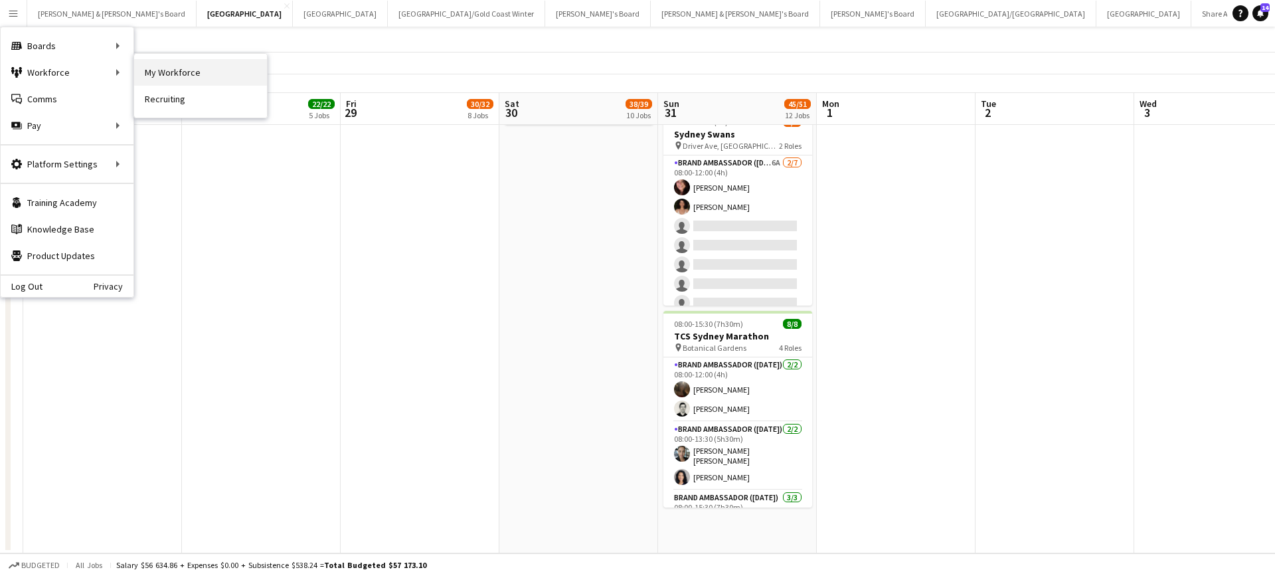
click at [173, 72] on link "My Workforce" at bounding box center [200, 72] width 133 height 27
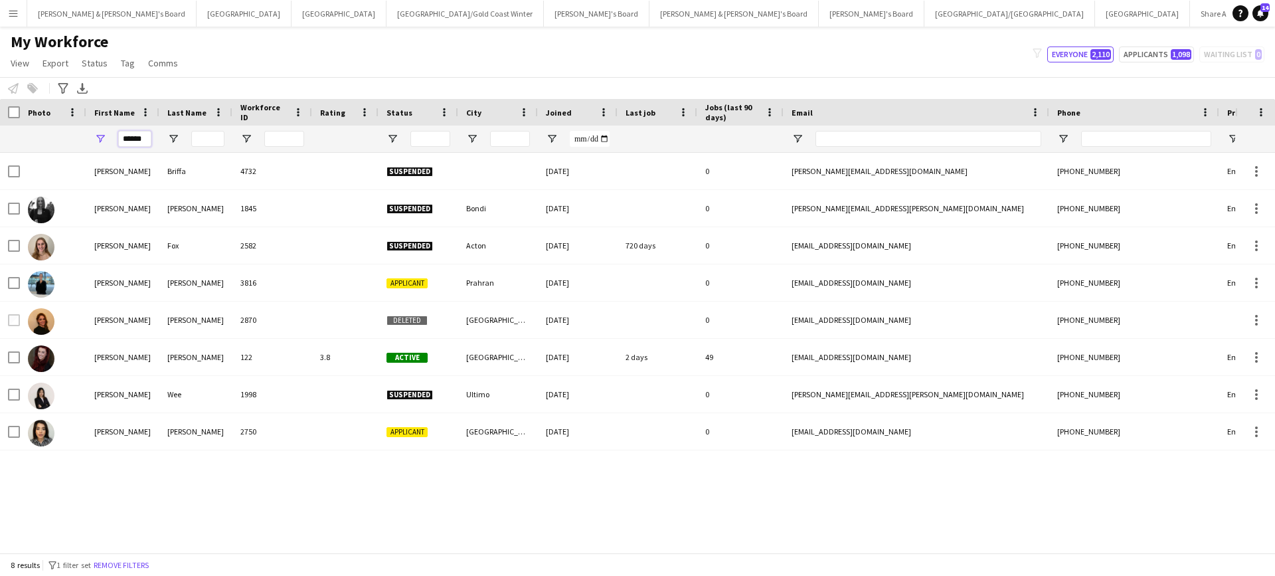
drag, startPoint x: 142, startPoint y: 137, endPoint x: 72, endPoint y: 137, distance: 70.4
click at [72, 137] on div "******" at bounding box center [720, 139] width 1440 height 27
type input "*******"
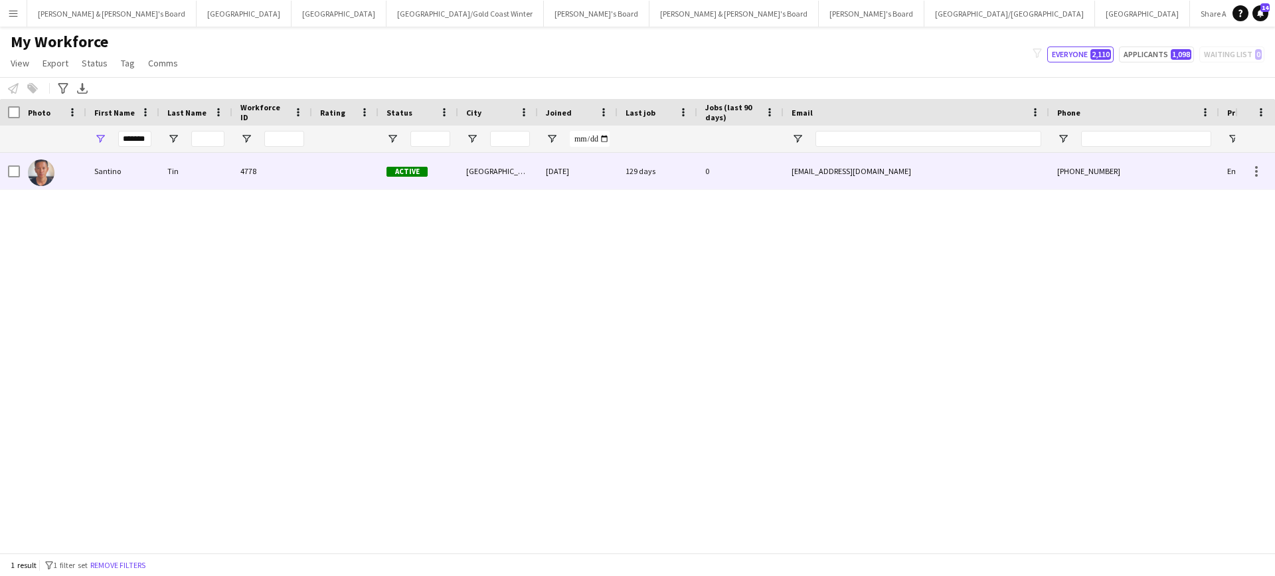
click at [220, 177] on div "Tin" at bounding box center [195, 171] width 73 height 37
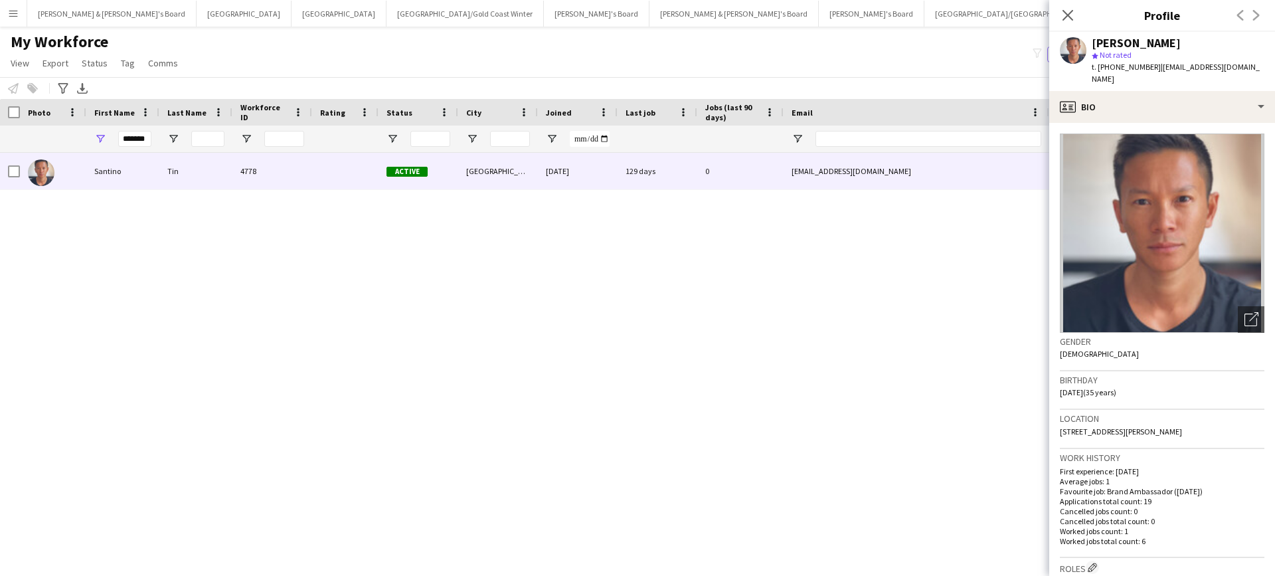
click at [479, 359] on div "Santino Tin 4778 Active Bellevue Hill 07-03-2025 129 days 0 santino1989@hotmail…" at bounding box center [617, 353] width 1235 height 400
click at [92, 11] on button "James & Arrence's Board Close" at bounding box center [111, 14] width 169 height 26
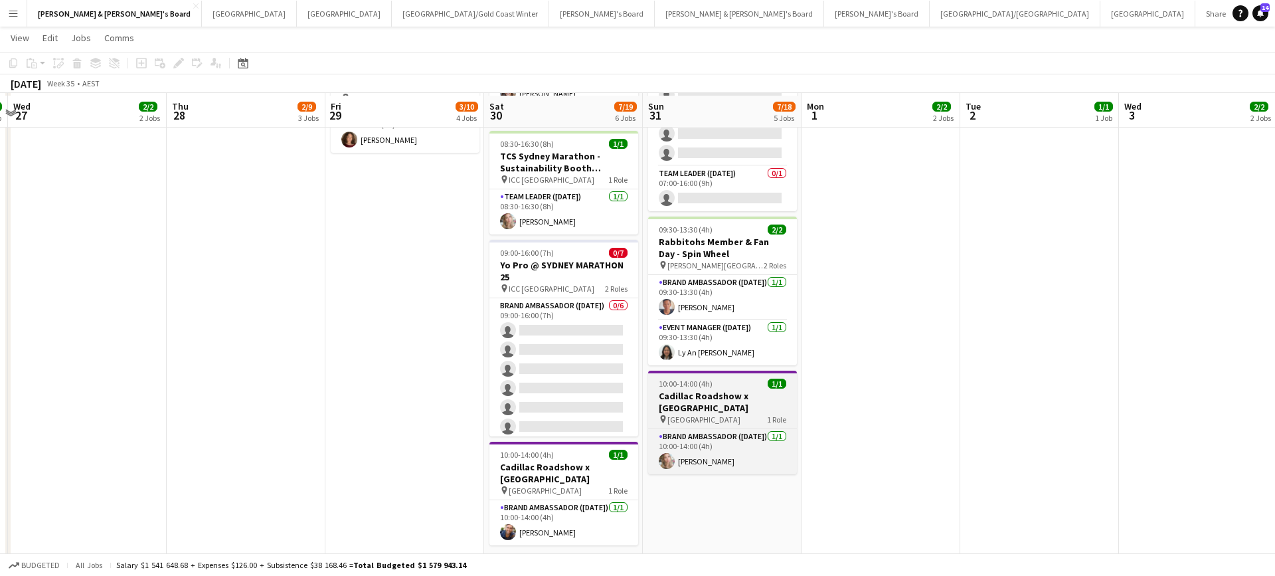
scroll to position [533, 0]
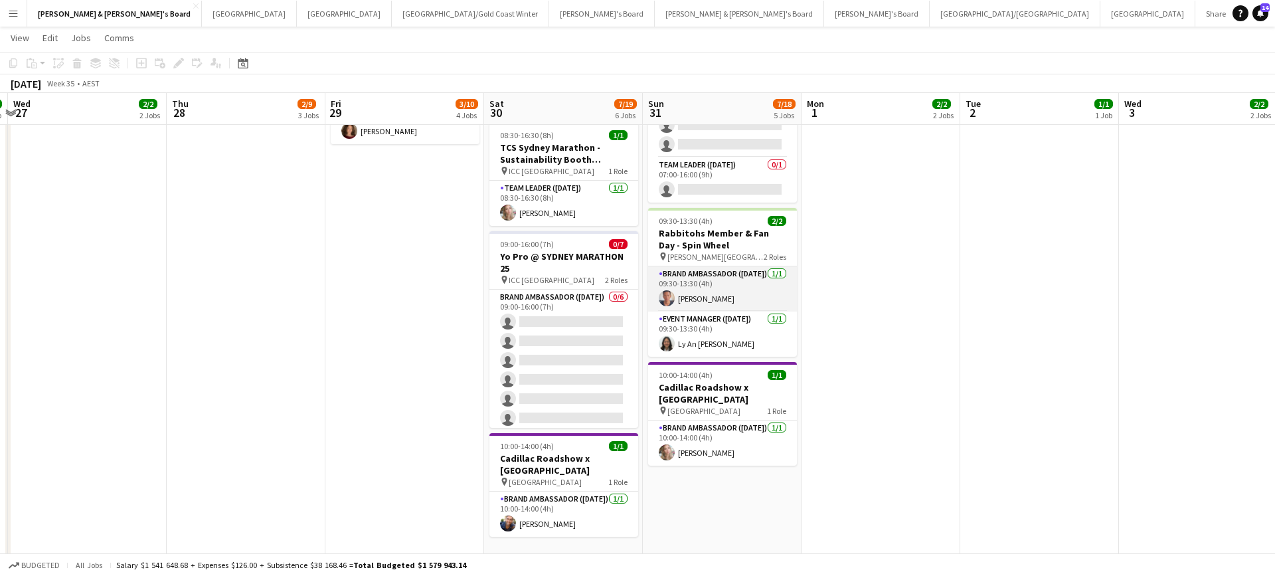
click at [709, 278] on app-card-role "Brand Ambassador (Sunday) 1/1 09:30-13:30 (4h) Santino Tin" at bounding box center [722, 288] width 149 height 45
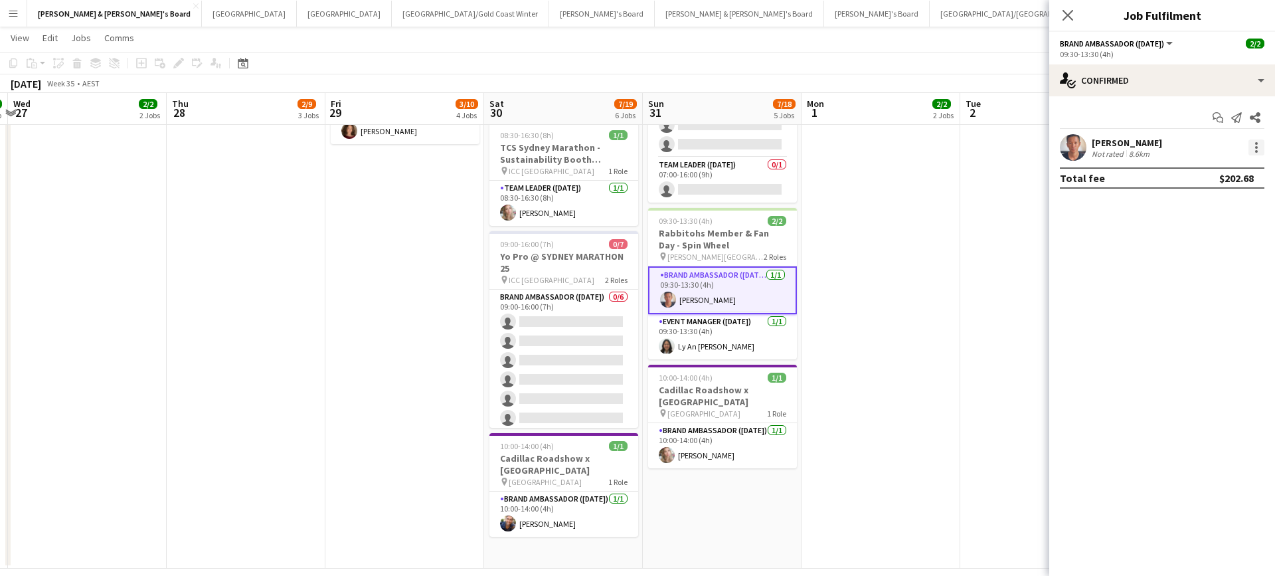
click at [1253, 151] on div at bounding box center [1256, 147] width 16 height 16
click at [1213, 298] on span "Remove" at bounding box center [1212, 300] width 82 height 12
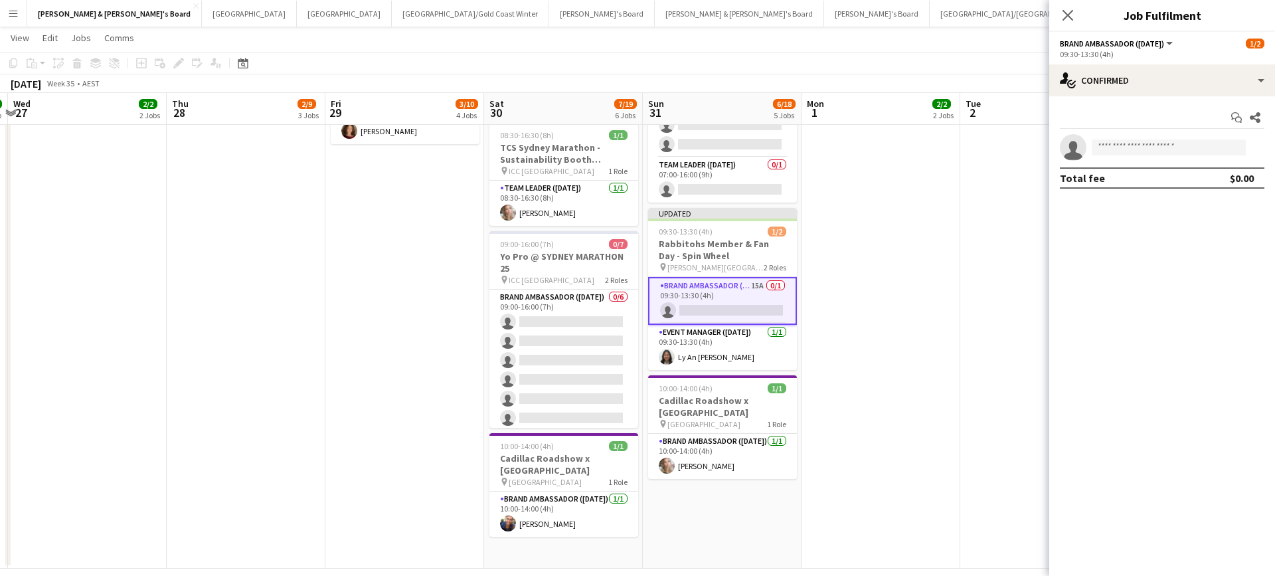
click at [908, 283] on app-date-cell "07:30-14:00 (6h30m) 1/1 Live Well activation pin South Eveleigh Sydney 1 Role T…" at bounding box center [881, 91] width 159 height 953
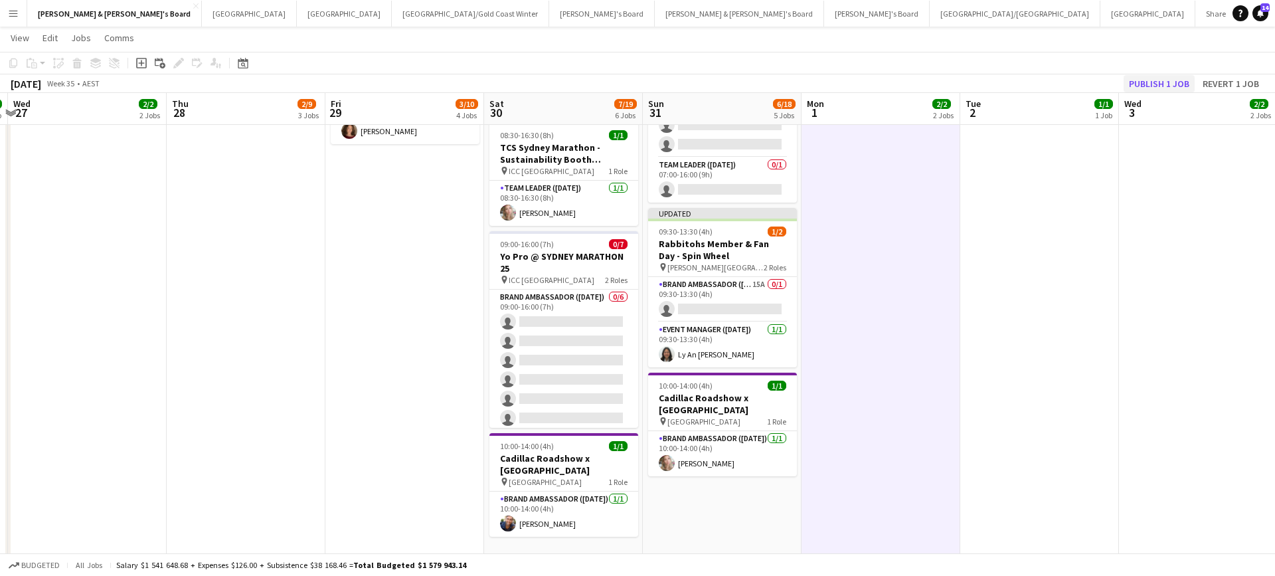
click at [1141, 82] on button "Publish 1 job" at bounding box center [1159, 83] width 71 height 17
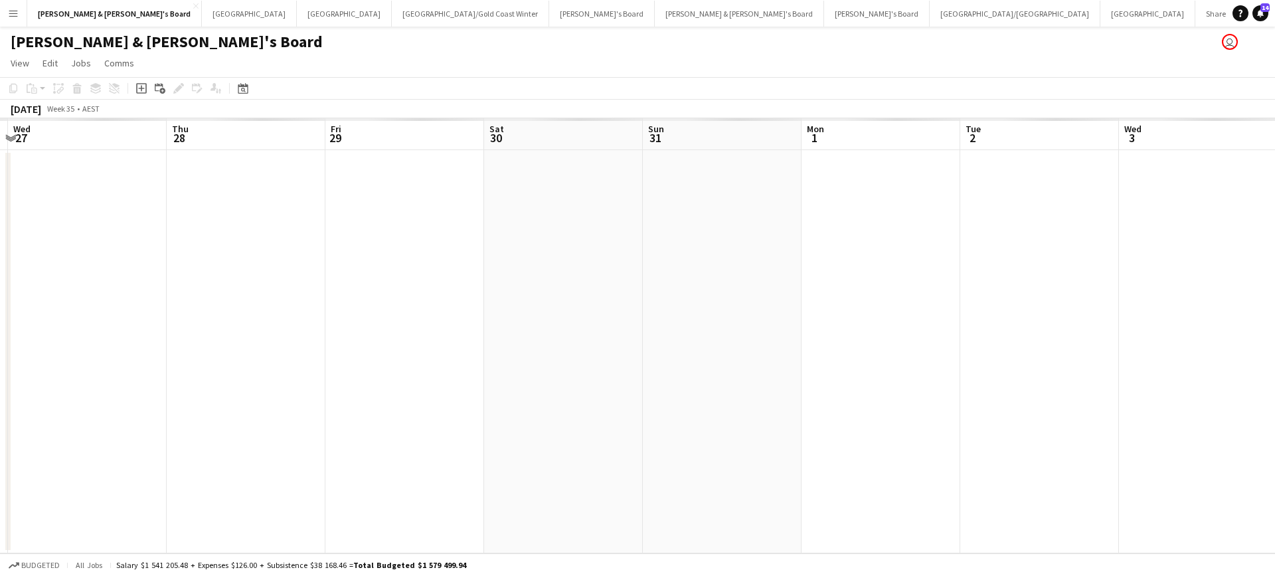
scroll to position [0, 0]
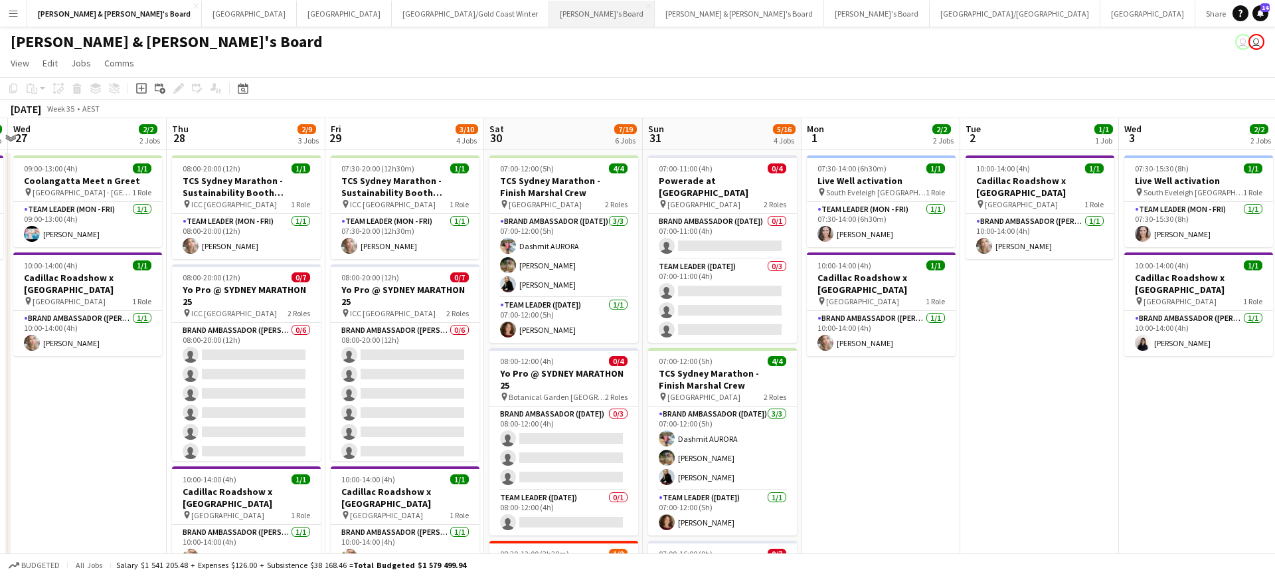
click at [549, 4] on button "Tennille's Board Close" at bounding box center [602, 14] width 106 height 26
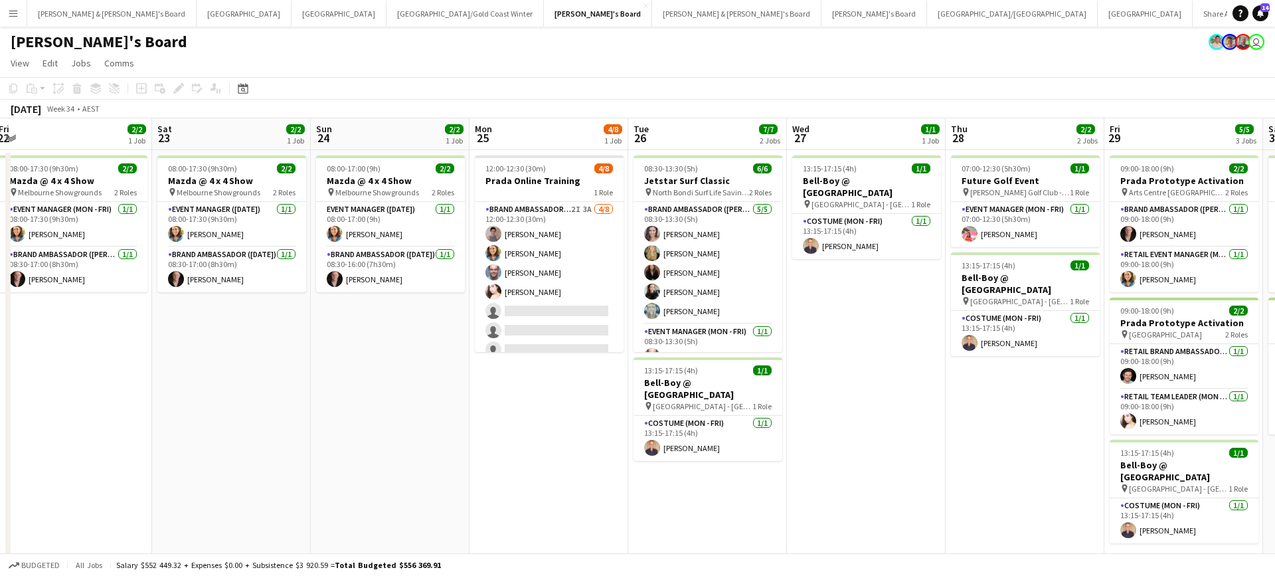
scroll to position [0, 484]
click at [79, 20] on button "James & Arrence's Board Close" at bounding box center [111, 14] width 169 height 26
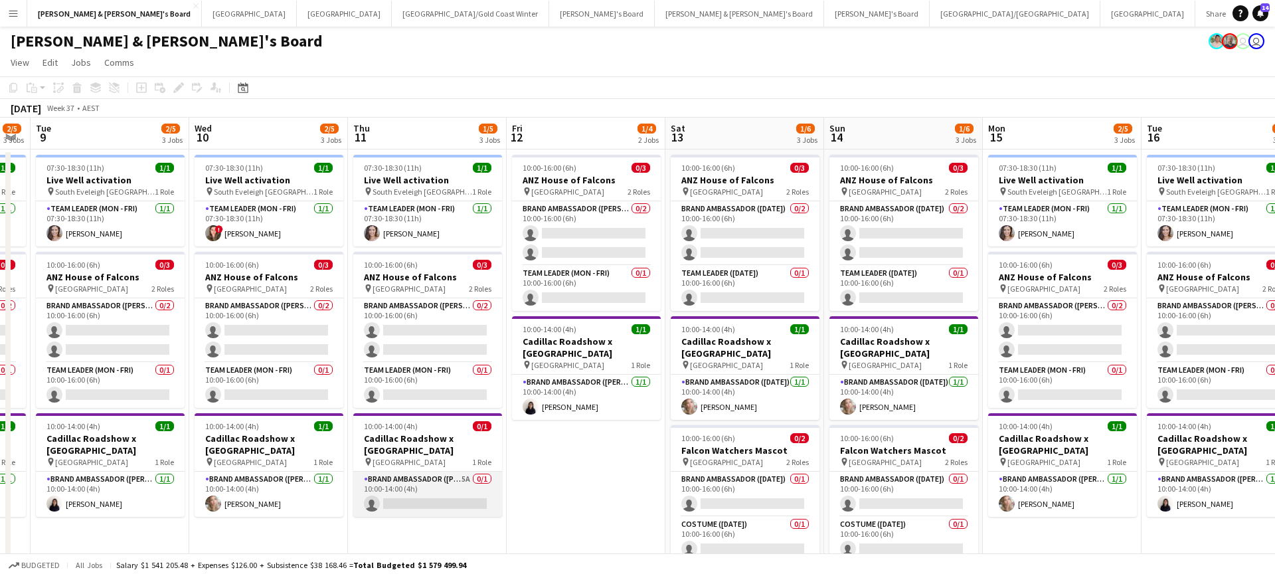
scroll to position [0, 392]
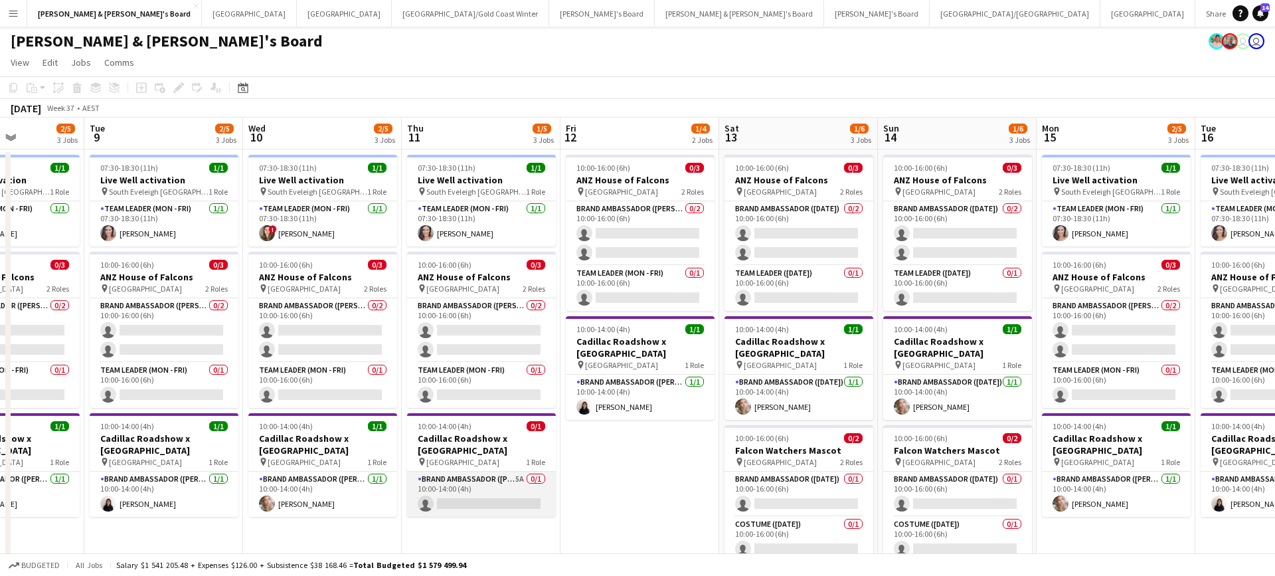
click at [474, 491] on app-card-role "Brand Ambassador (Mon - Fri) 5A 0/1 10:00-14:00 (4h) single-neutral-actions" at bounding box center [481, 494] width 149 height 45
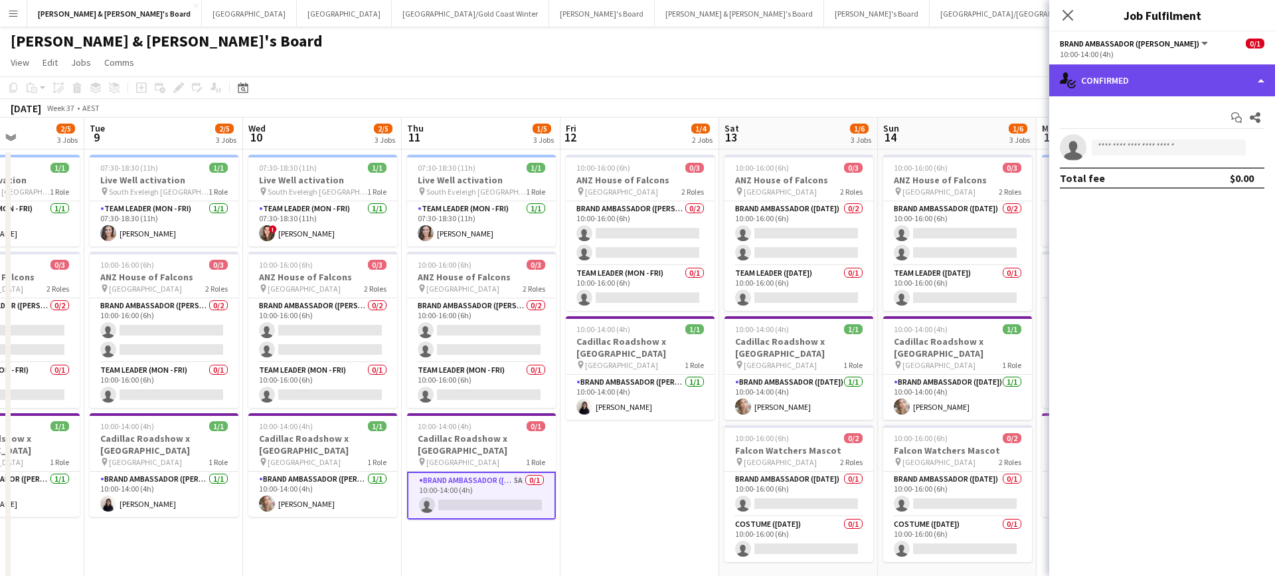
click at [1120, 86] on div "single-neutral-actions-check-2 Confirmed" at bounding box center [1162, 80] width 226 height 32
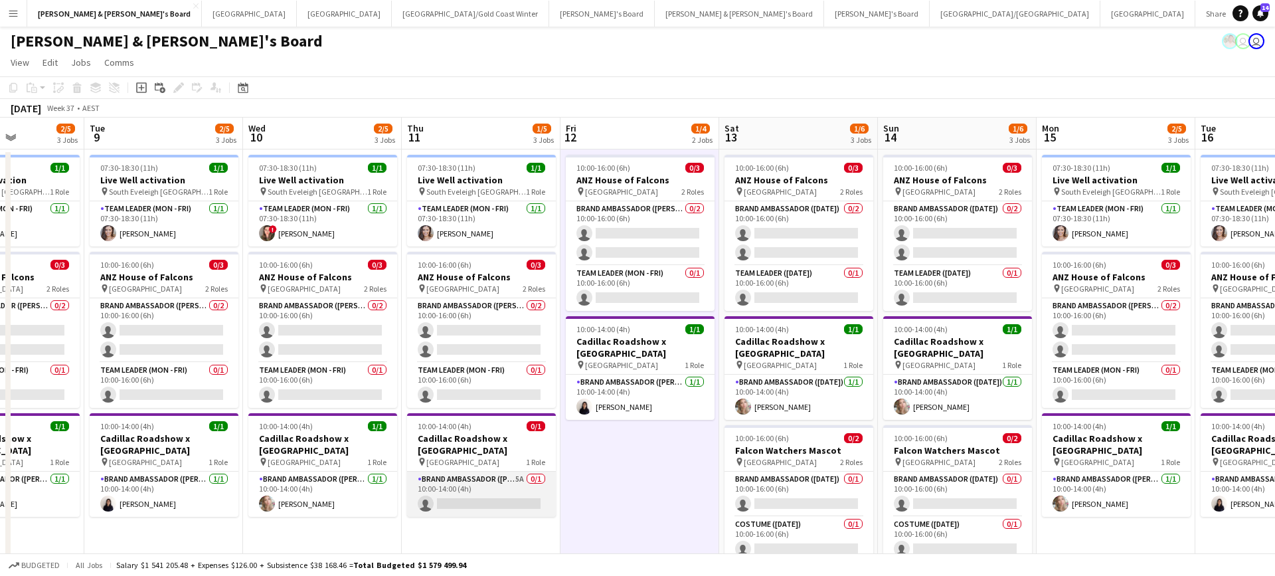
click at [490, 491] on app-card-role "Brand Ambassador (Mon - Fri) 5A 0/1 10:00-14:00 (4h) single-neutral-actions" at bounding box center [481, 494] width 149 height 45
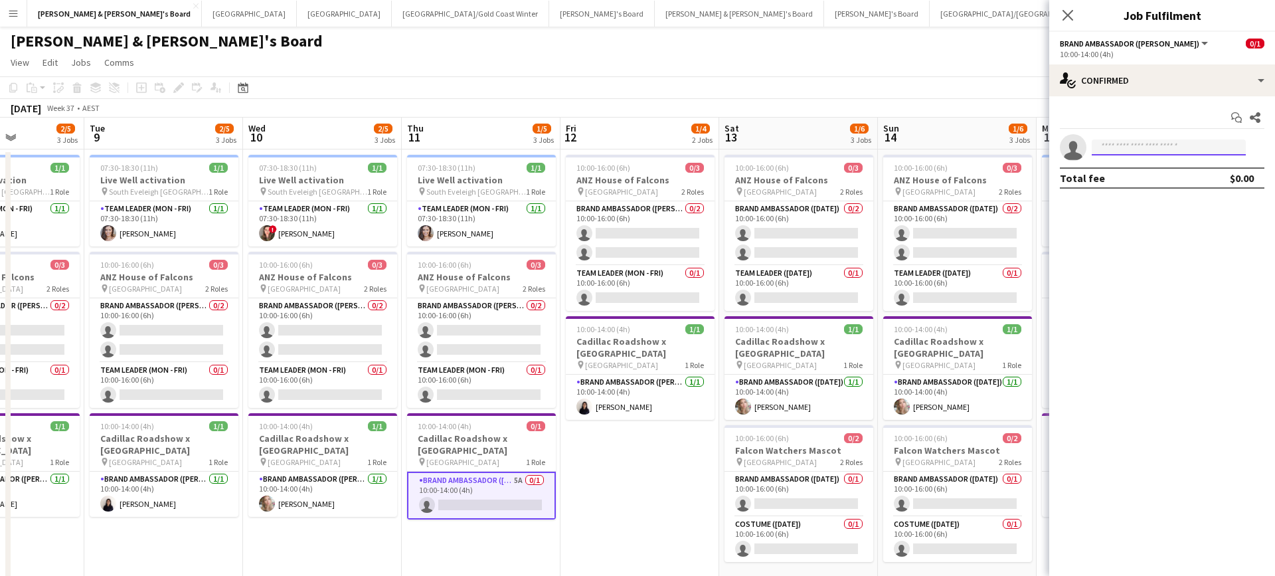
click at [1131, 145] on input at bounding box center [1169, 147] width 154 height 16
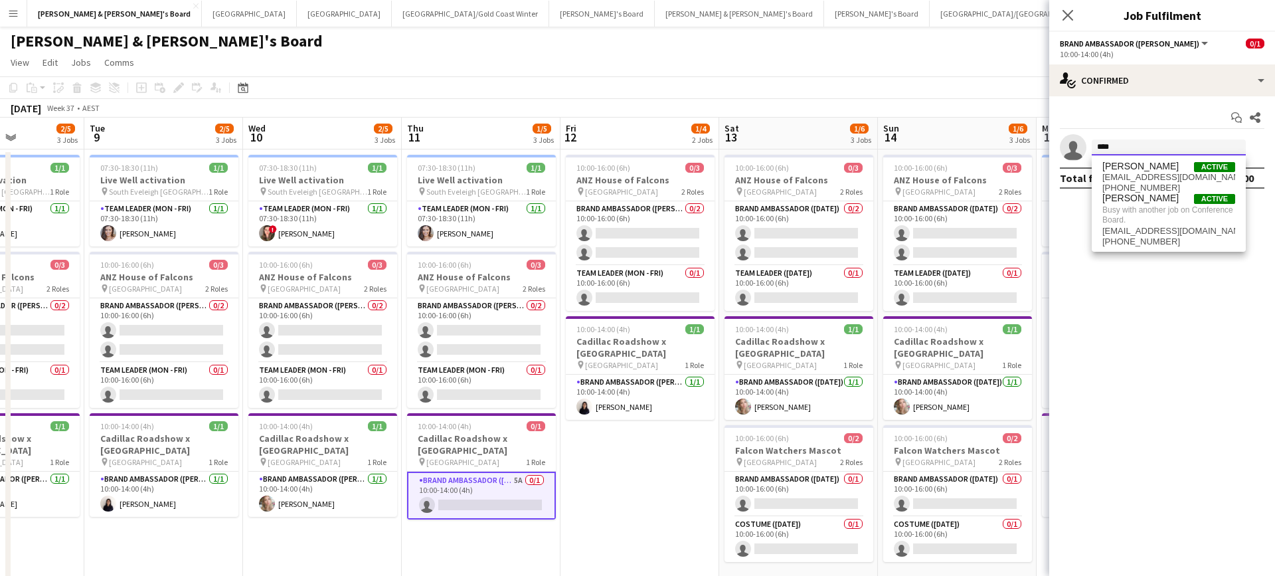
type input "****"
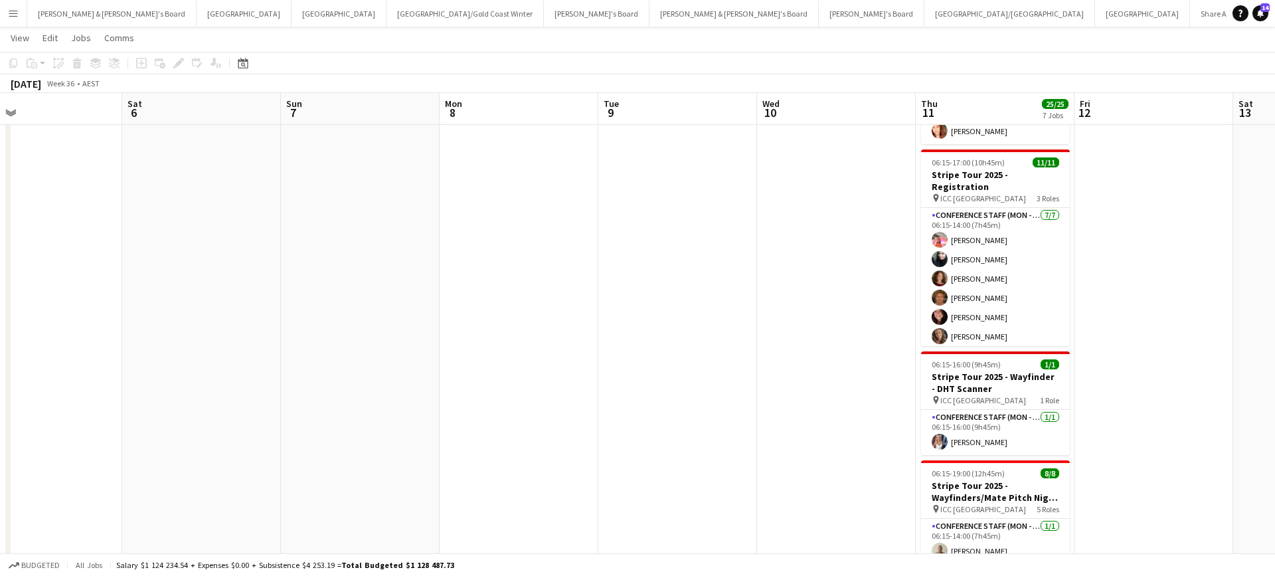
scroll to position [0, 518]
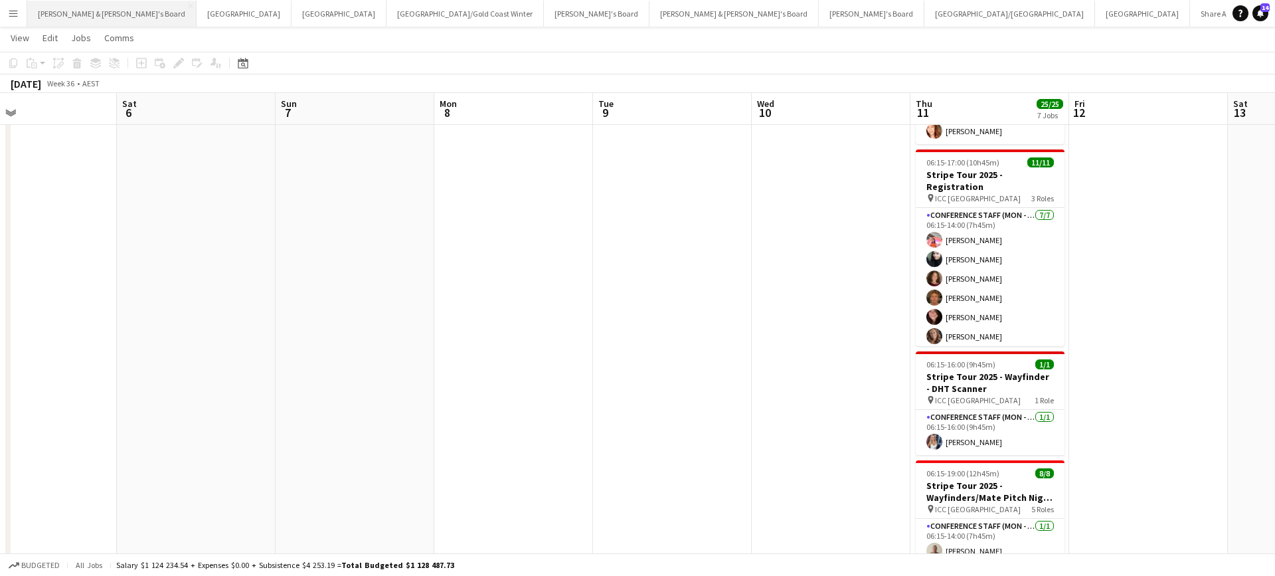
click at [92, 15] on button "James & Arrence's Board Close" at bounding box center [111, 14] width 169 height 26
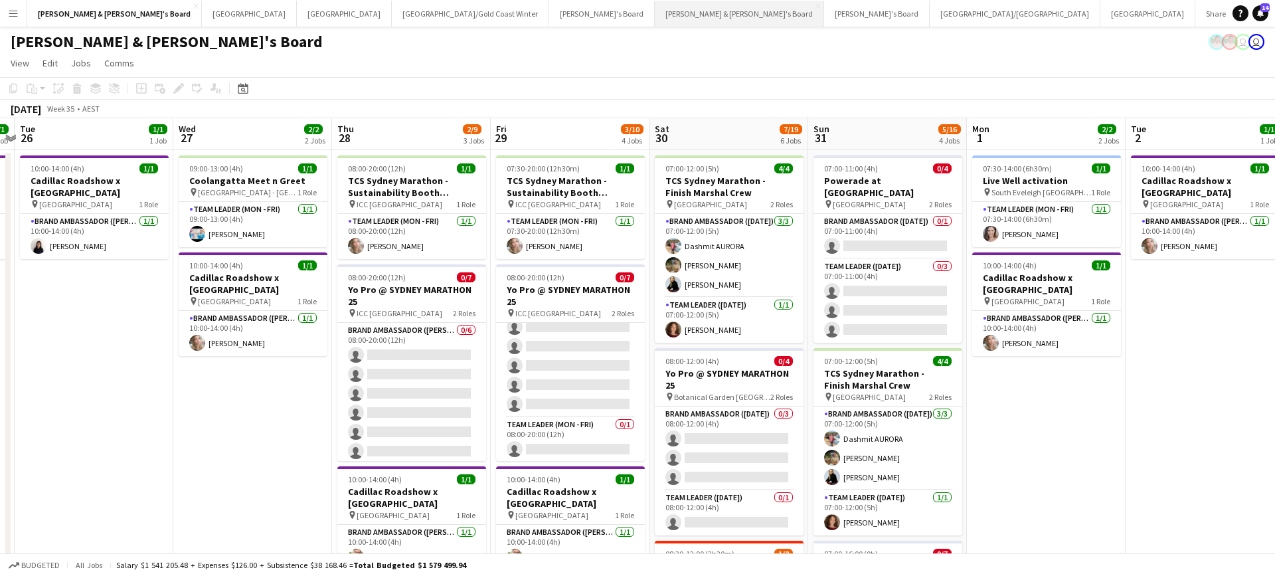
click at [655, 14] on button "Neil & Jenny's Board Close" at bounding box center [739, 14] width 169 height 26
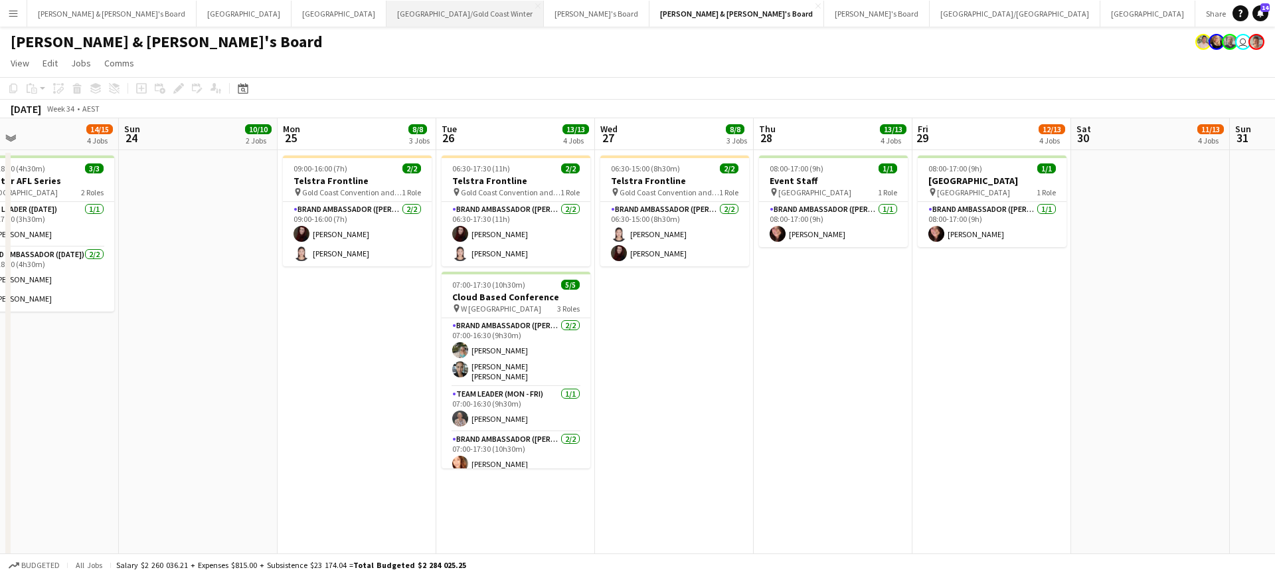
click at [386, 16] on button "Brisbane/Gold Coast Winter Close" at bounding box center [464, 14] width 157 height 26
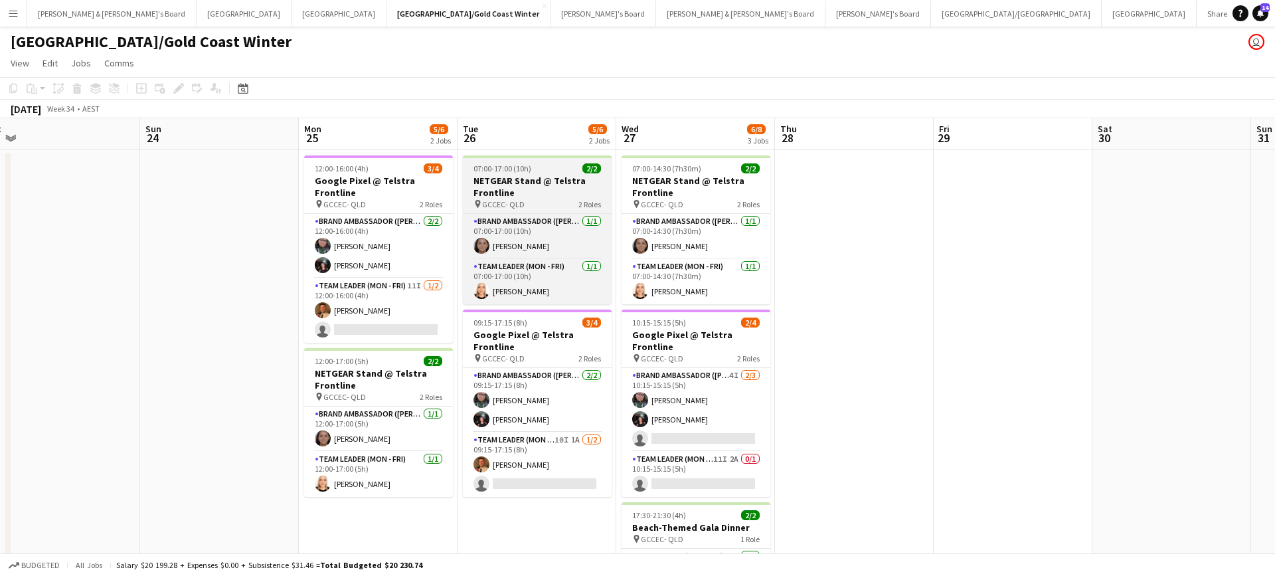
scroll to position [0, 501]
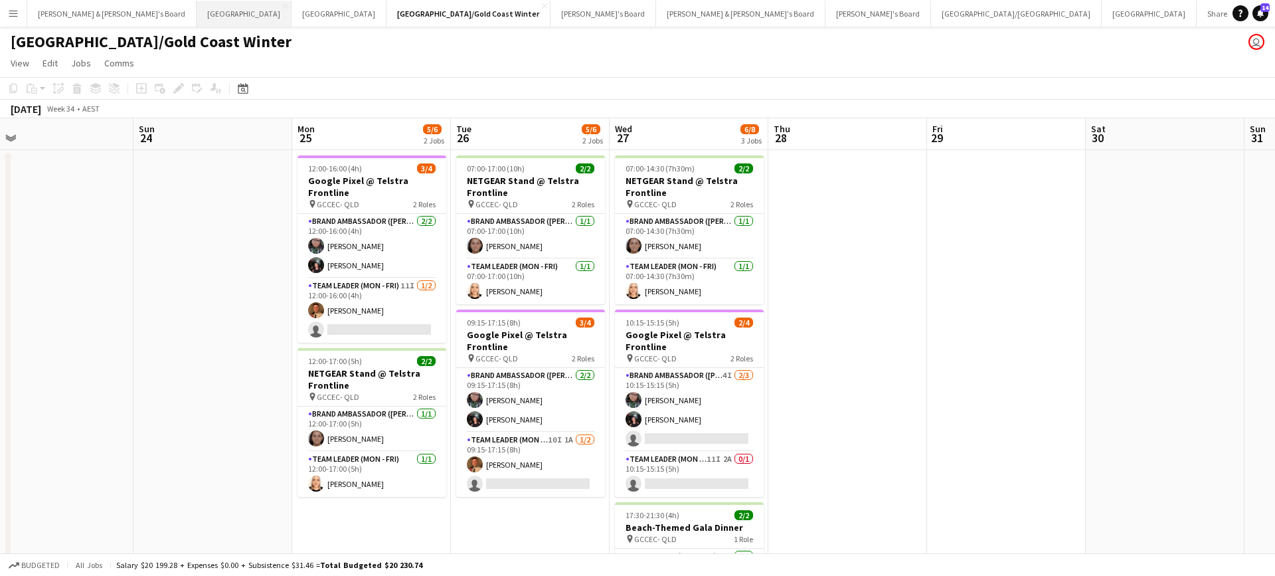
click at [197, 19] on button "Sydney Close" at bounding box center [244, 14] width 95 height 26
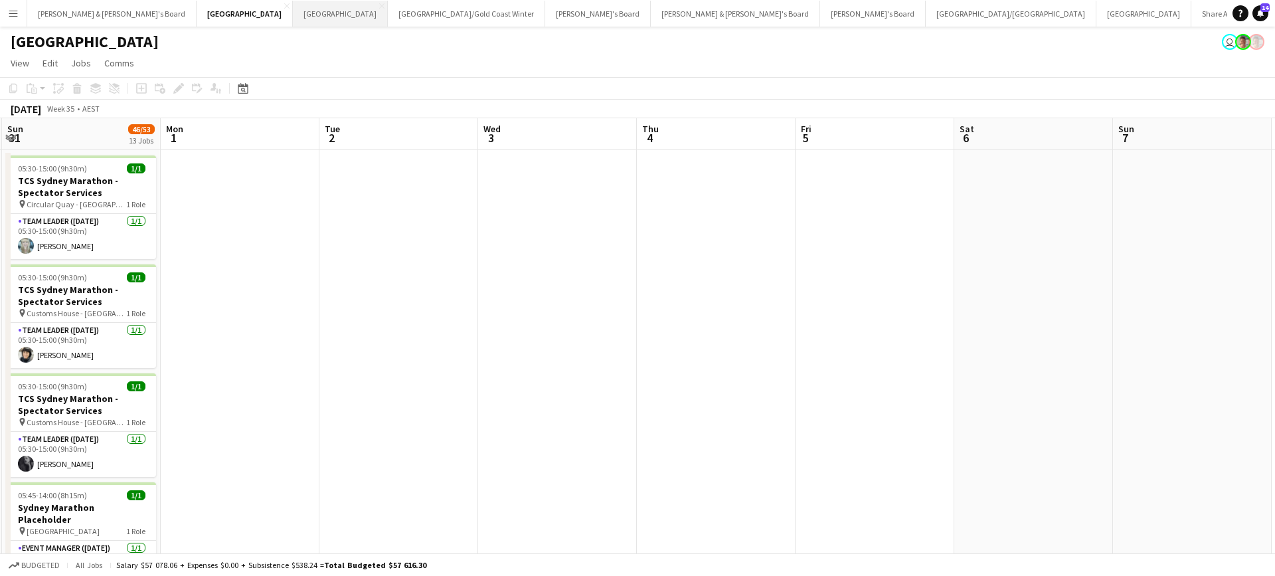
click at [293, 15] on button "Melbourne Close" at bounding box center [340, 14] width 95 height 26
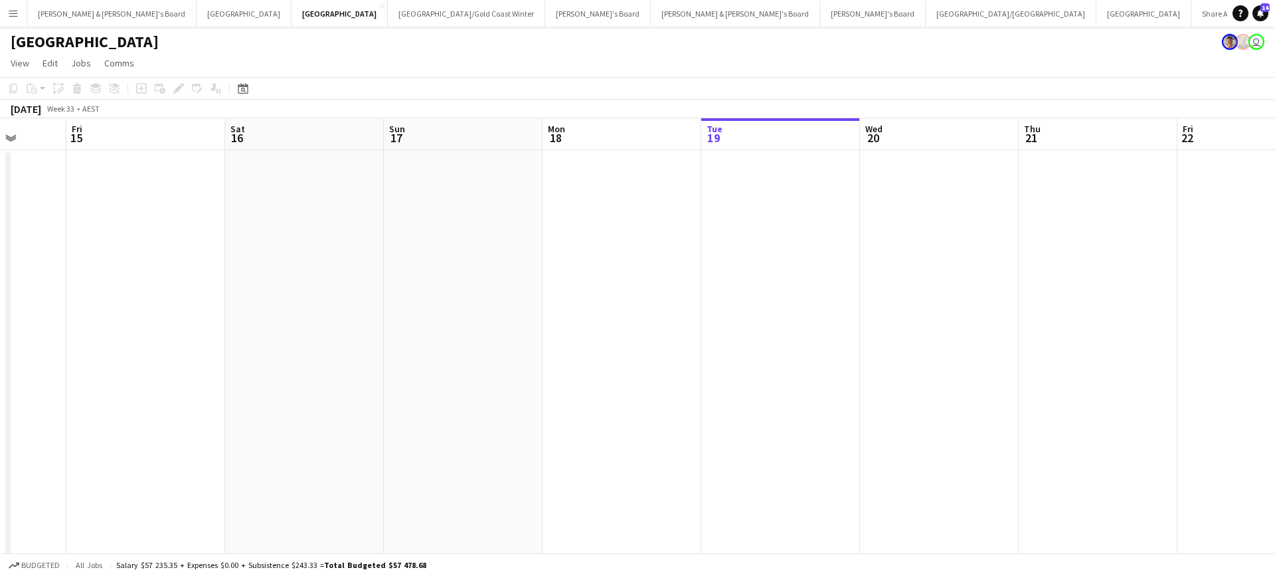
scroll to position [0, 444]
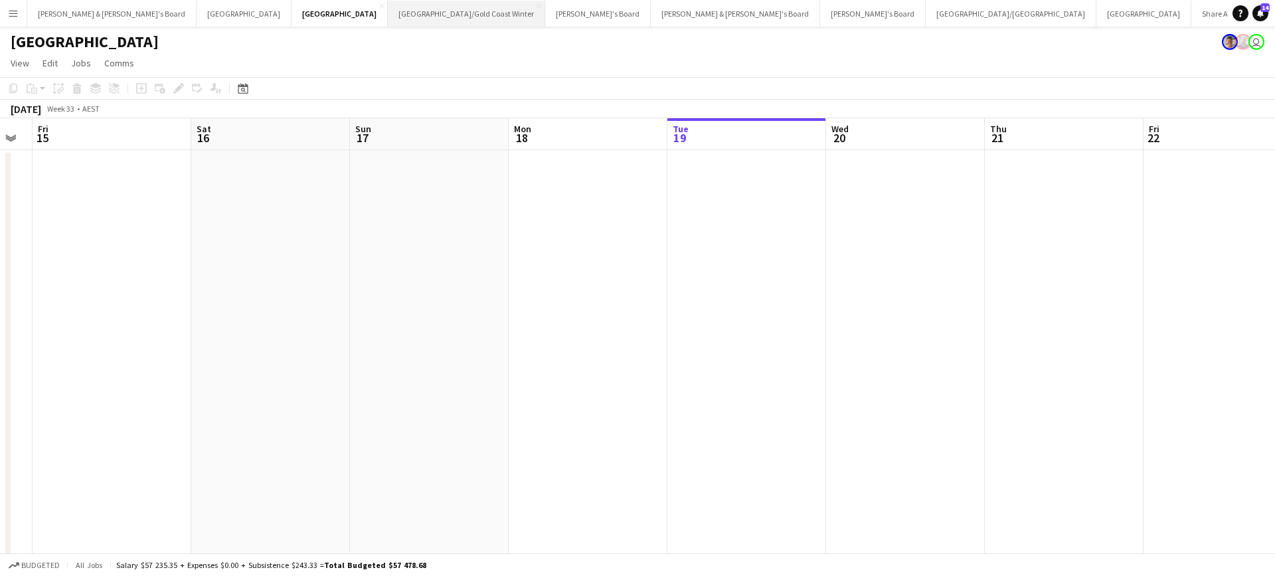
click at [388, 15] on button "Brisbane/Gold Coast Winter Close" at bounding box center [466, 14] width 157 height 26
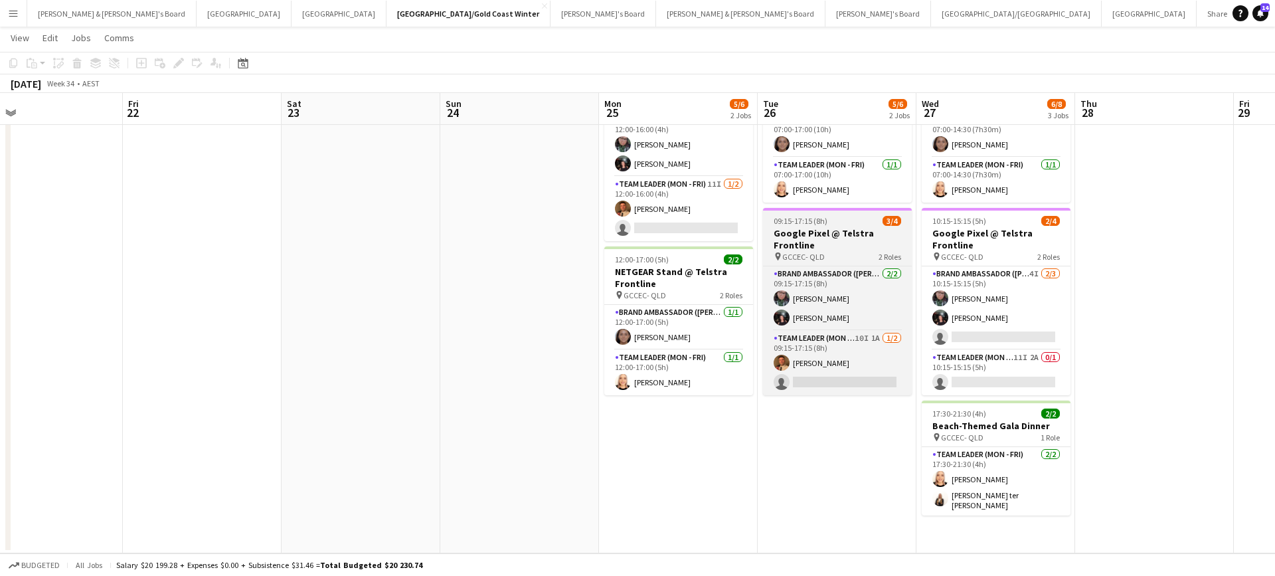
scroll to position [100, 0]
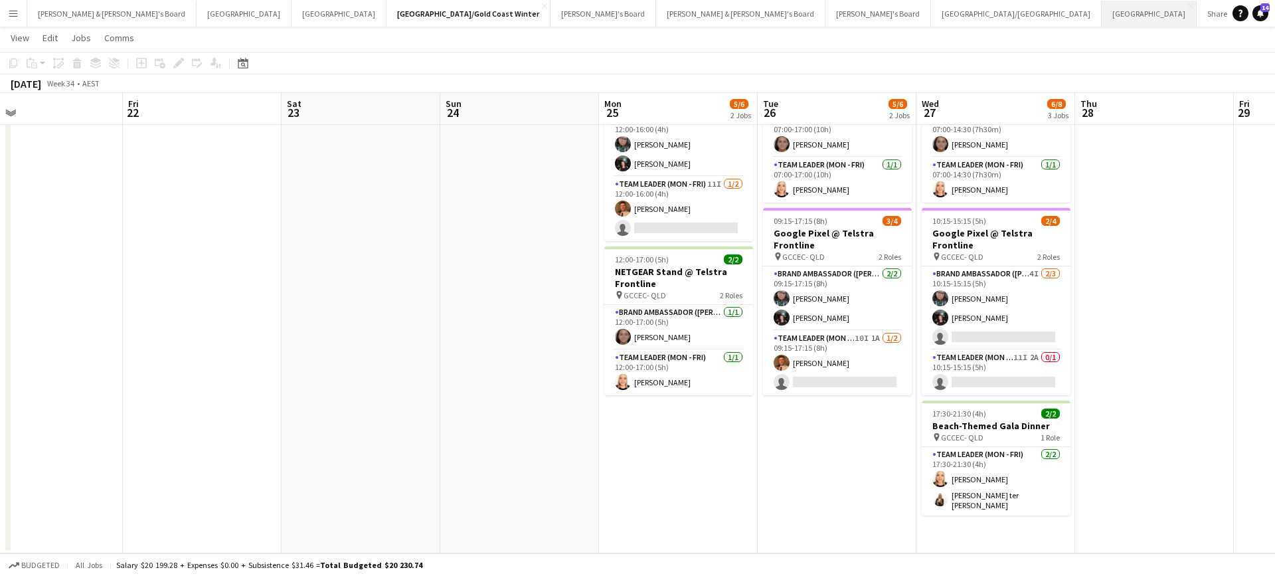
click at [1102, 13] on button "Adelaide Close" at bounding box center [1149, 14] width 95 height 26
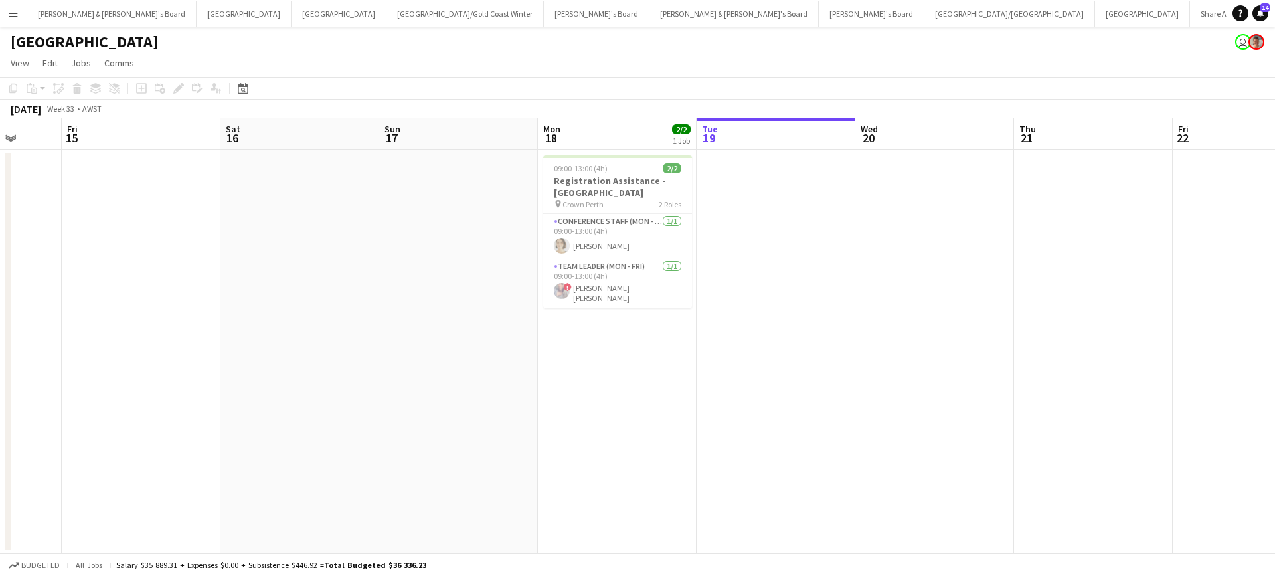
scroll to position [0, 412]
click at [386, 21] on button "Brisbane/Gold Coast Winter Close" at bounding box center [464, 14] width 157 height 26
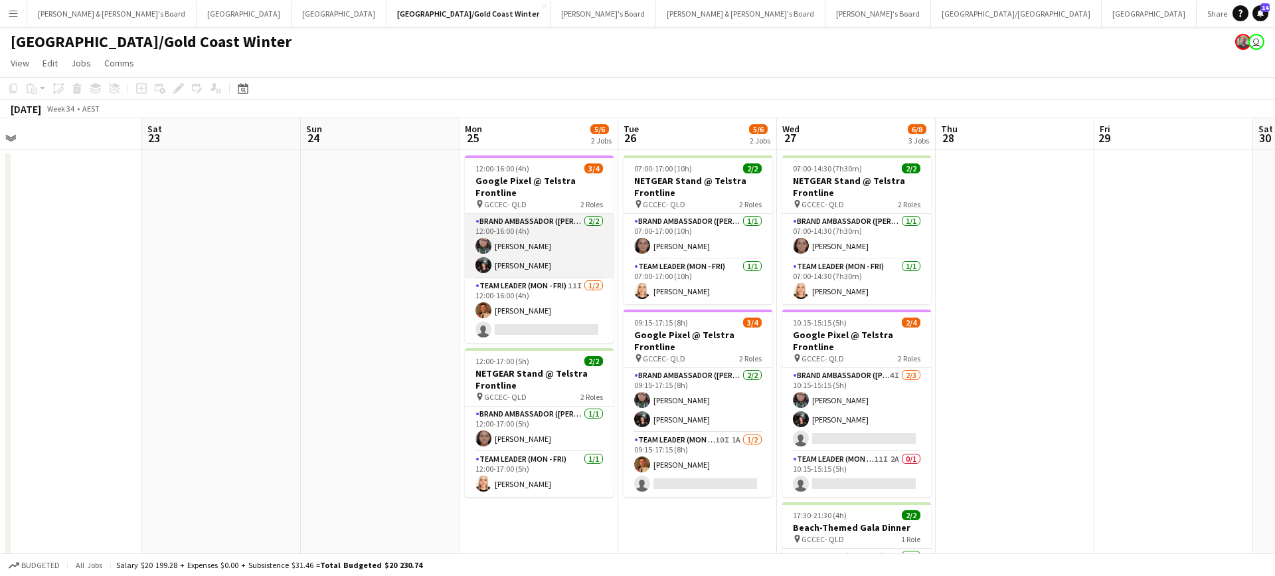
scroll to position [0, 652]
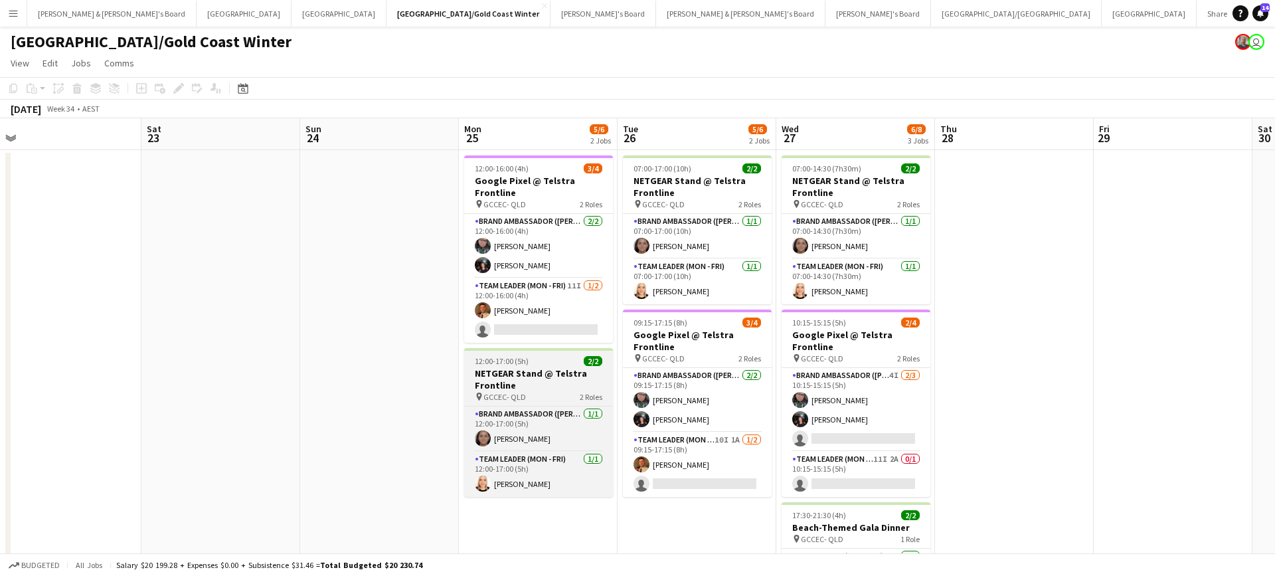
click at [553, 385] on h3 "NETGEAR Stand @ Telstra Frontline" at bounding box center [538, 379] width 149 height 24
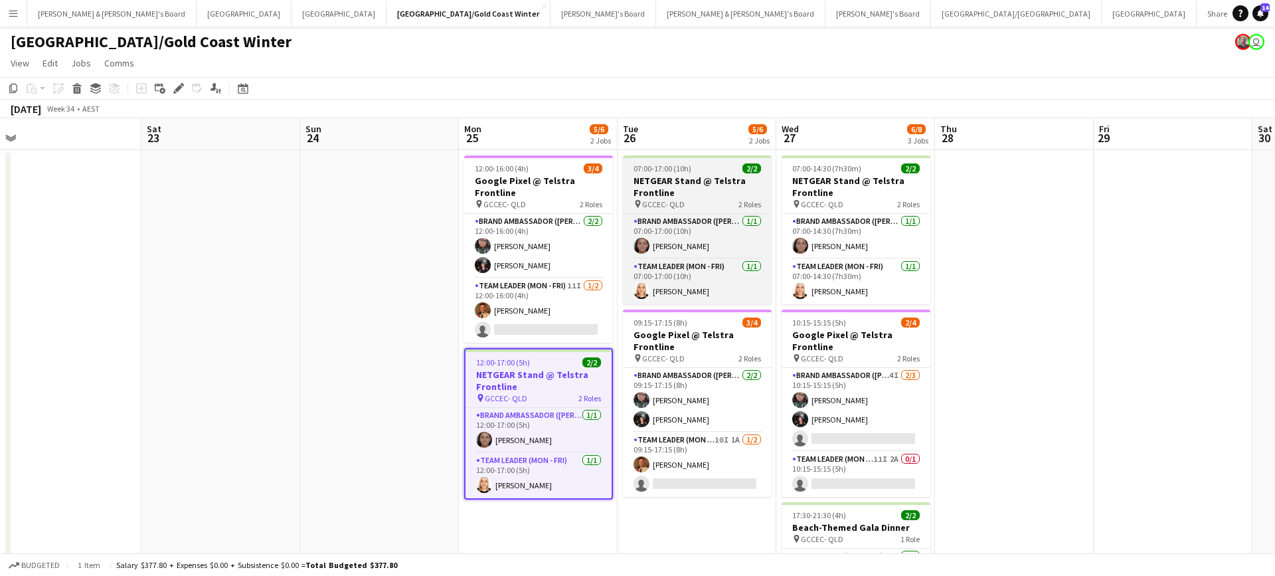
click at [707, 177] on h3 "NETGEAR Stand @ Telstra Frontline" at bounding box center [697, 187] width 149 height 24
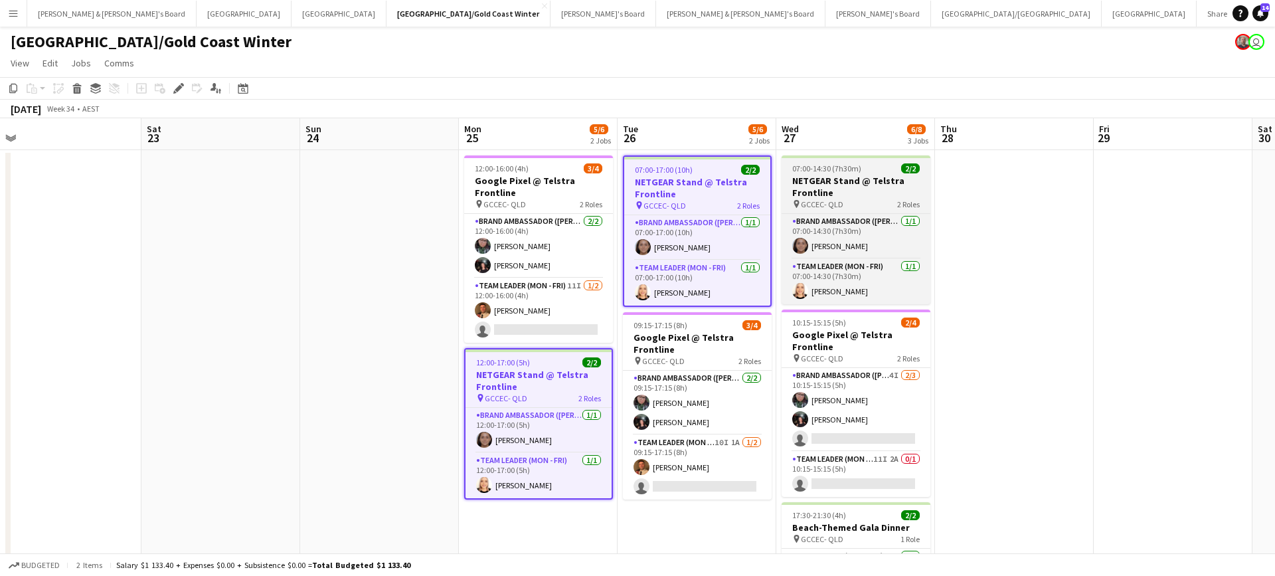
click at [831, 189] on h3 "NETGEAR Stand @ Telstra Frontline" at bounding box center [856, 187] width 149 height 24
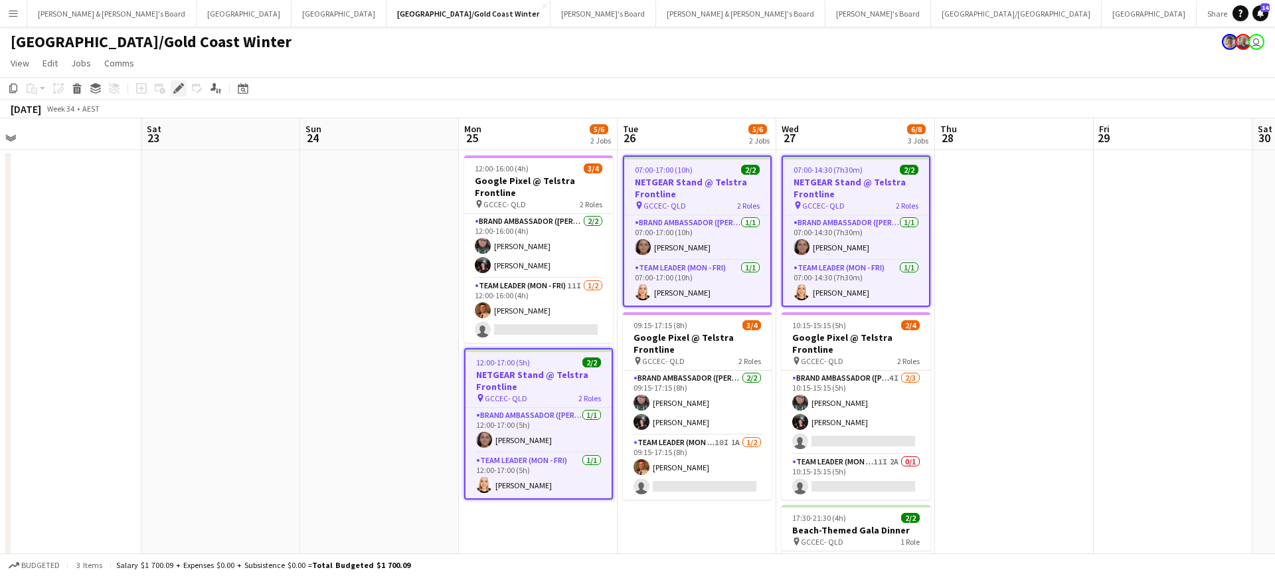
click at [178, 91] on icon at bounding box center [178, 88] width 7 height 7
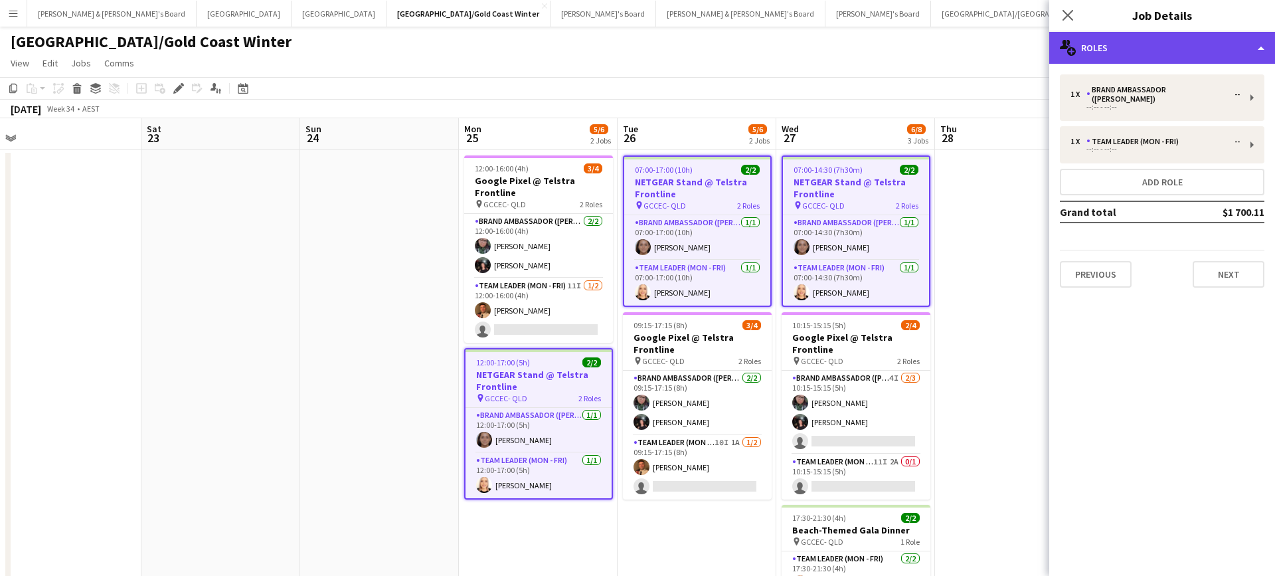
click at [1116, 51] on div "multiple-users-add Roles" at bounding box center [1162, 48] width 226 height 32
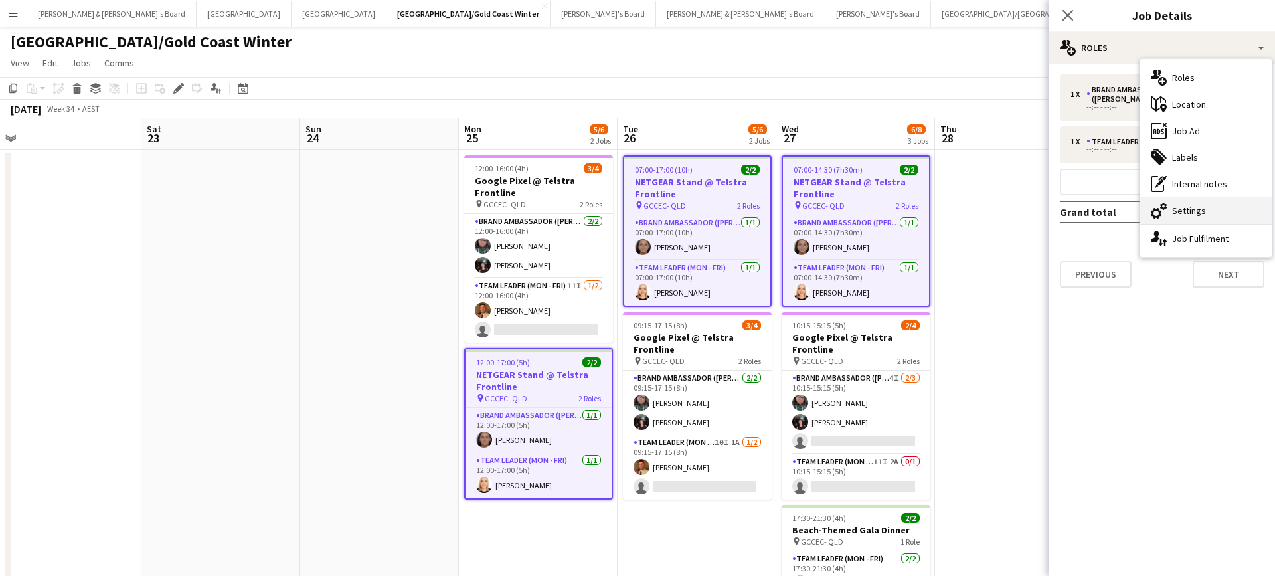
click at [1191, 211] on div "cog-double-3 Settings" at bounding box center [1205, 210] width 131 height 27
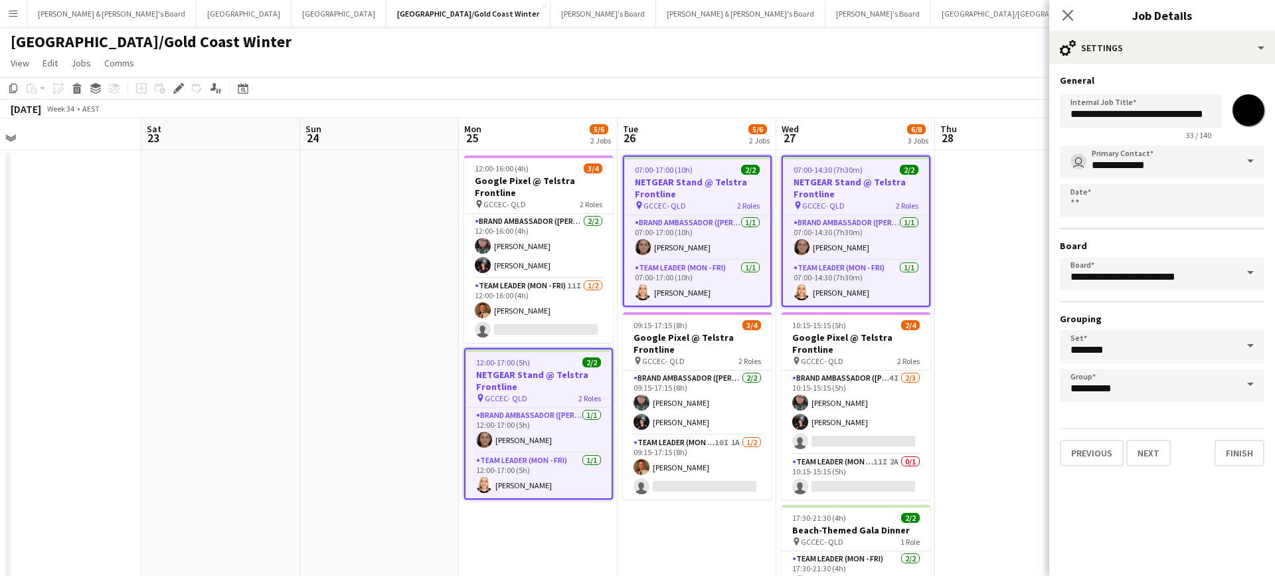
click at [1247, 273] on span at bounding box center [1251, 273] width 28 height 32
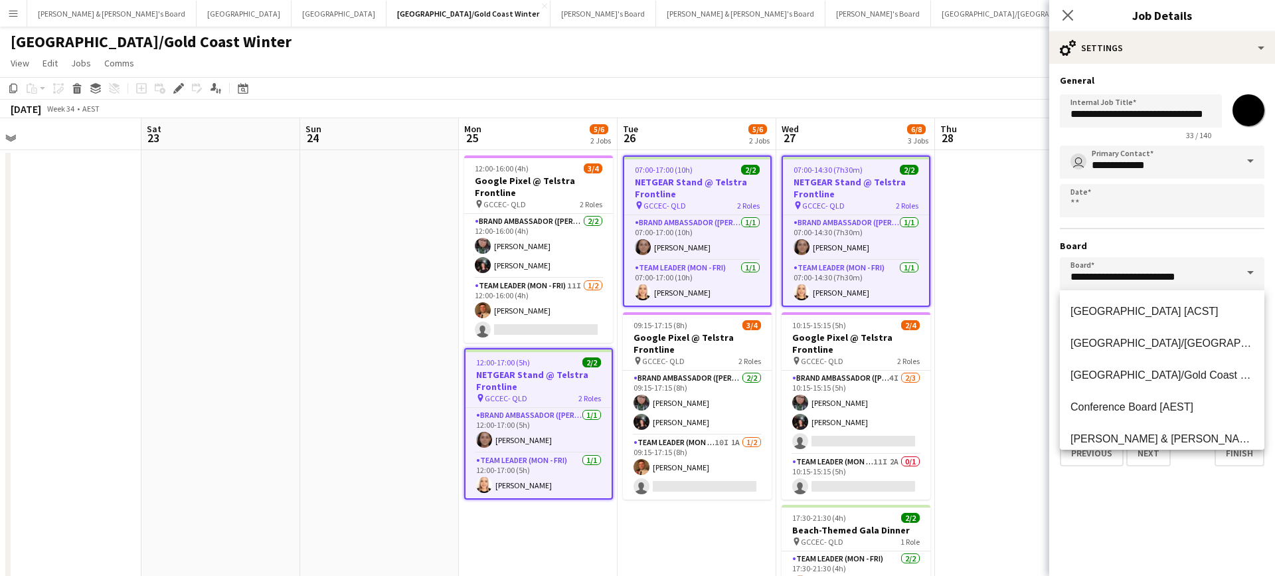
click at [1247, 273] on span at bounding box center [1251, 273] width 28 height 32
click at [1157, 428] on mat-option "James & Arrence's Board [AEST]" at bounding box center [1162, 439] width 205 height 32
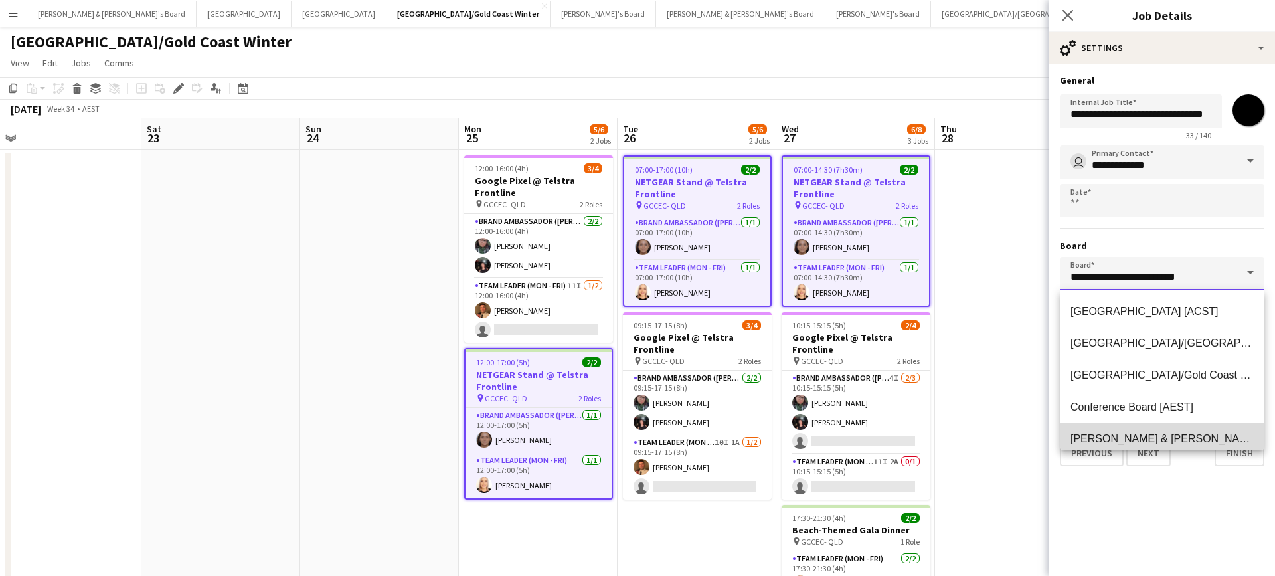
type input "**********"
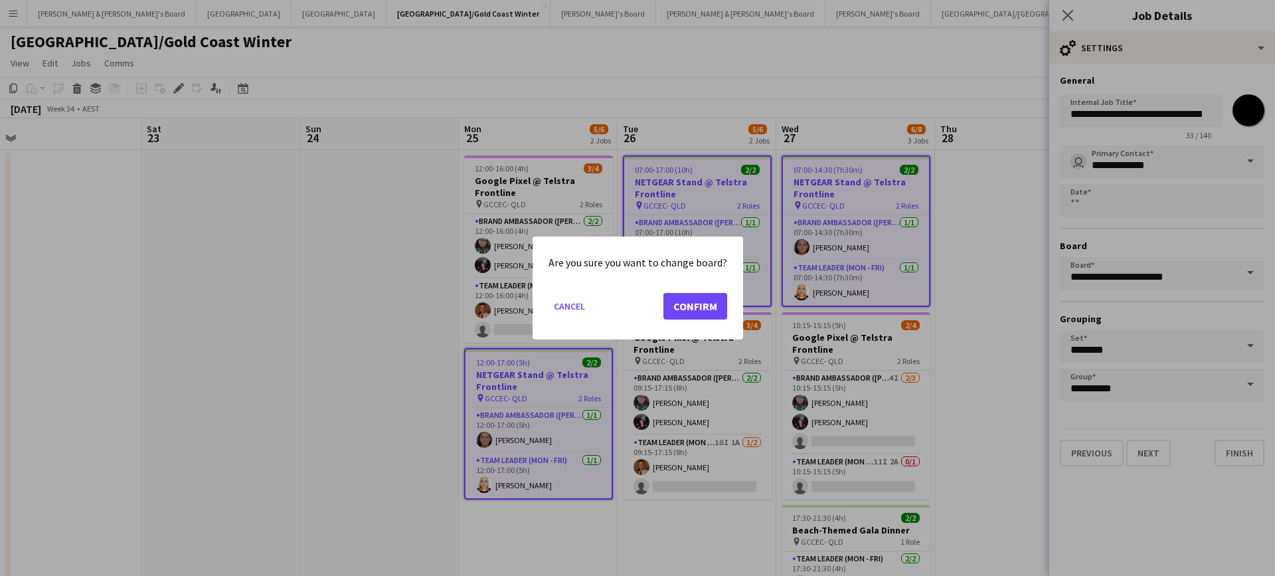
click at [699, 311] on button "Confirm" at bounding box center [695, 306] width 64 height 27
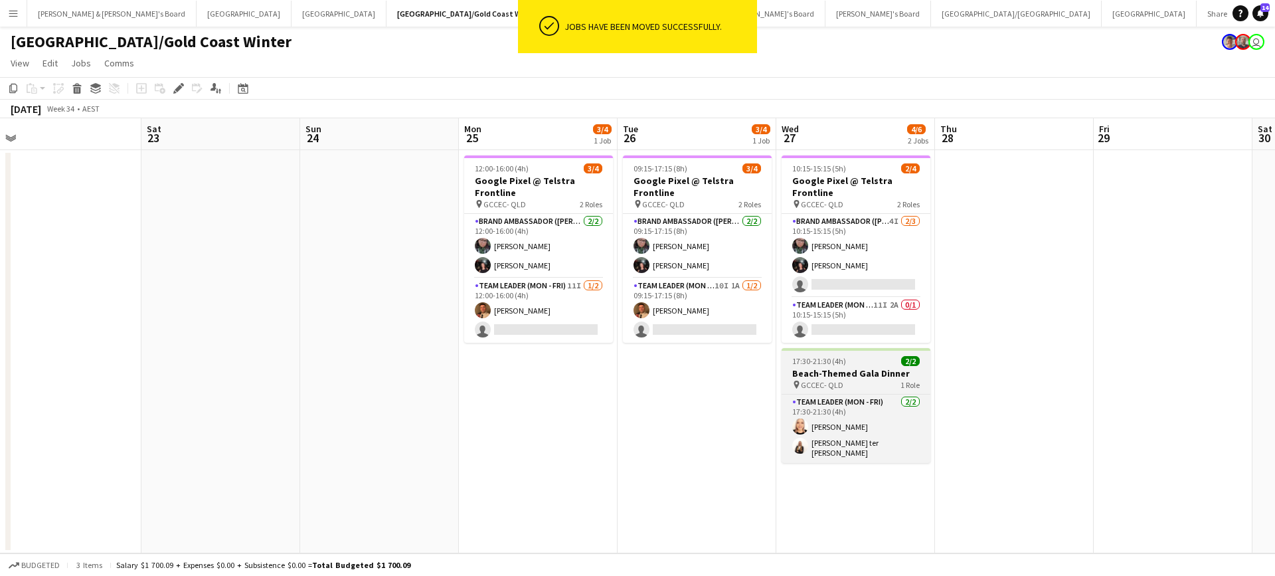
click at [859, 369] on h3 "Beach-Themed Gala Dinner" at bounding box center [856, 373] width 149 height 12
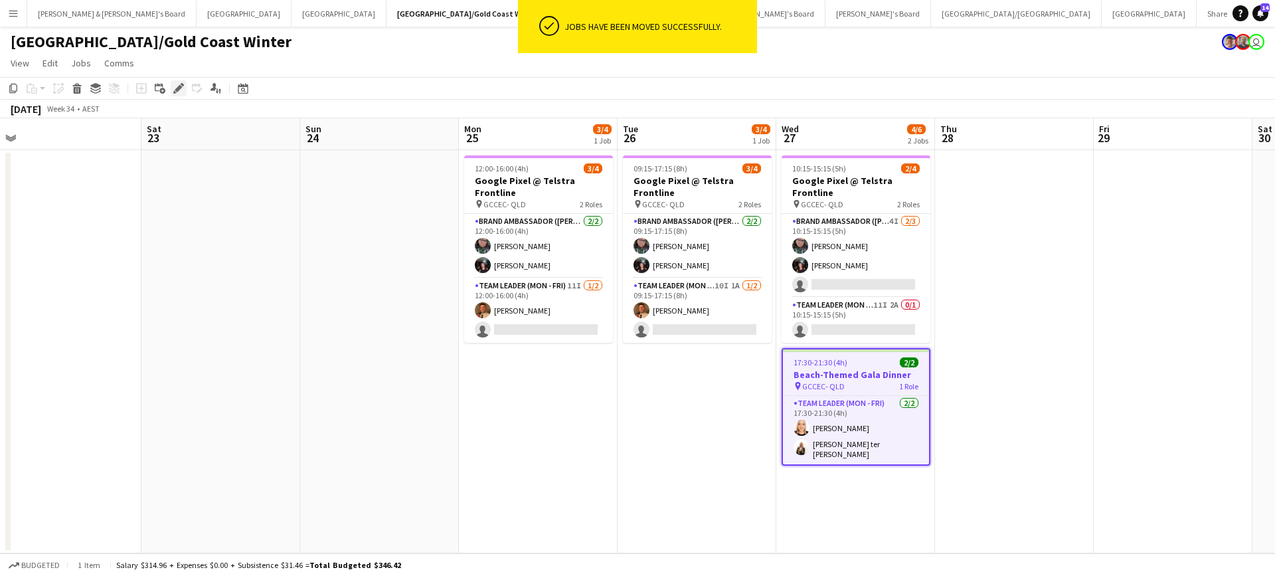
click at [179, 90] on icon at bounding box center [178, 88] width 7 height 7
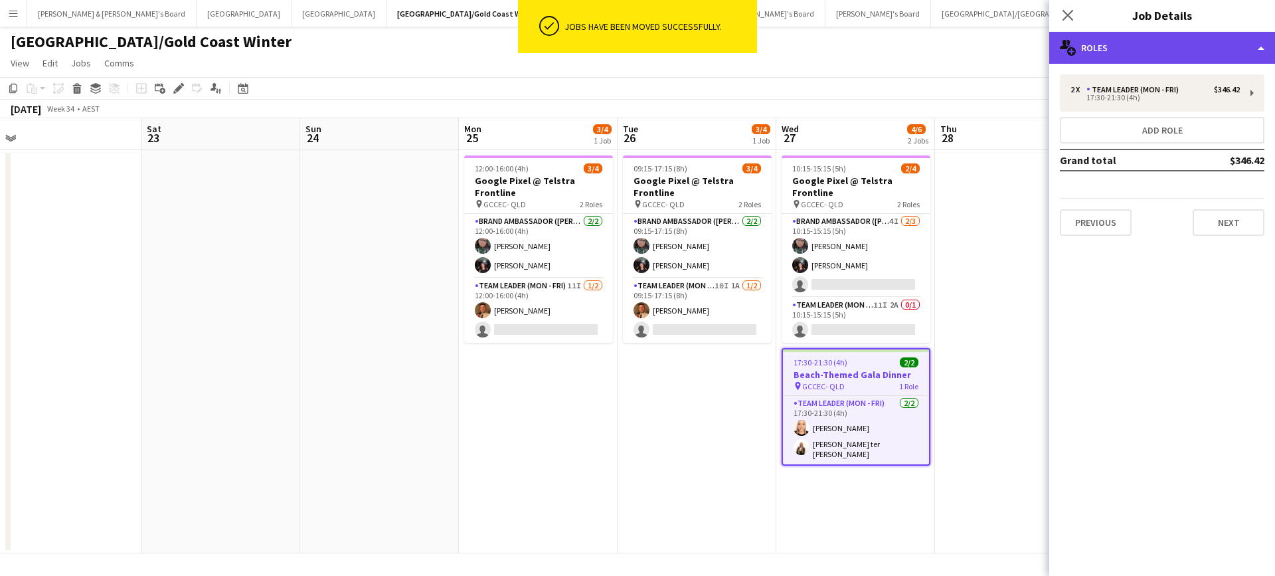
click at [1170, 58] on div "multiple-users-add Roles" at bounding box center [1162, 48] width 226 height 32
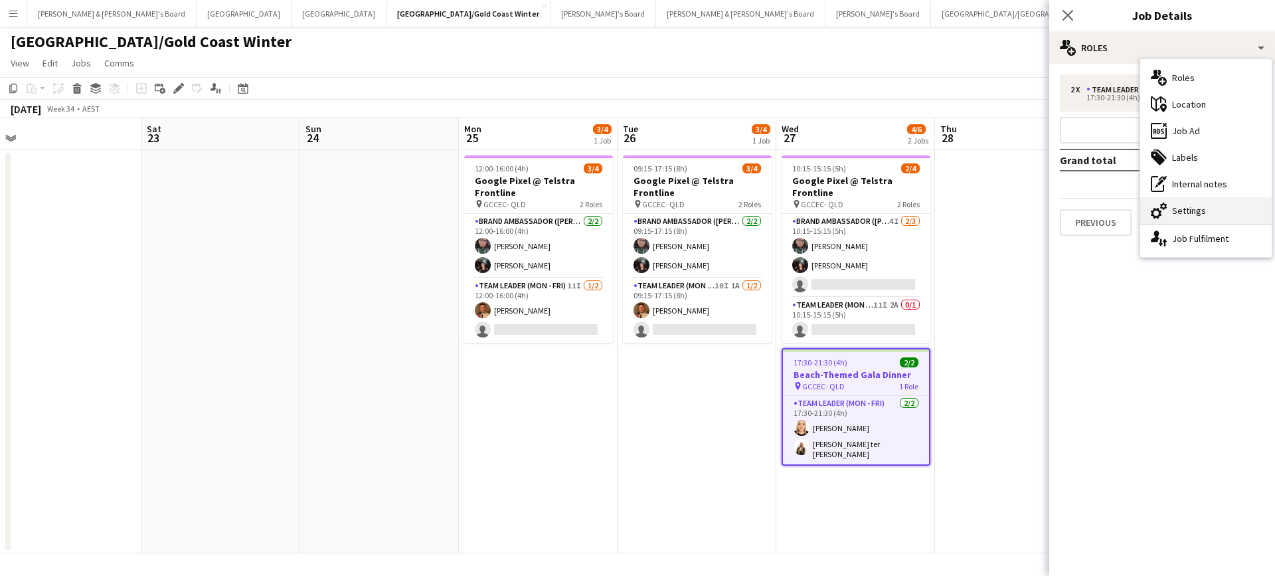
click at [1198, 213] on div "cog-double-3 Settings" at bounding box center [1205, 210] width 131 height 27
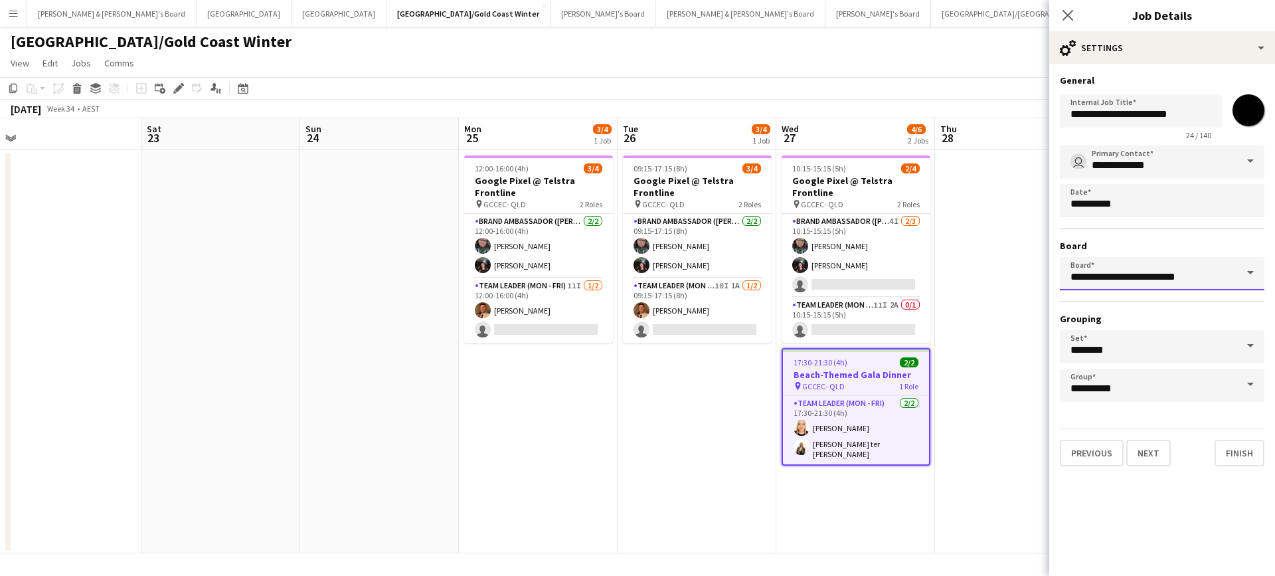
click at [1187, 280] on input "**********" at bounding box center [1162, 273] width 205 height 33
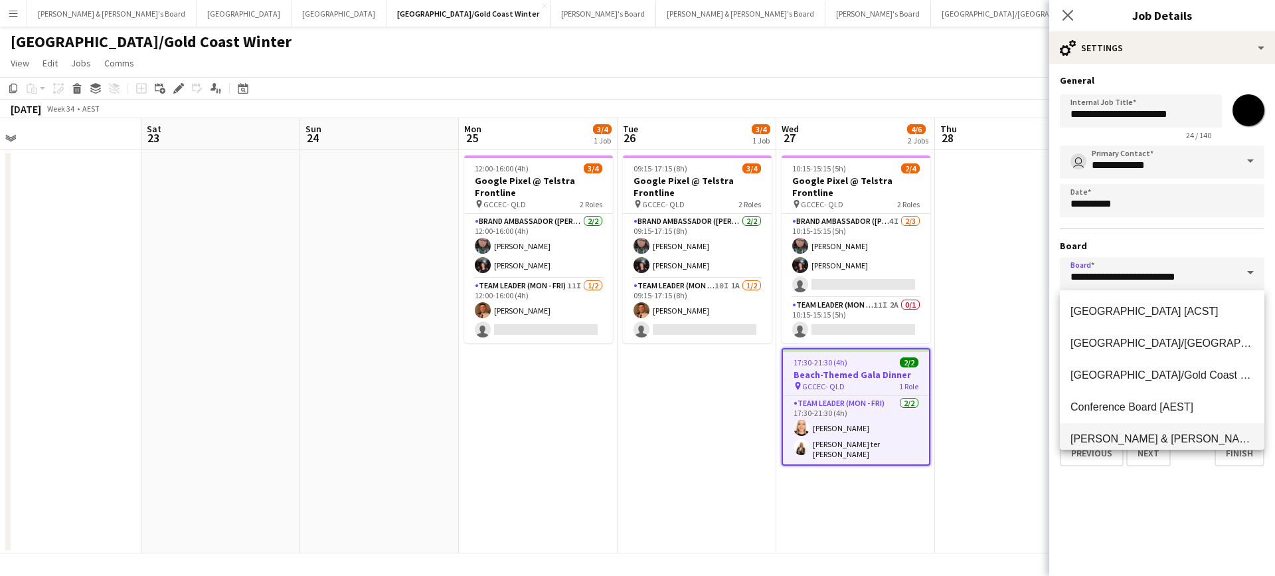
click at [1117, 435] on span "James & Arrence's Board [AEST]" at bounding box center [1202, 438] width 263 height 11
type input "**********"
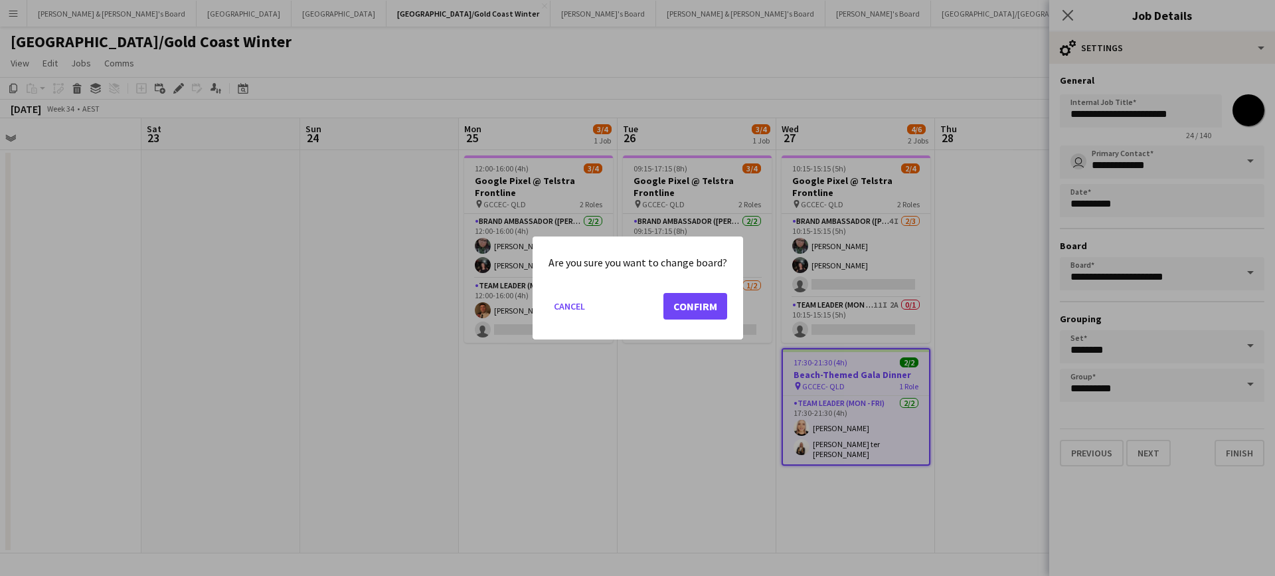
click at [697, 301] on button "Confirm" at bounding box center [695, 306] width 64 height 27
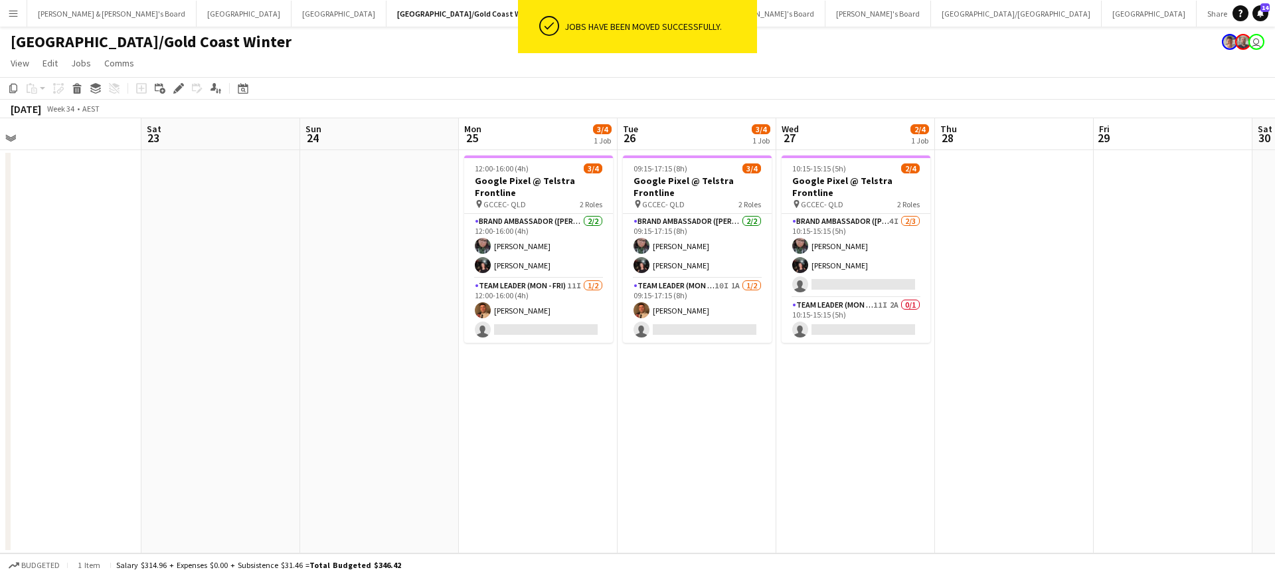
click at [1025, 419] on app-date-cell at bounding box center [1014, 351] width 159 height 403
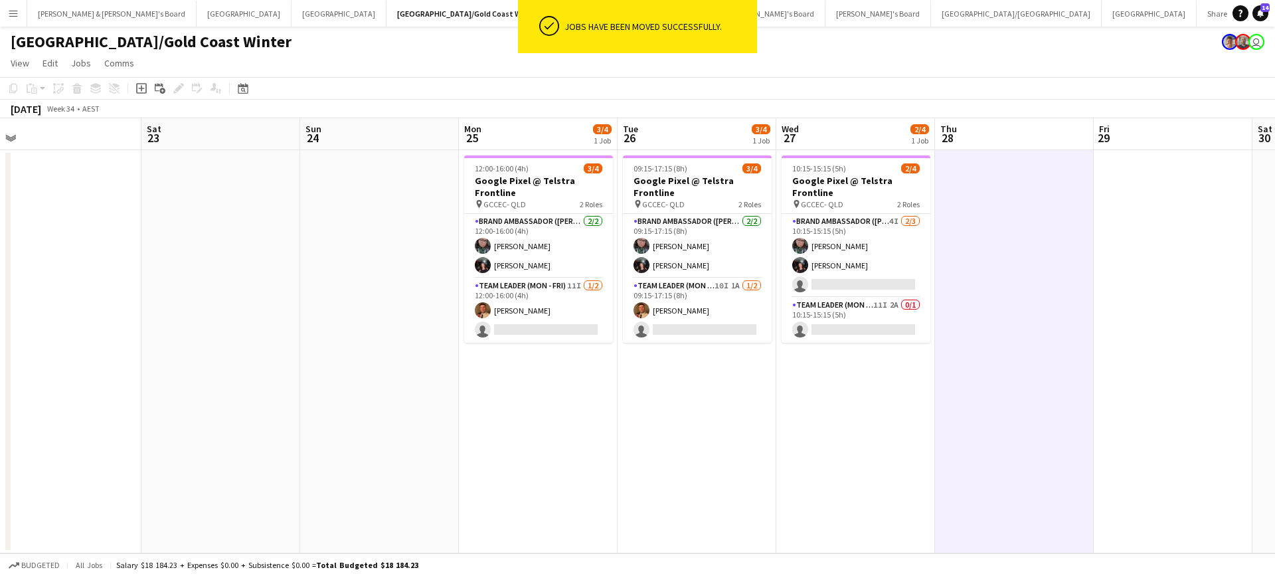
click at [1141, 232] on app-date-cell at bounding box center [1173, 351] width 159 height 403
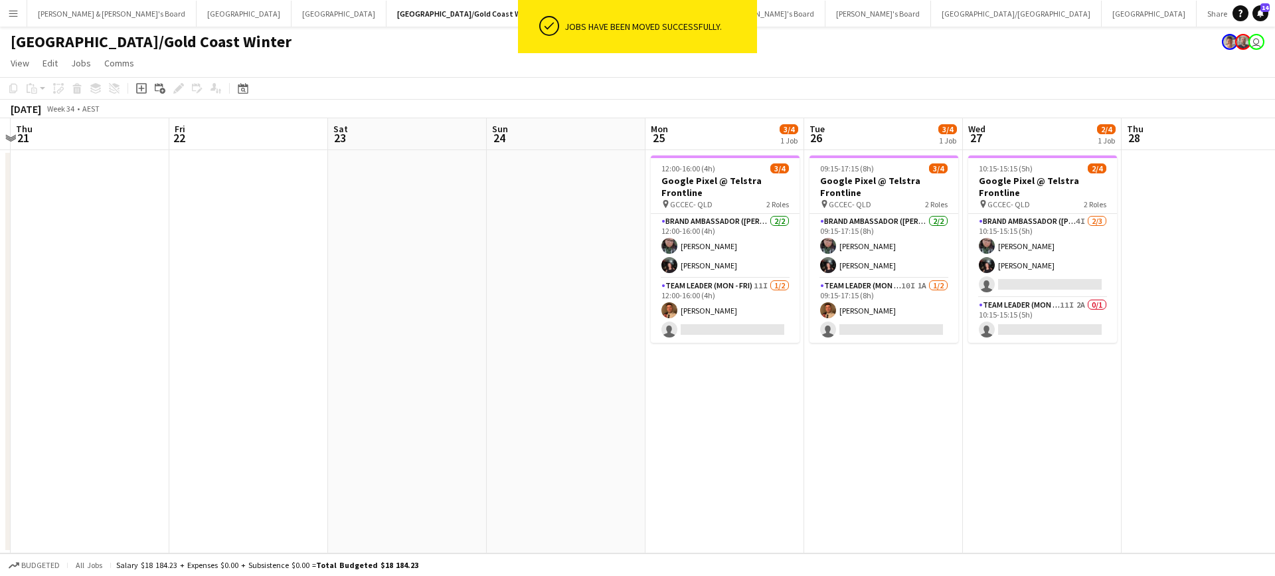
scroll to position [0, 464]
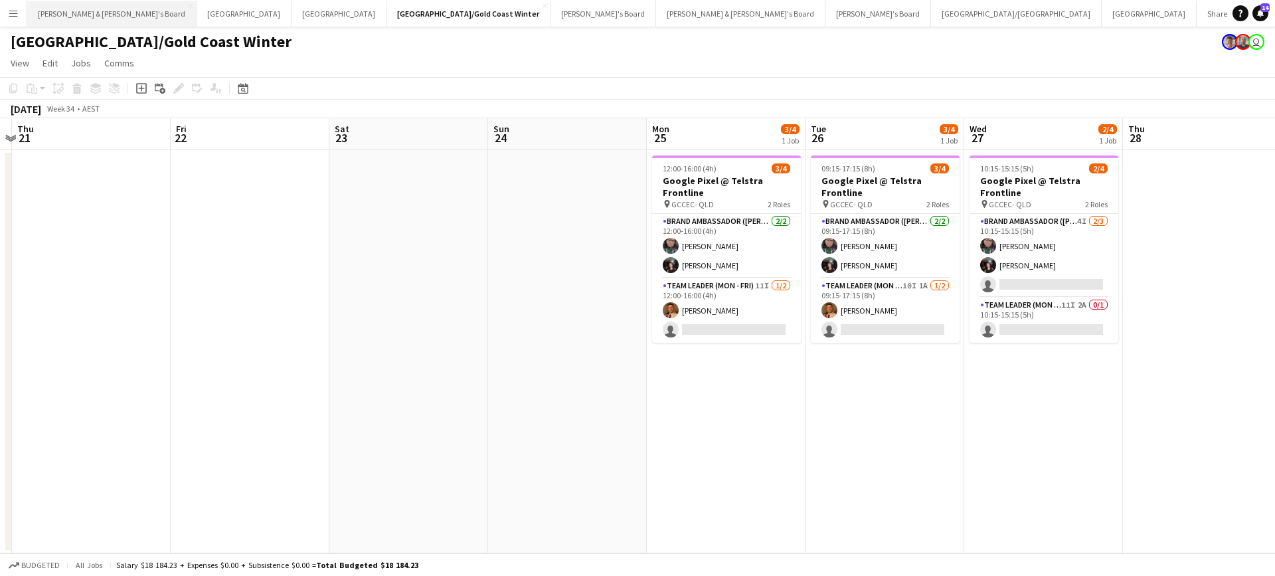
click at [102, 15] on button "James & Arrence's Board Close" at bounding box center [111, 14] width 169 height 26
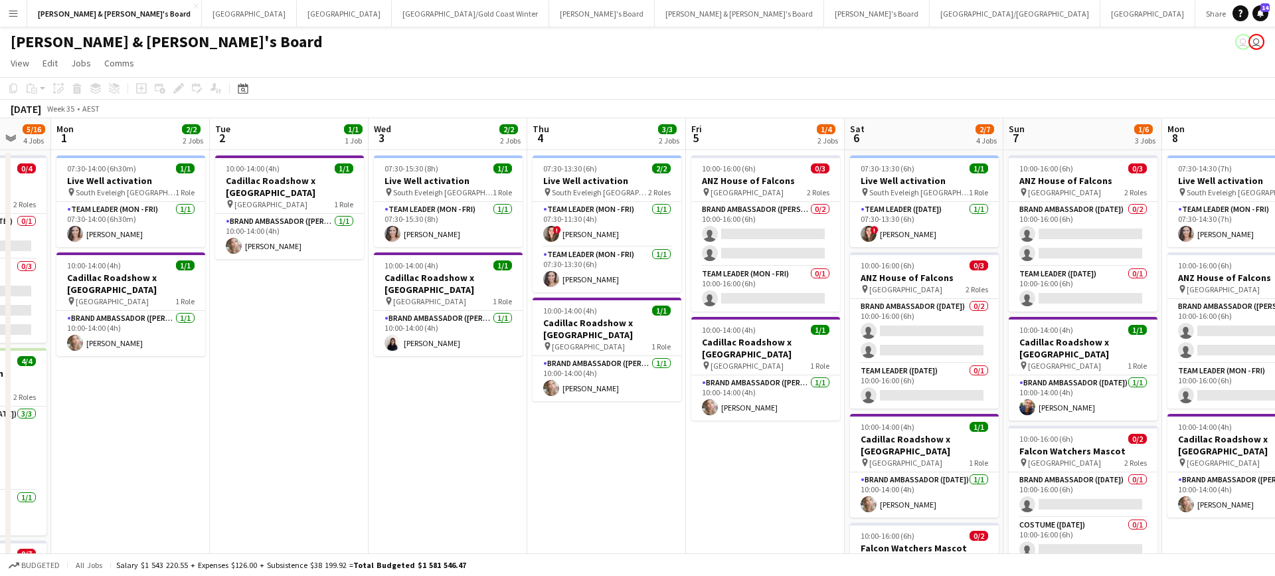
scroll to position [0, 584]
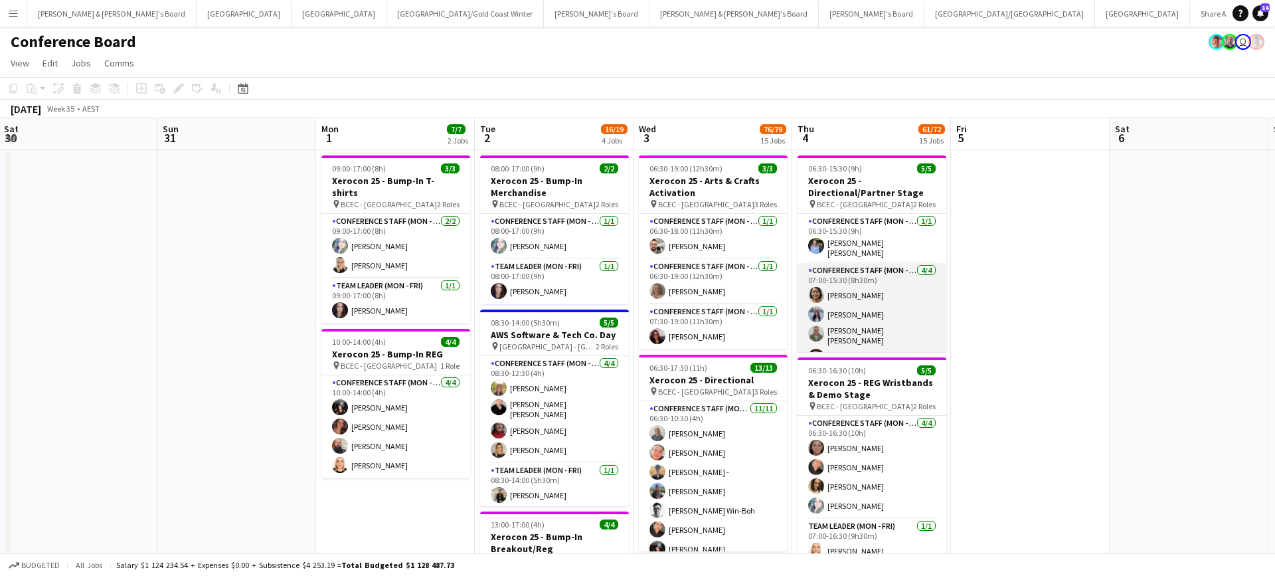
scroll to position [0, 679]
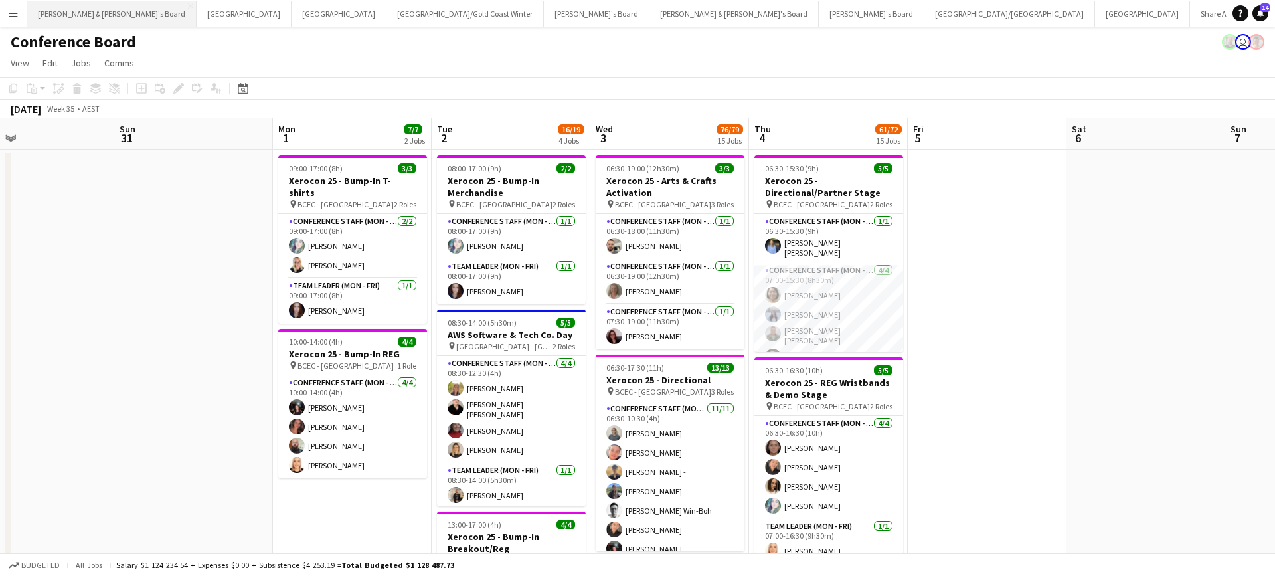
click at [77, 10] on button "James & Arrence's Board Close" at bounding box center [111, 14] width 169 height 26
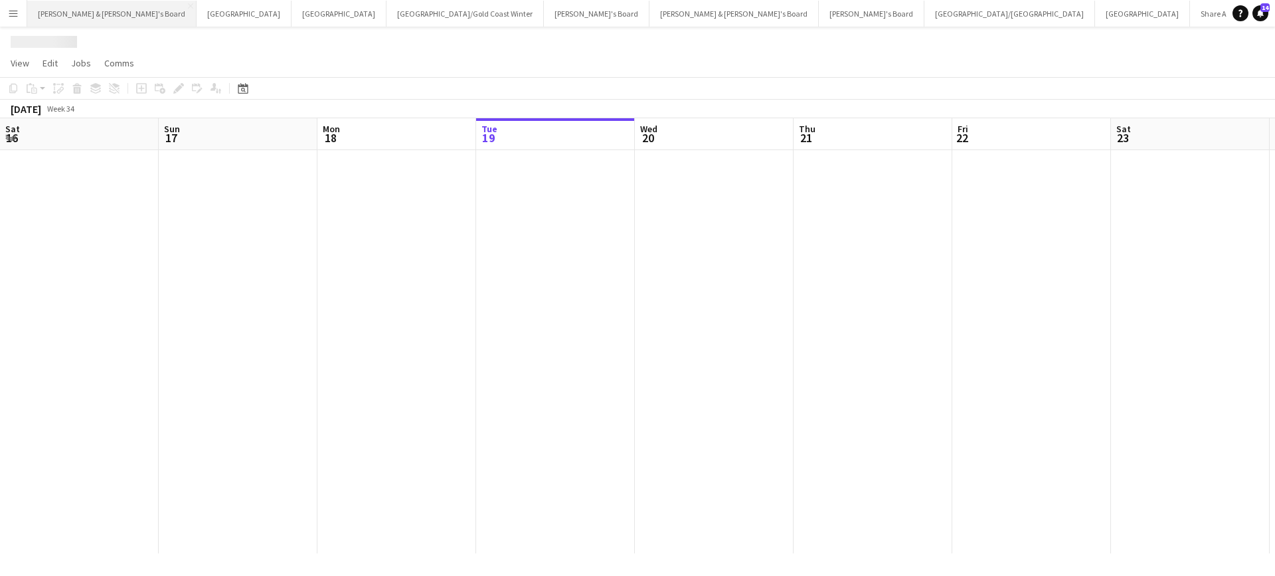
click at [77, 10] on button "James & Arrence's Board Close" at bounding box center [111, 14] width 169 height 26
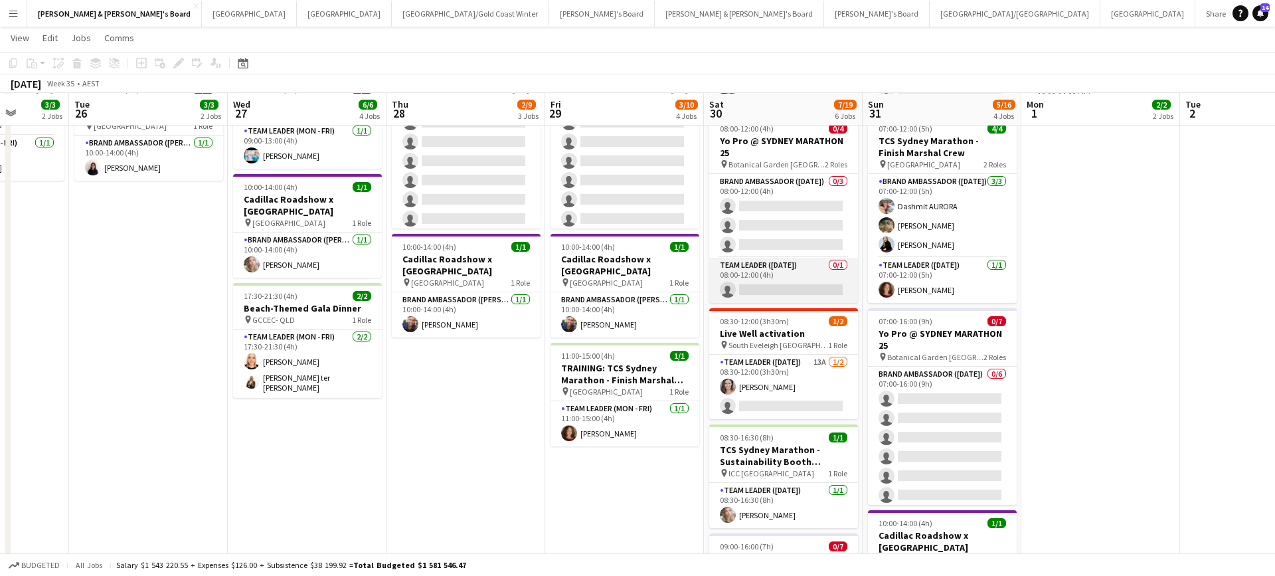
scroll to position [235, 0]
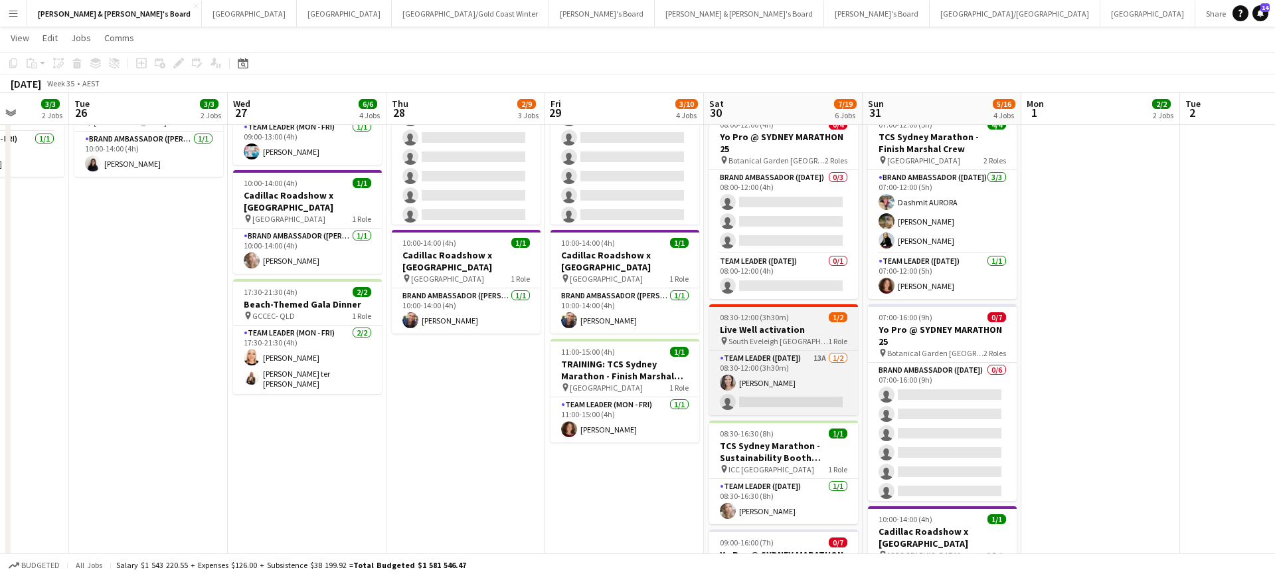
click at [775, 327] on h3 "Live Well activation" at bounding box center [783, 329] width 149 height 12
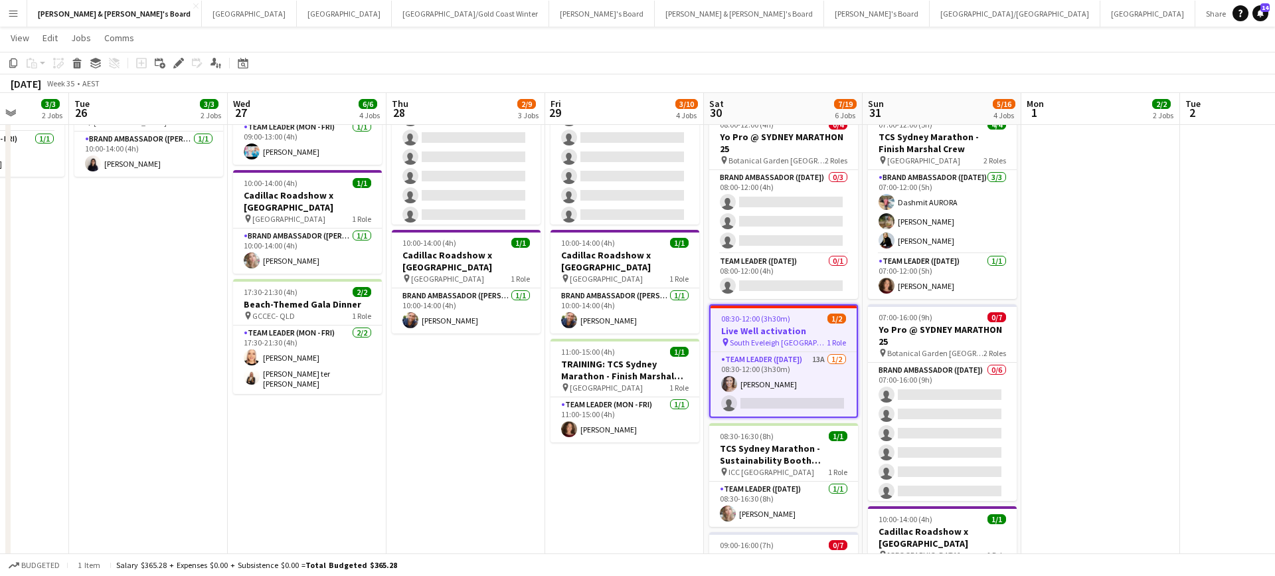
click at [640, 474] on app-date-cell "07:30-20:00 (12h30m) 1/1 TCS Sydney Marathon - Sustainability Booth Support pin…" at bounding box center [624, 390] width 159 height 953
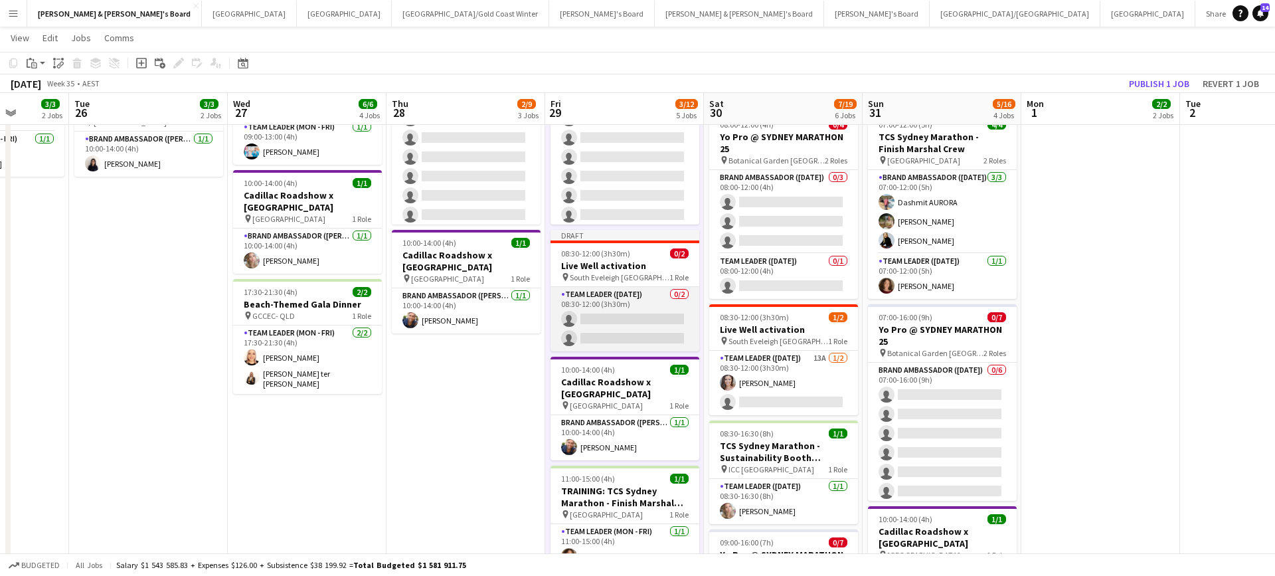
click at [655, 319] on app-card-role "Team Leader (Saturday) 0/2 08:30-12:00 (3h30m) single-neutral-actions single-ne…" at bounding box center [625, 319] width 149 height 64
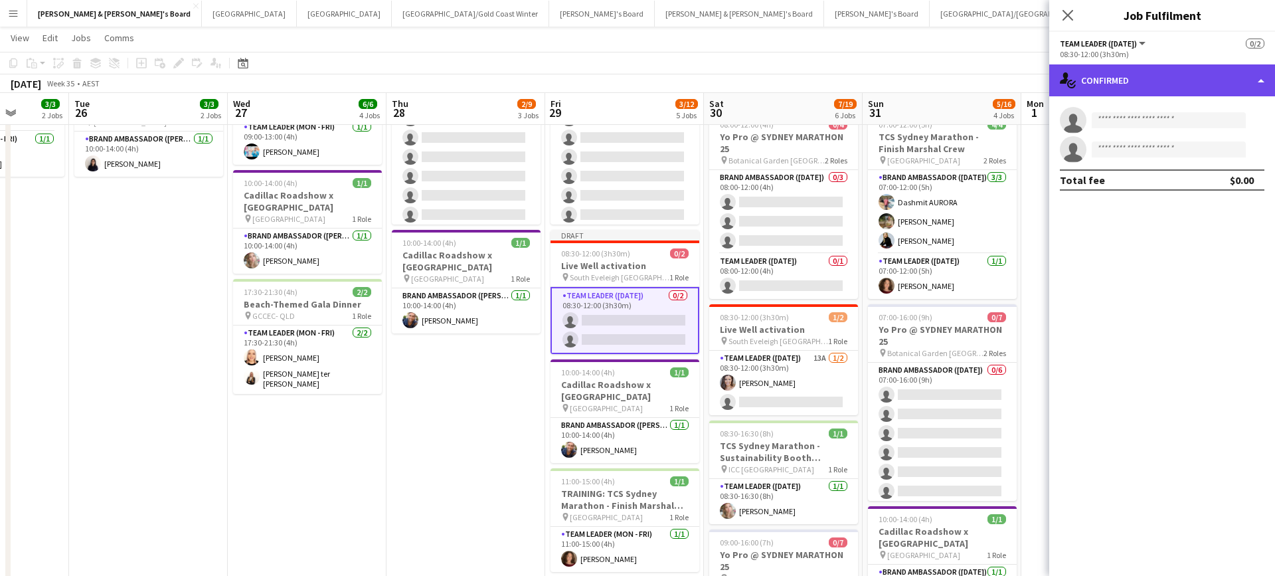
click at [1171, 70] on div "single-neutral-actions-check-2 Confirmed" at bounding box center [1162, 80] width 226 height 32
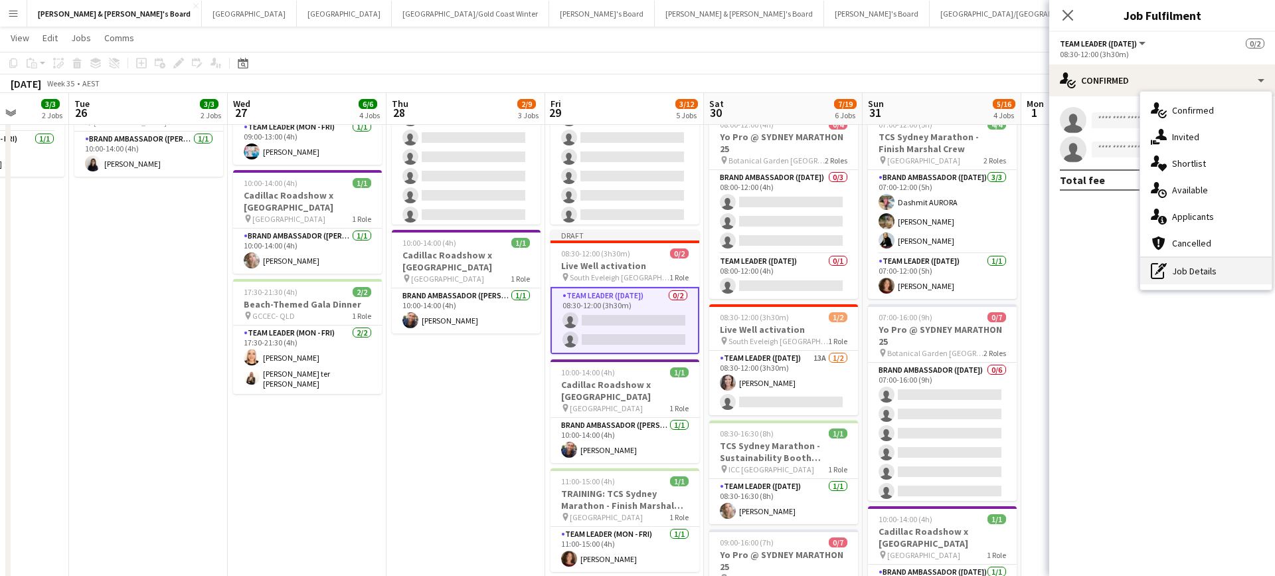
click at [1189, 267] on div "pen-write Job Details" at bounding box center [1205, 271] width 131 height 27
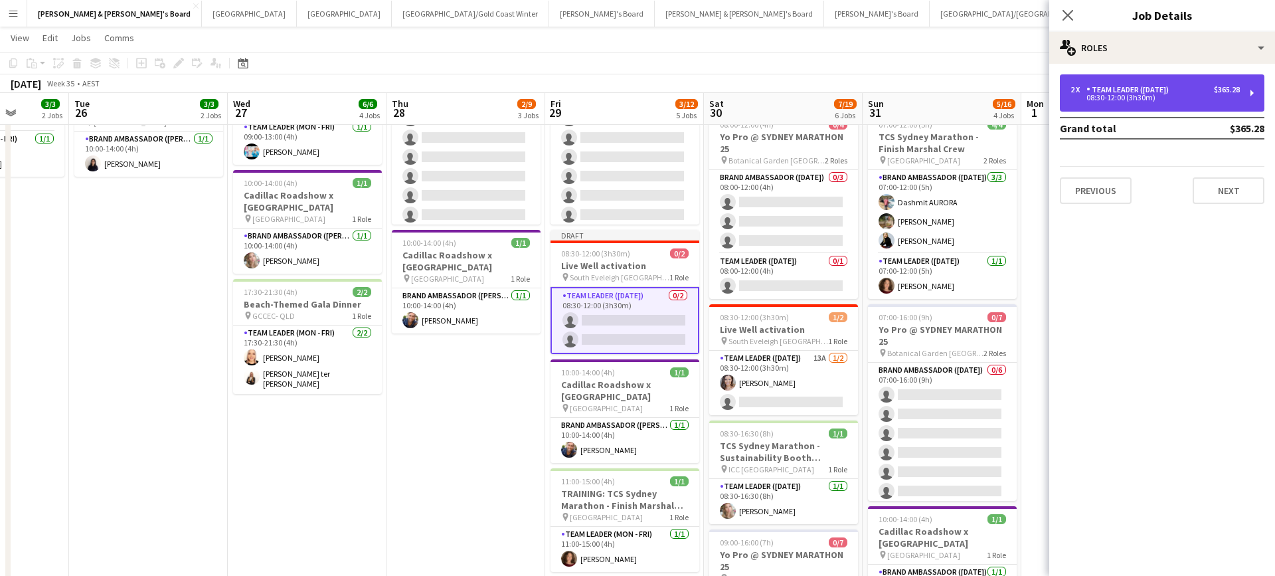
click at [1139, 98] on div "08:30-12:00 (3h30m)" at bounding box center [1155, 97] width 169 height 7
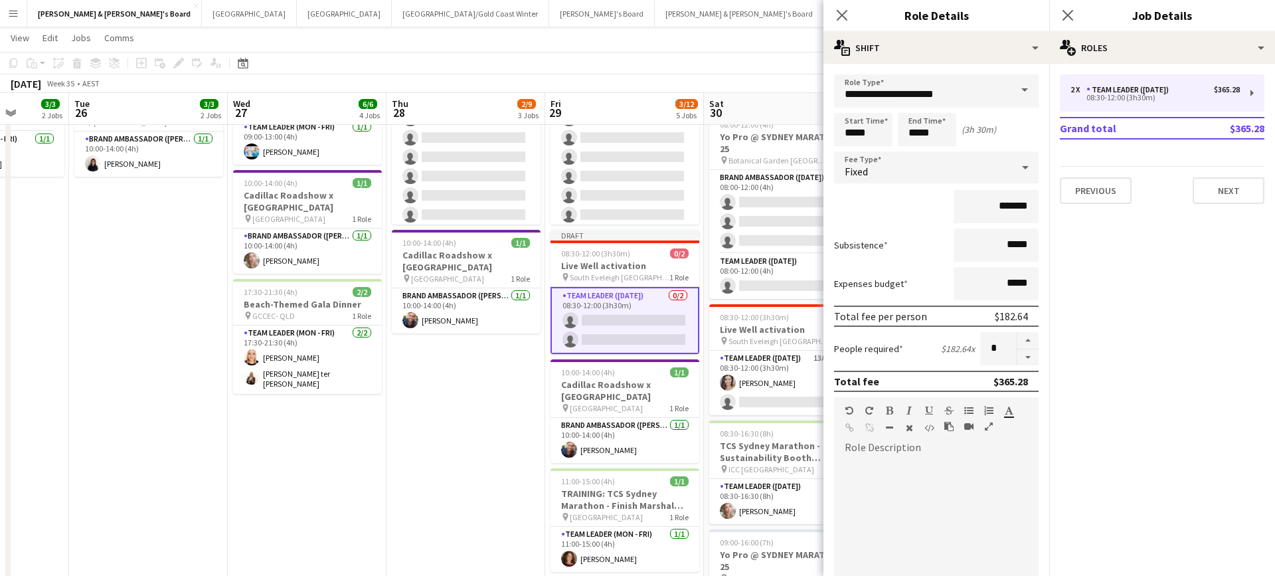
click at [1018, 96] on span at bounding box center [1025, 90] width 28 height 32
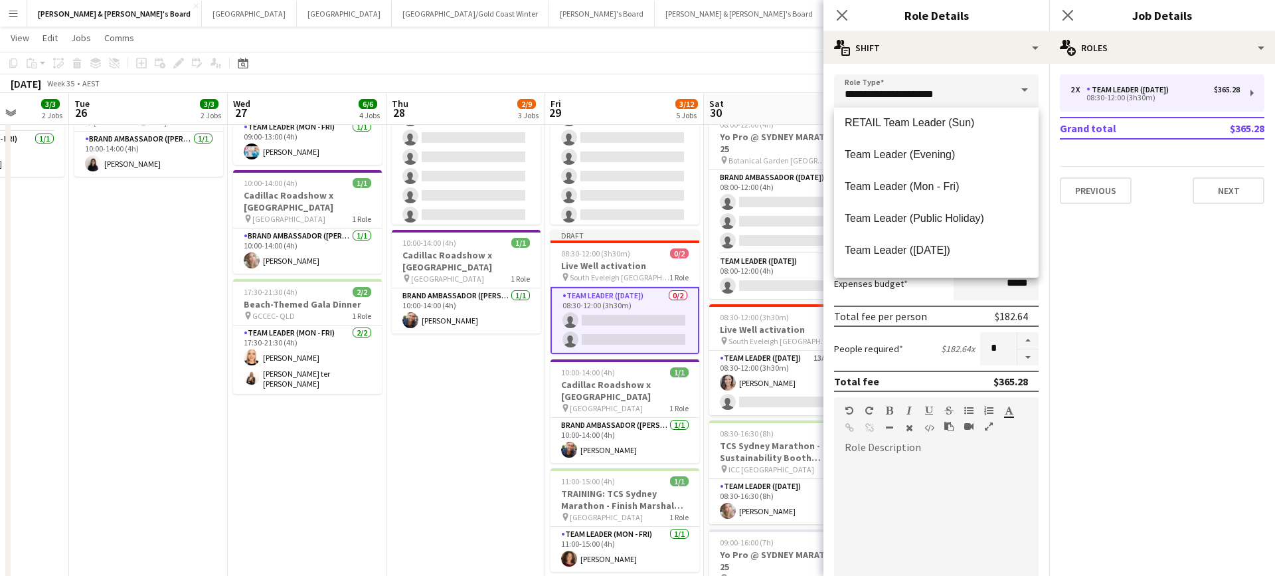
scroll to position [1284, 0]
click at [911, 185] on span "Team Leader (Mon - Fri)" at bounding box center [936, 183] width 183 height 13
type input "**********"
type input "******"
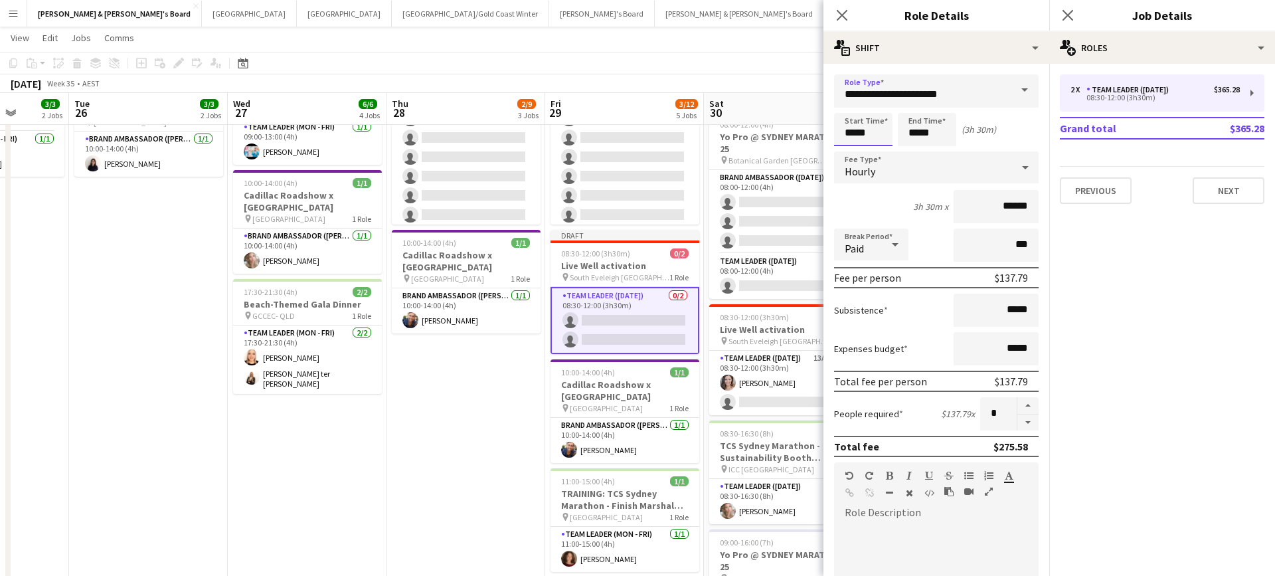
click at [851, 129] on input "*****" at bounding box center [863, 129] width 58 height 33
click at [850, 101] on div at bounding box center [850, 106] width 27 height 13
type input "*****"
click at [850, 101] on div at bounding box center [850, 106] width 27 height 13
click at [929, 129] on input "*****" at bounding box center [927, 129] width 58 height 33
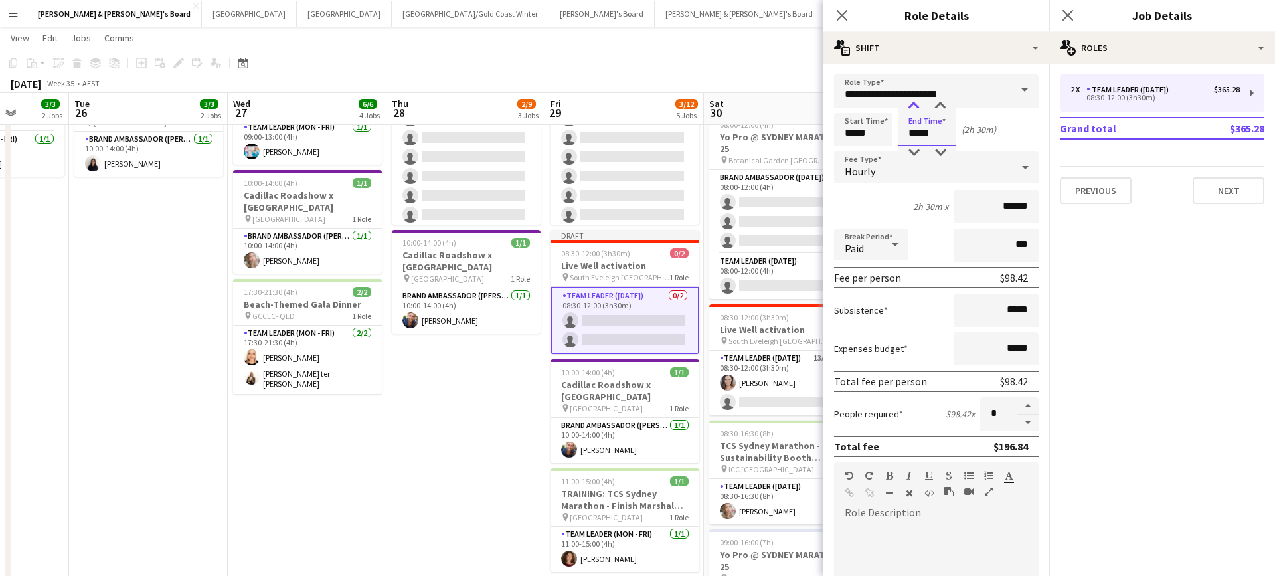
click at [914, 106] on div at bounding box center [914, 106] width 27 height 13
click at [941, 106] on div at bounding box center [940, 106] width 27 height 13
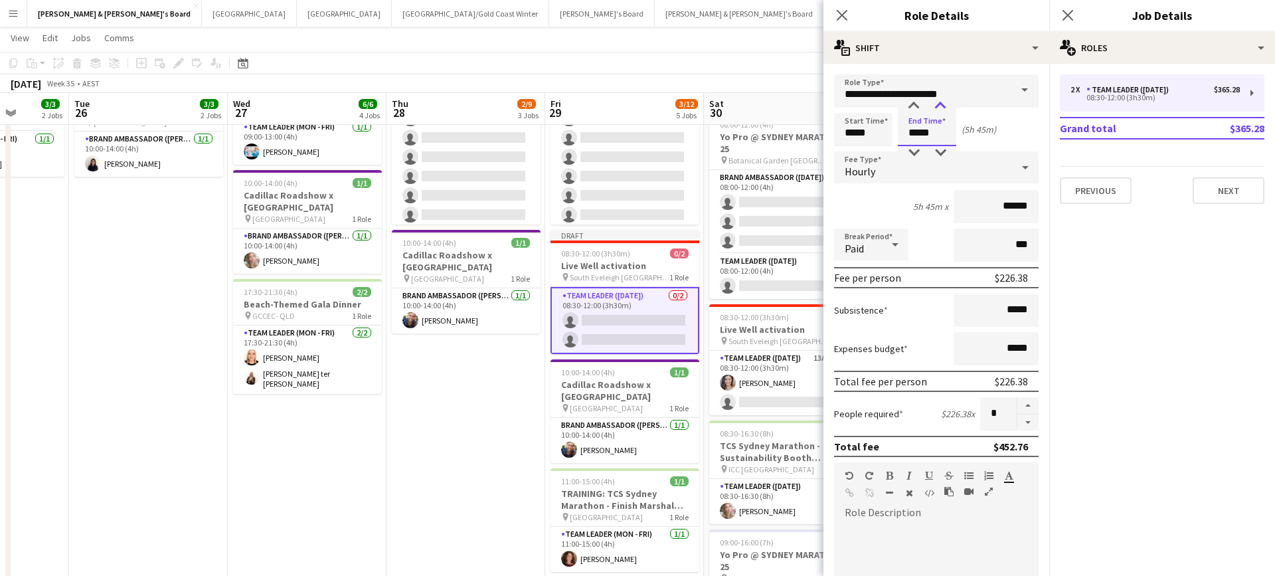
type input "*****"
click at [941, 106] on div at bounding box center [940, 106] width 27 height 13
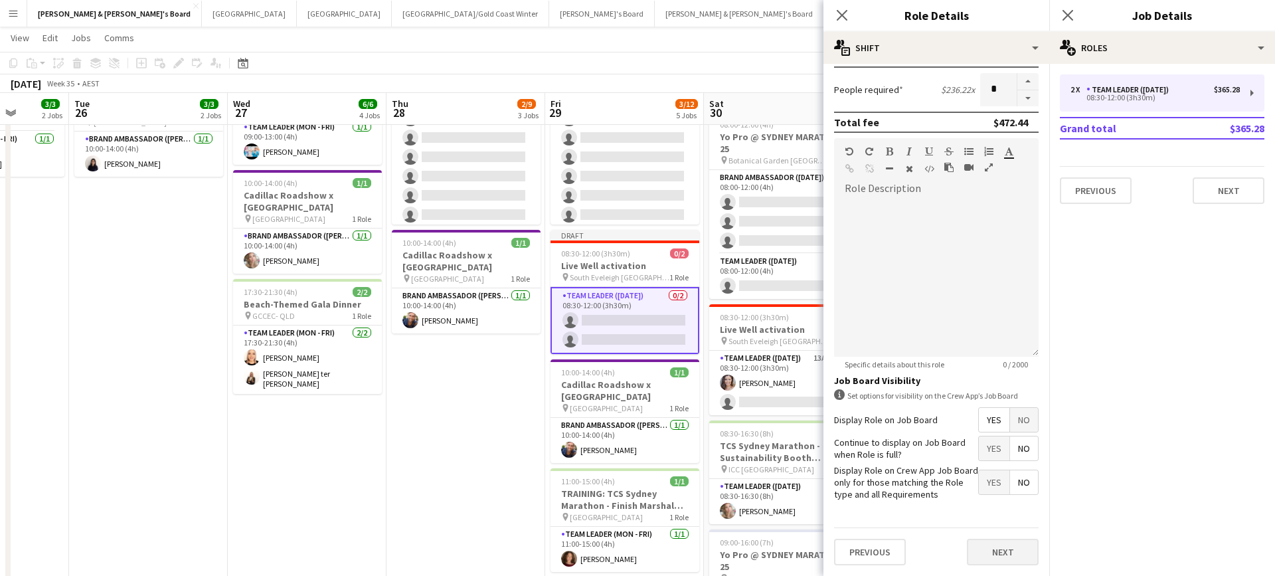
scroll to position [323, 0]
click at [987, 549] on button "Next" at bounding box center [1003, 552] width 72 height 27
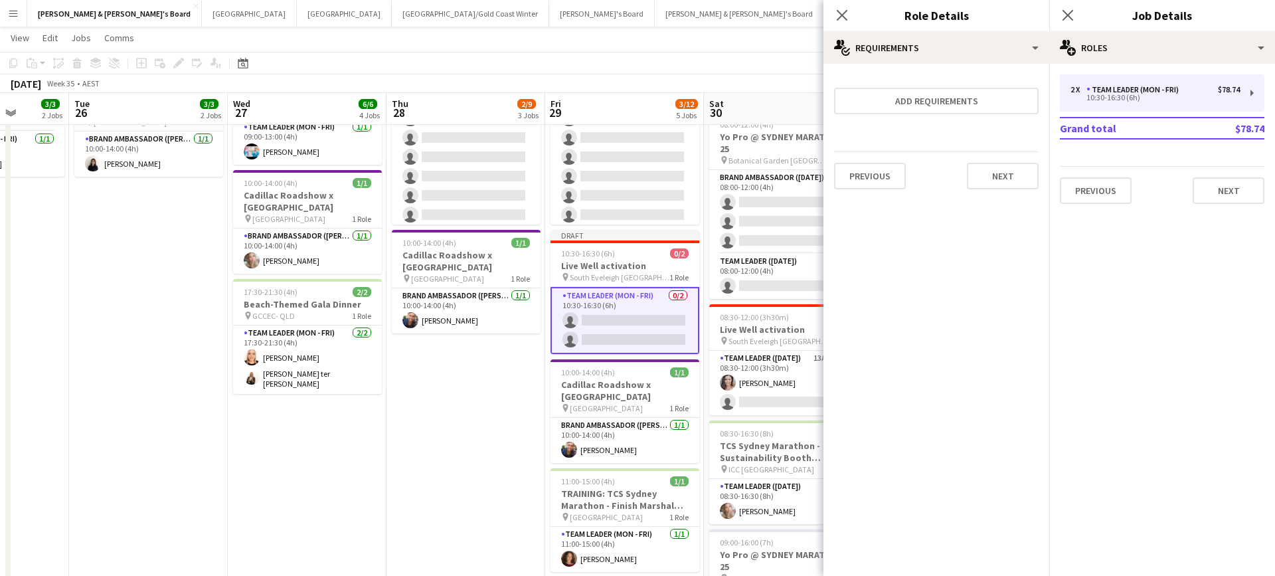
click at [365, 468] on app-date-cell "07:00-14:30 (7h30m) 2/2 NETGEAR Stand @ Telstra Frontline pin GCCEC- QLD 2 Role…" at bounding box center [307, 390] width 159 height 953
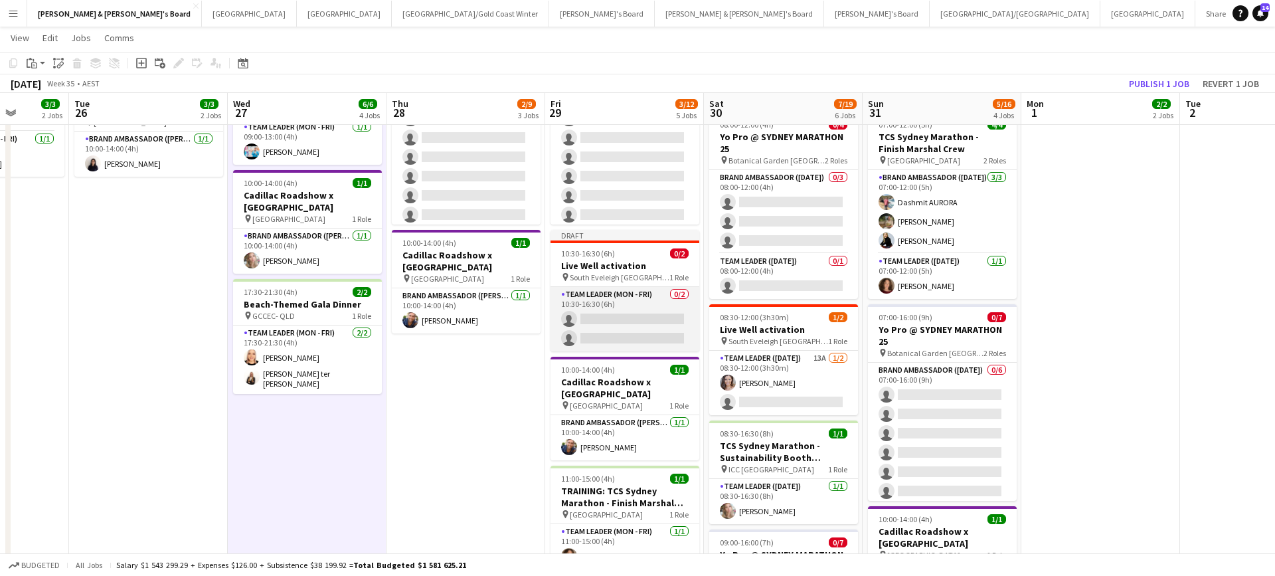
click at [625, 324] on app-card-role "Team Leader (Mon - Fri) 0/2 10:30-16:30 (6h) single-neutral-actions single-neut…" at bounding box center [625, 319] width 149 height 64
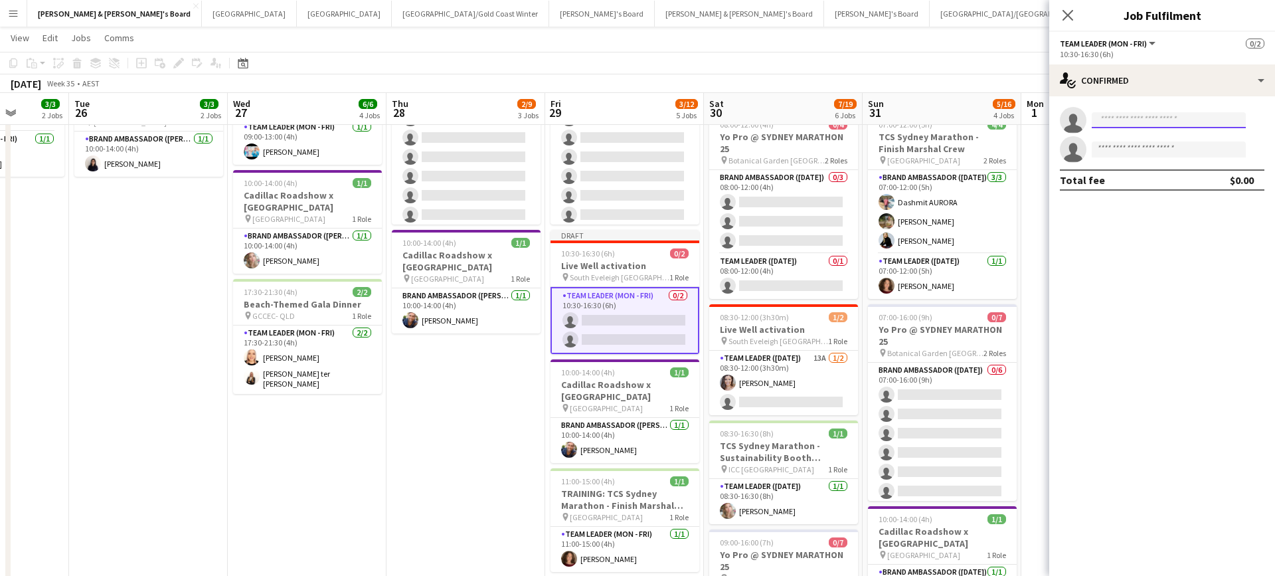
click at [1178, 122] on input at bounding box center [1169, 120] width 154 height 16
type input "******"
click at [1154, 155] on span "+610423691767" at bounding box center [1168, 160] width 133 height 11
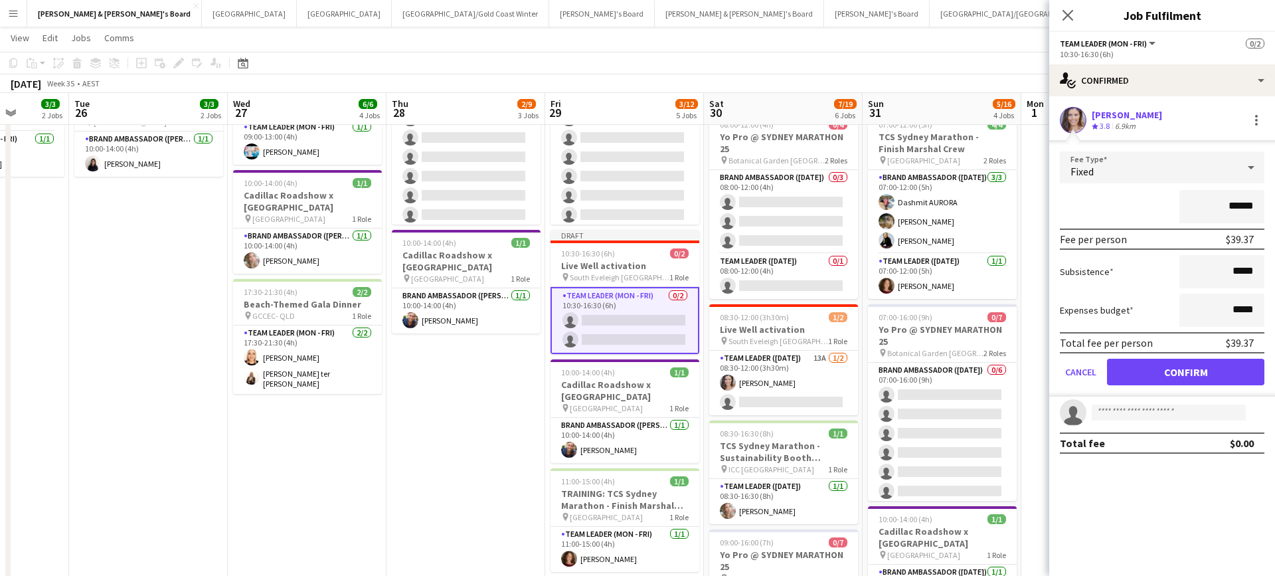
click at [1143, 369] on button "Confirm" at bounding box center [1185, 372] width 157 height 27
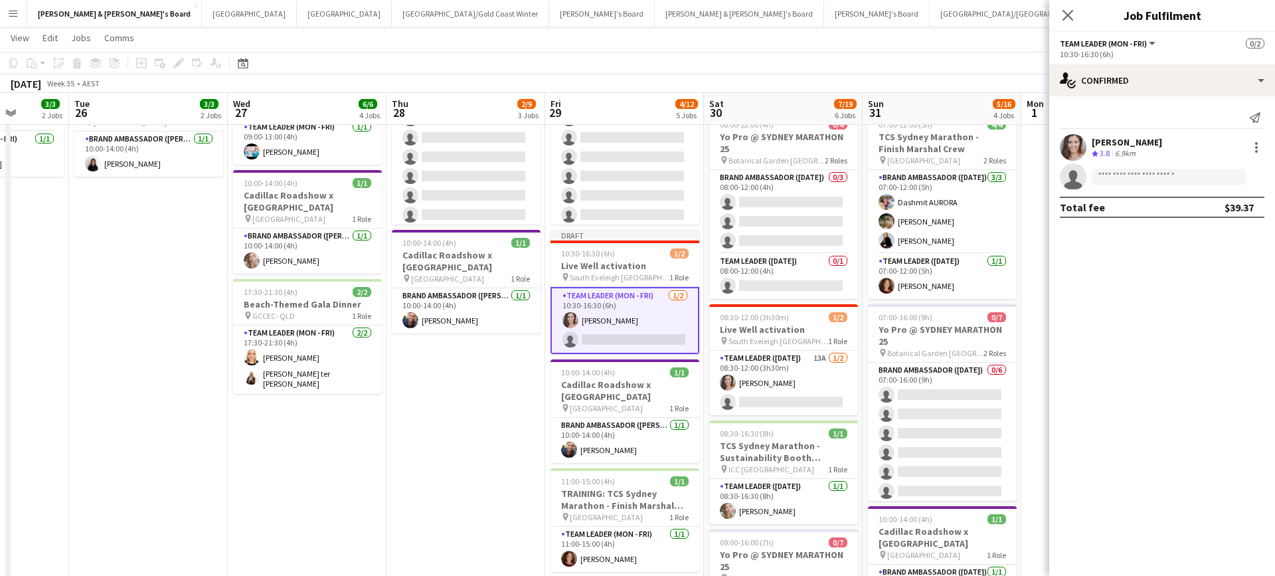
click at [416, 435] on app-date-cell "08:00-20:00 (12h) 1/1 TCS Sydney Marathon - Sustainability Booth Support pin IC…" at bounding box center [465, 390] width 159 height 953
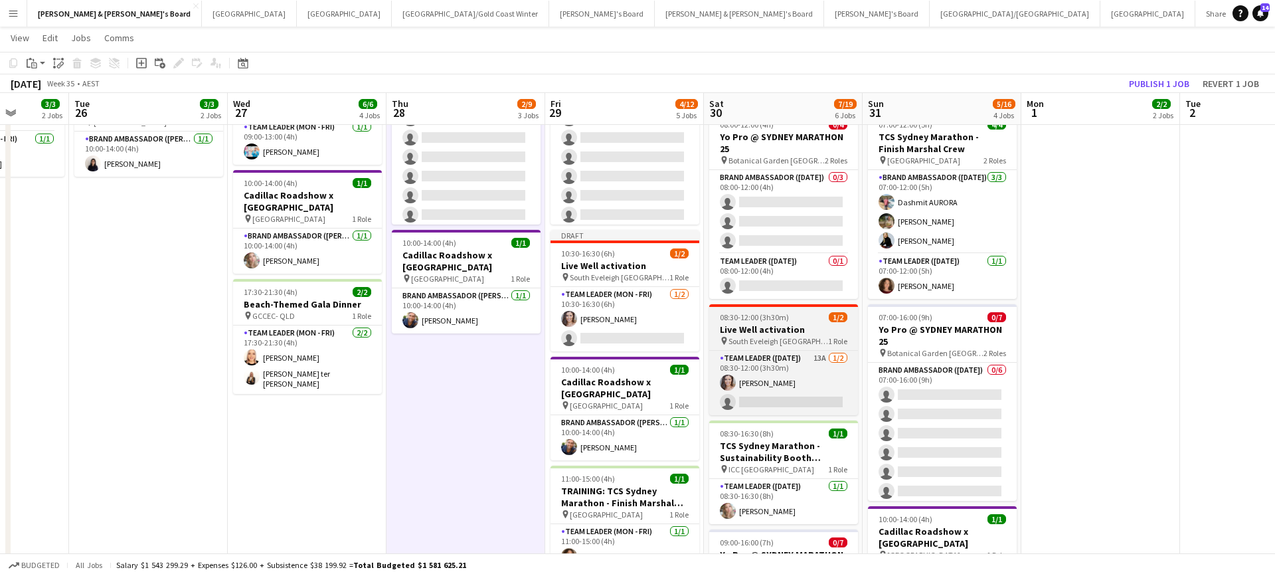
click at [807, 321] on div "08:30-12:00 (3h30m) 1/2" at bounding box center [783, 317] width 149 height 10
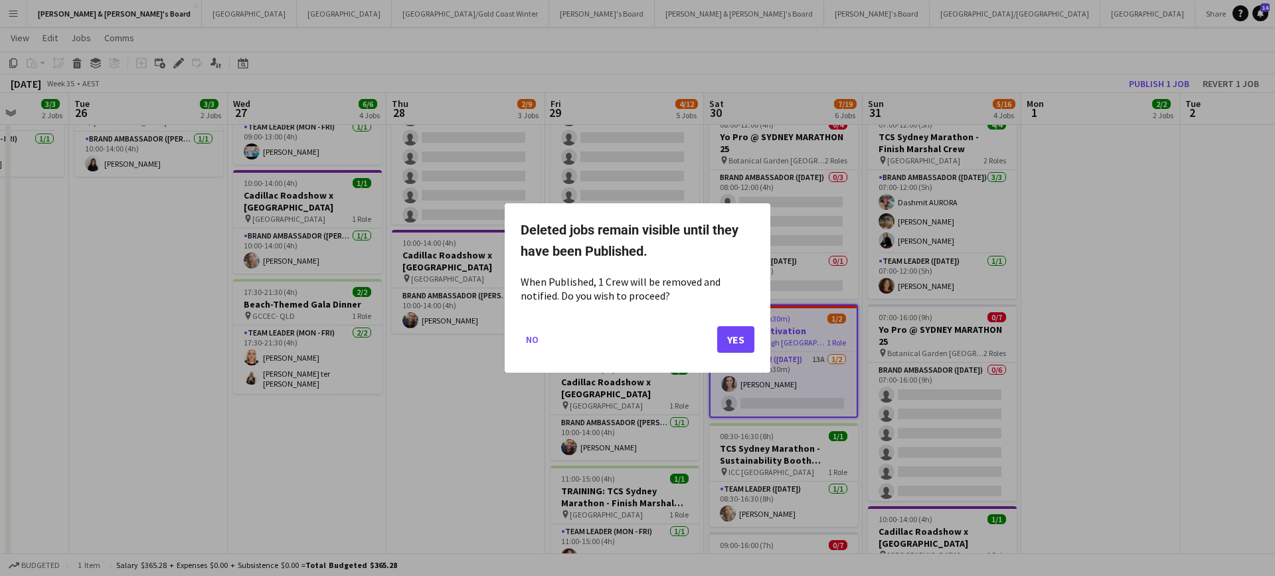
click at [736, 329] on button "Yes" at bounding box center [735, 339] width 37 height 27
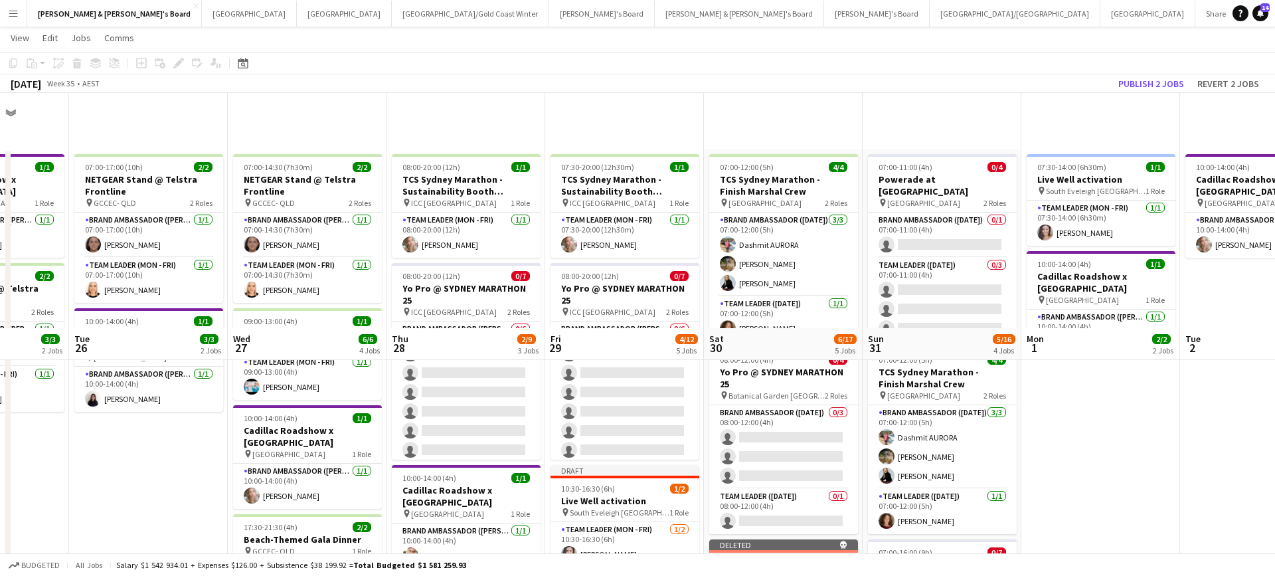
scroll to position [235, 0]
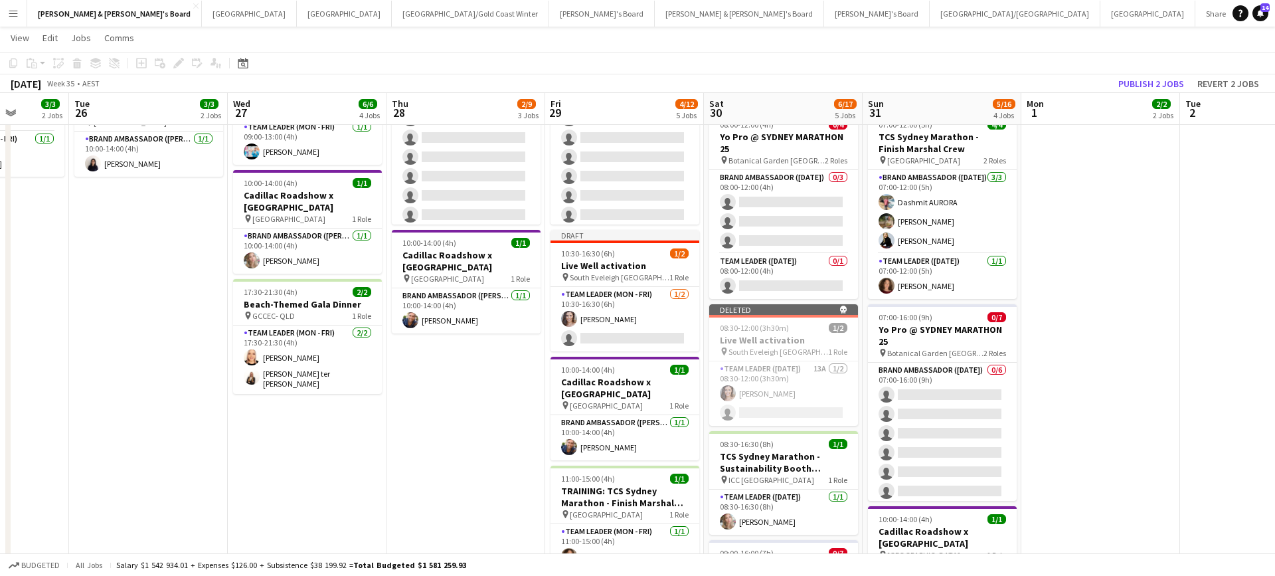
click at [455, 379] on app-date-cell "08:00-20:00 (12h) 1/1 TCS Sydney Marathon - Sustainability Booth Support pin IC…" at bounding box center [465, 390] width 159 height 953
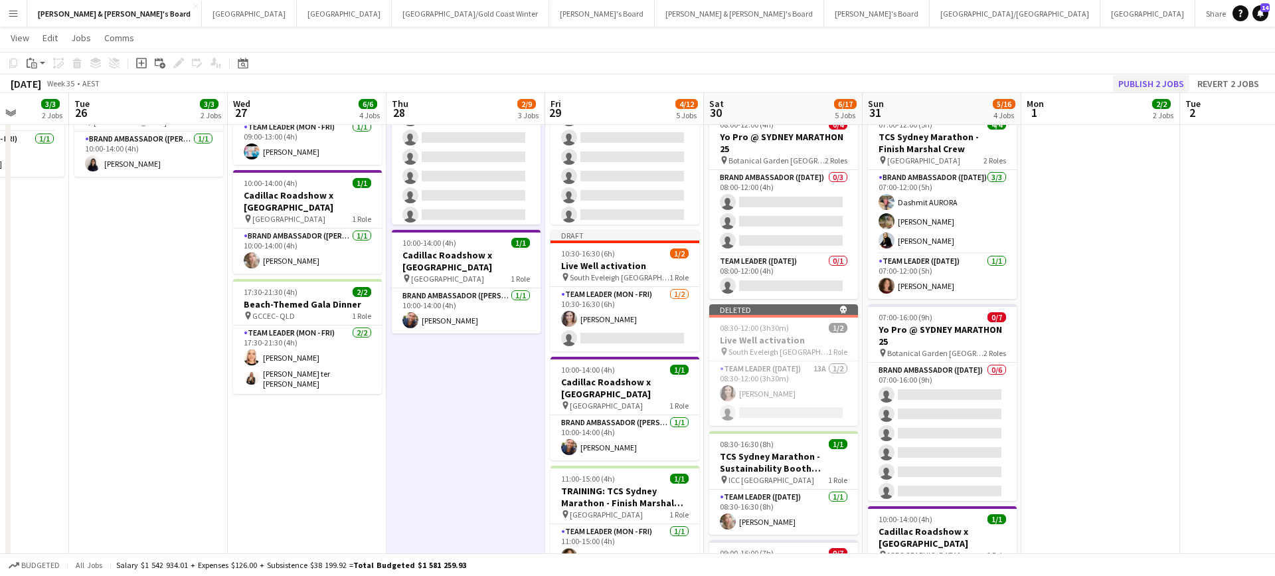
click at [1138, 84] on button "Publish 2 jobs" at bounding box center [1151, 83] width 76 height 17
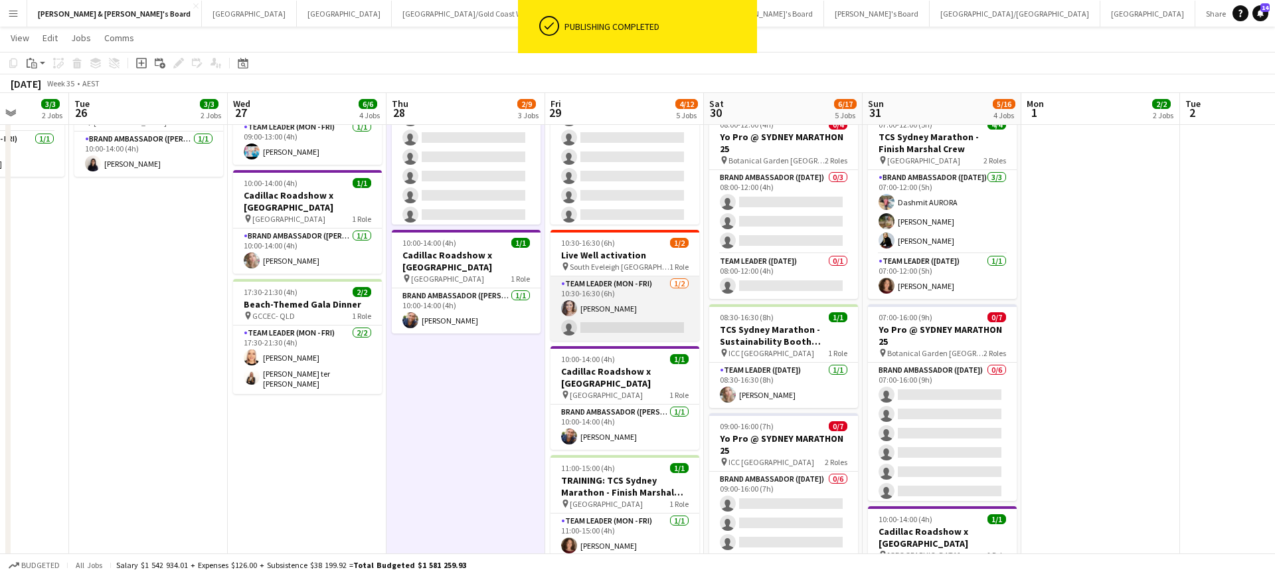
click at [666, 307] on app-card-role "Team Leader (Mon - Fri) 1/2 10:30-16:30 (6h) Claire Stephens single-neutral-act…" at bounding box center [625, 308] width 149 height 64
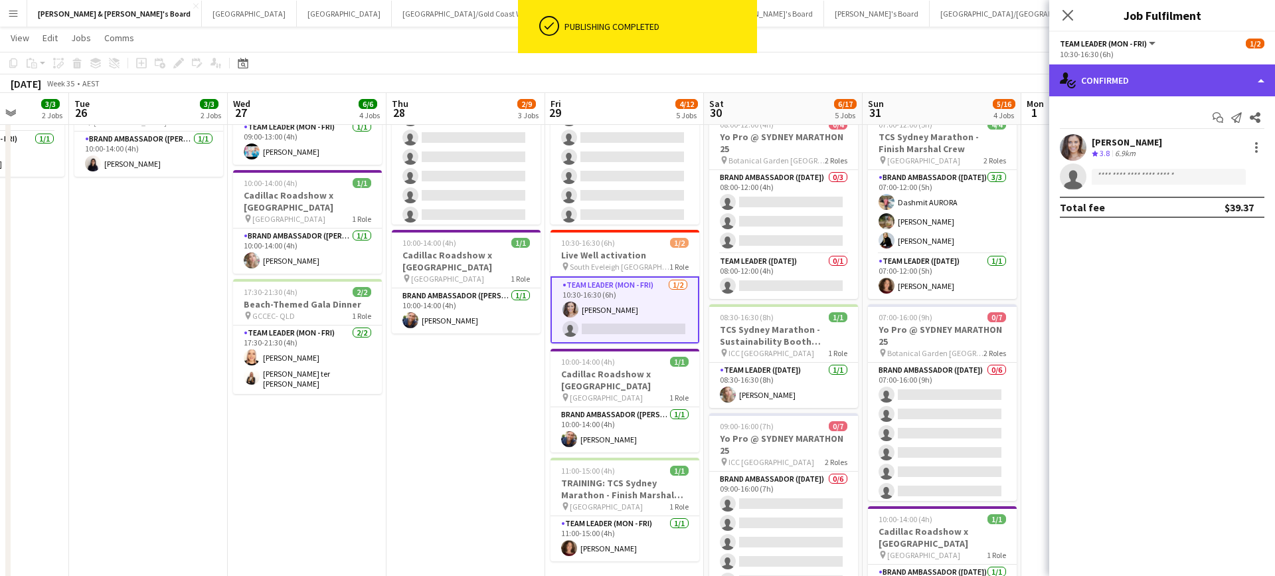
click at [1139, 82] on div "single-neutral-actions-check-2 Confirmed" at bounding box center [1162, 80] width 226 height 32
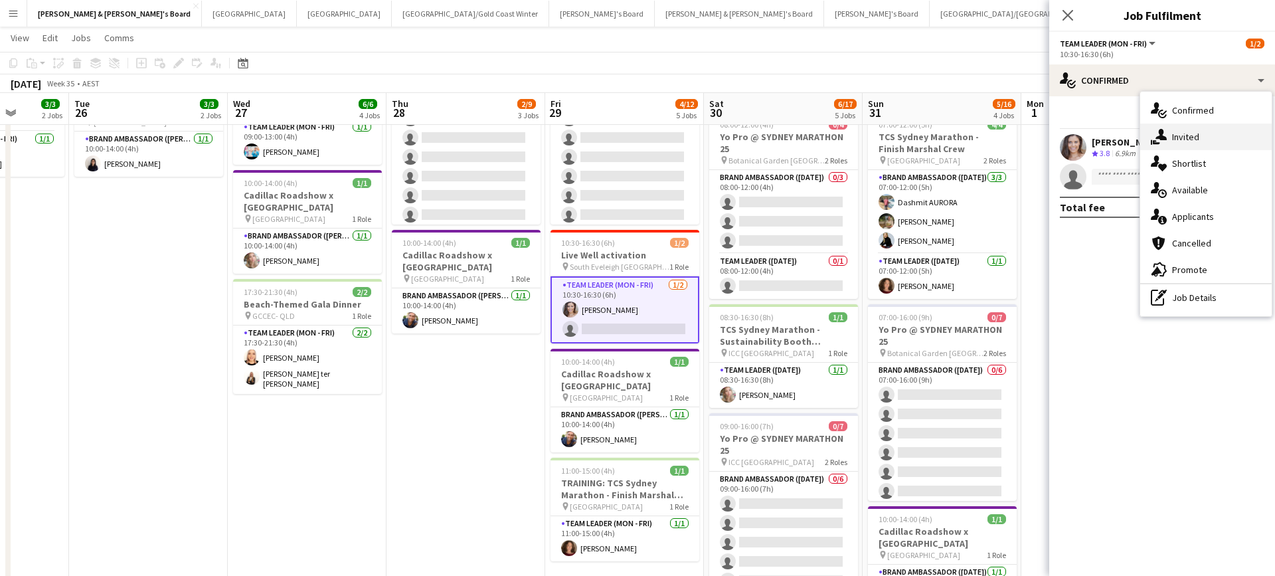
click at [1194, 136] on div "single-neutral-actions-share-1 Invited" at bounding box center [1205, 137] width 131 height 27
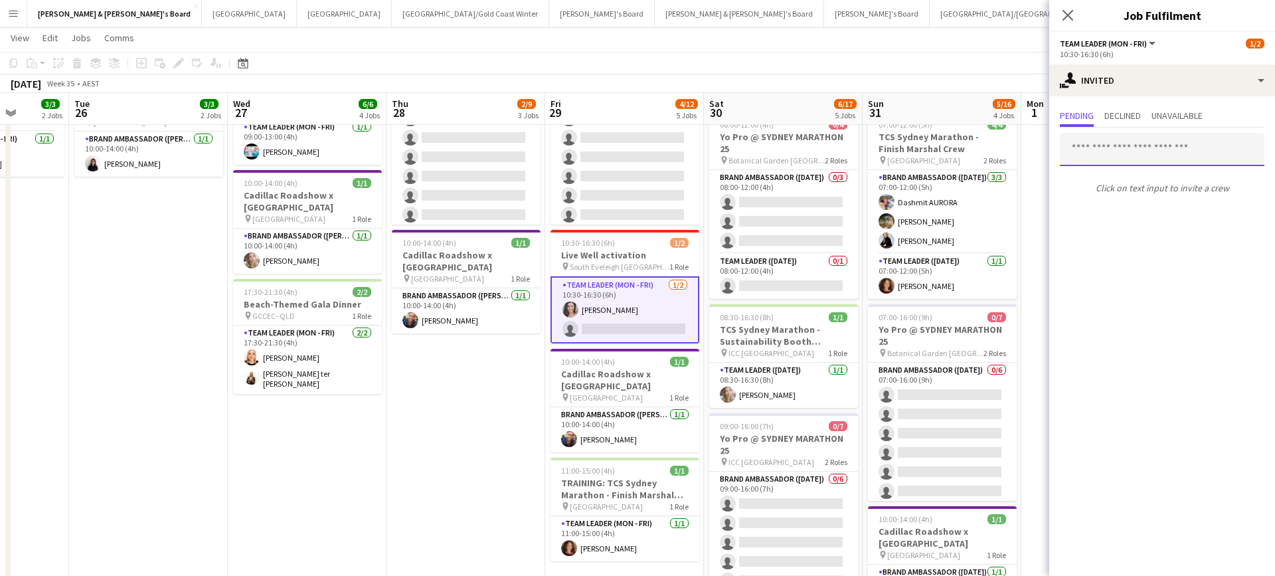
click at [1128, 151] on input "text" at bounding box center [1162, 149] width 205 height 33
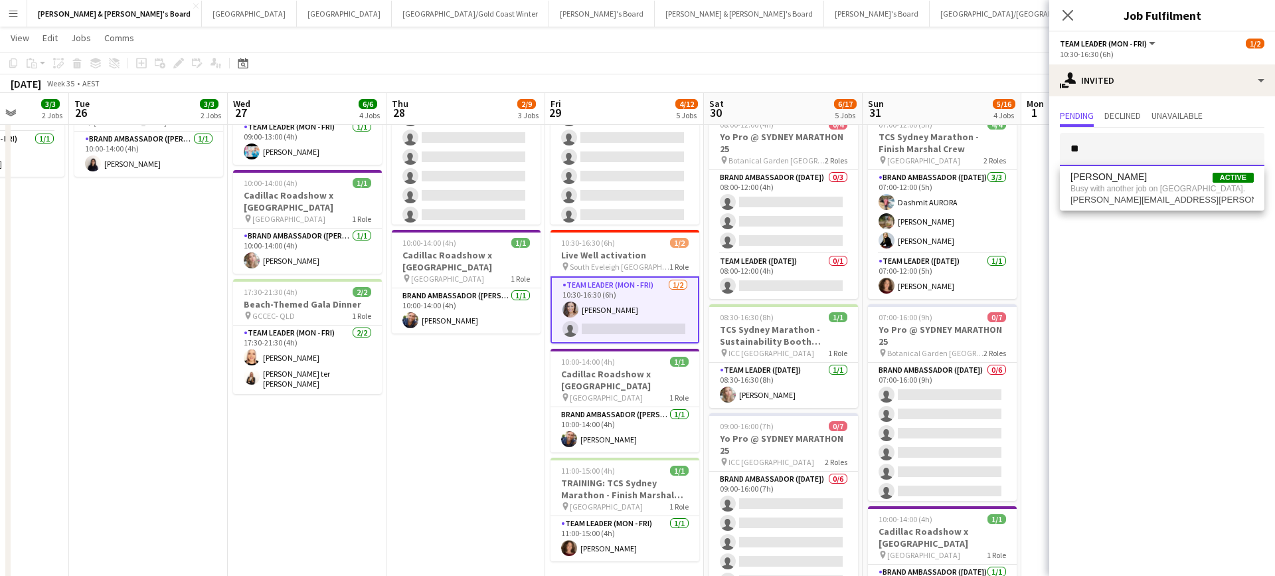
type input "*"
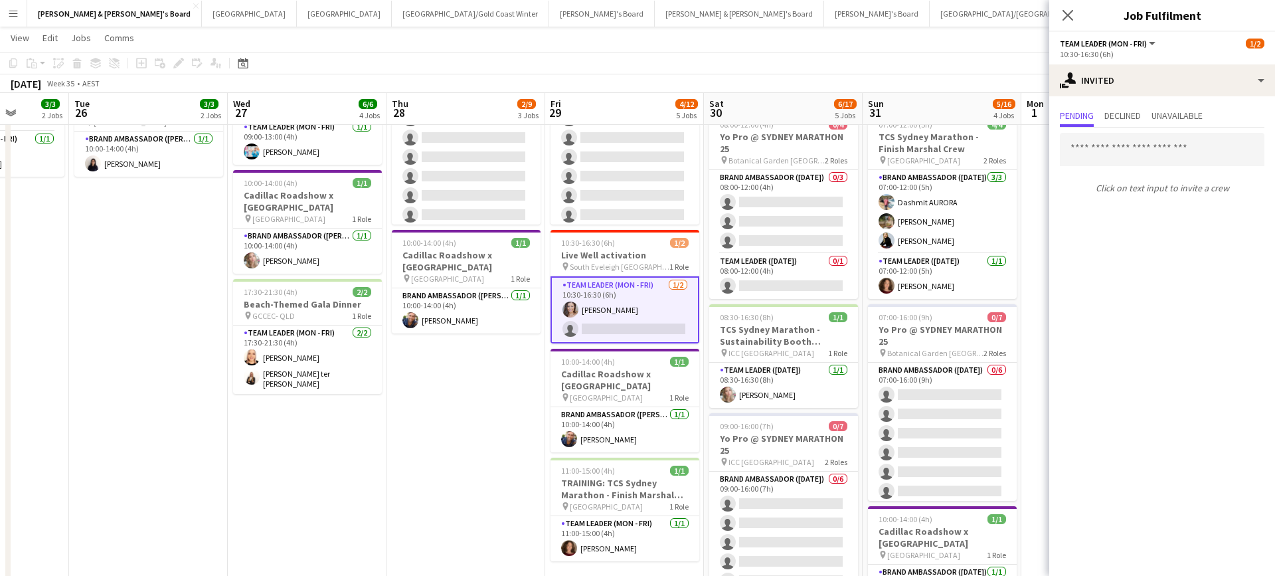
click at [483, 401] on app-date-cell "08:00-20:00 (12h) 1/1 TCS Sydney Marathon - Sustainability Booth Support pin IC…" at bounding box center [465, 331] width 159 height 835
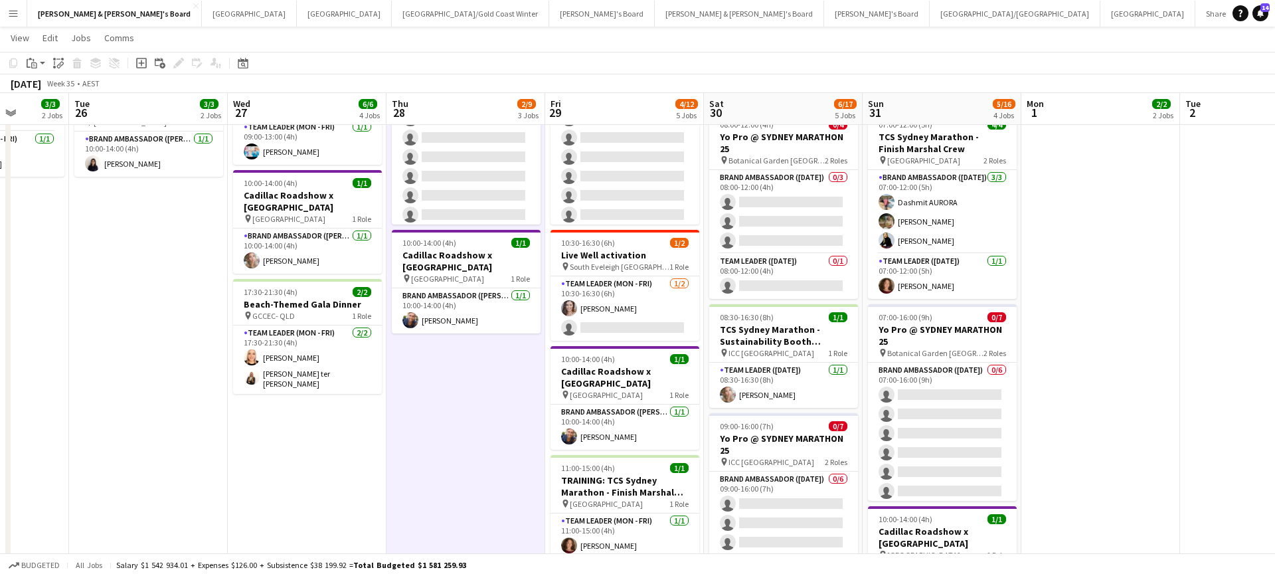
click at [1068, 394] on app-date-cell "07:30-14:00 (6h30m) 1/1 Live Well activation pin South Eveleigh Sydney 1 Role T…" at bounding box center [1100, 331] width 159 height 835
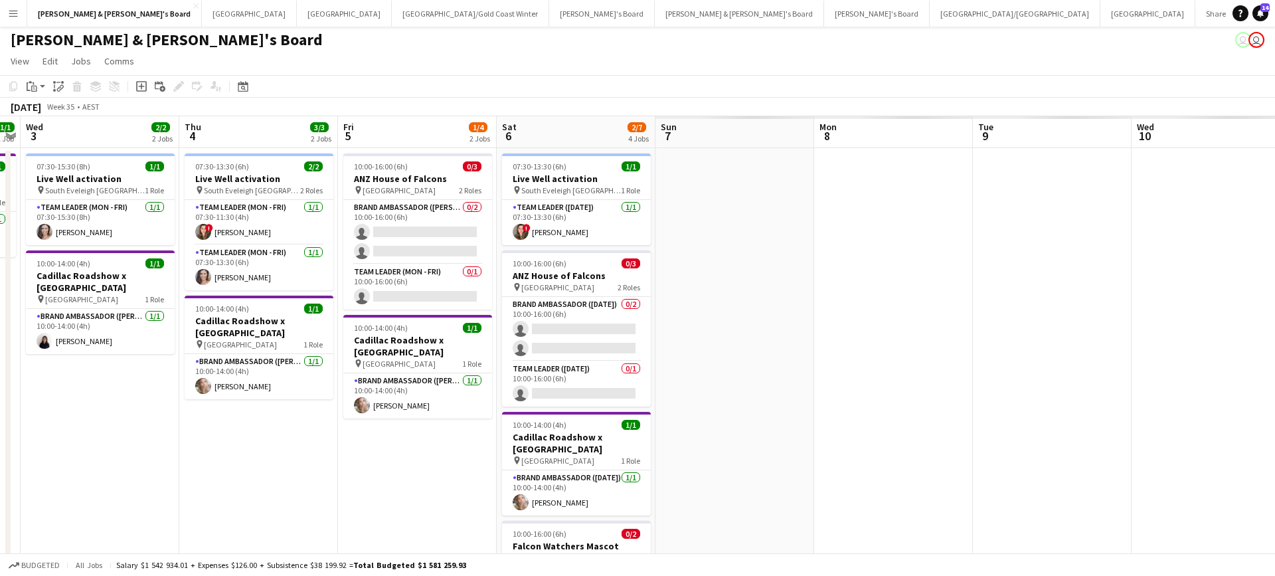
scroll to position [0, 618]
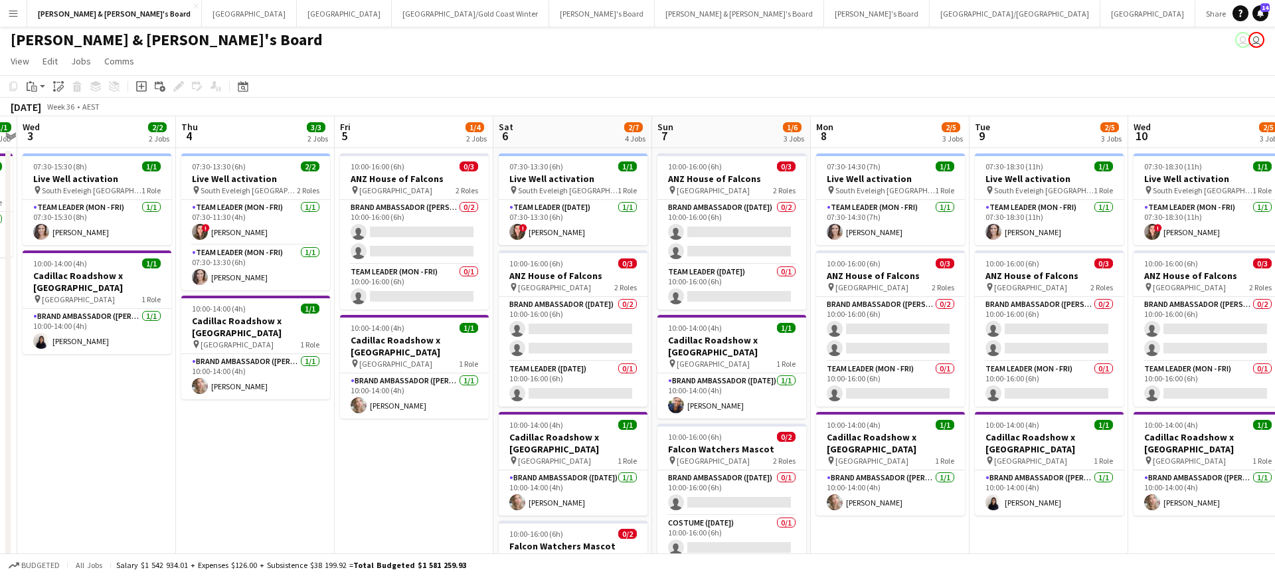
click at [428, 473] on app-date-cell "10:00-16:00 (6h) 0/3 ANZ House of Falcons pin Brisbane 2 Roles Brand Ambassador…" at bounding box center [414, 565] width 159 height 835
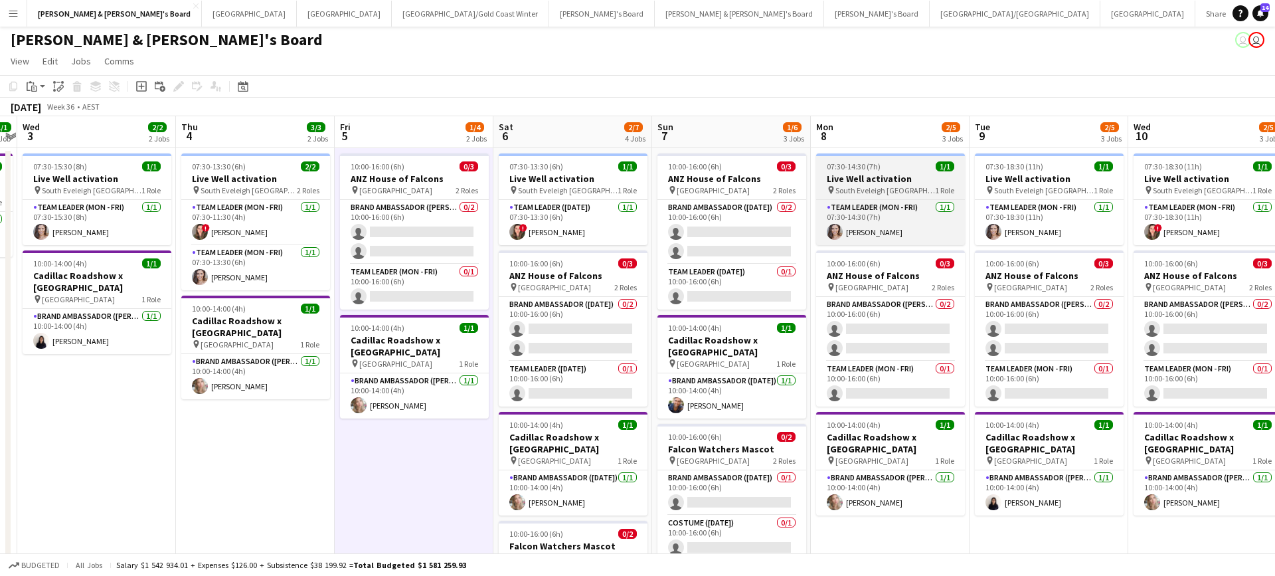
click at [888, 186] on span "South Eveleigh [GEOGRAPHIC_DATA]" at bounding box center [885, 190] width 100 height 10
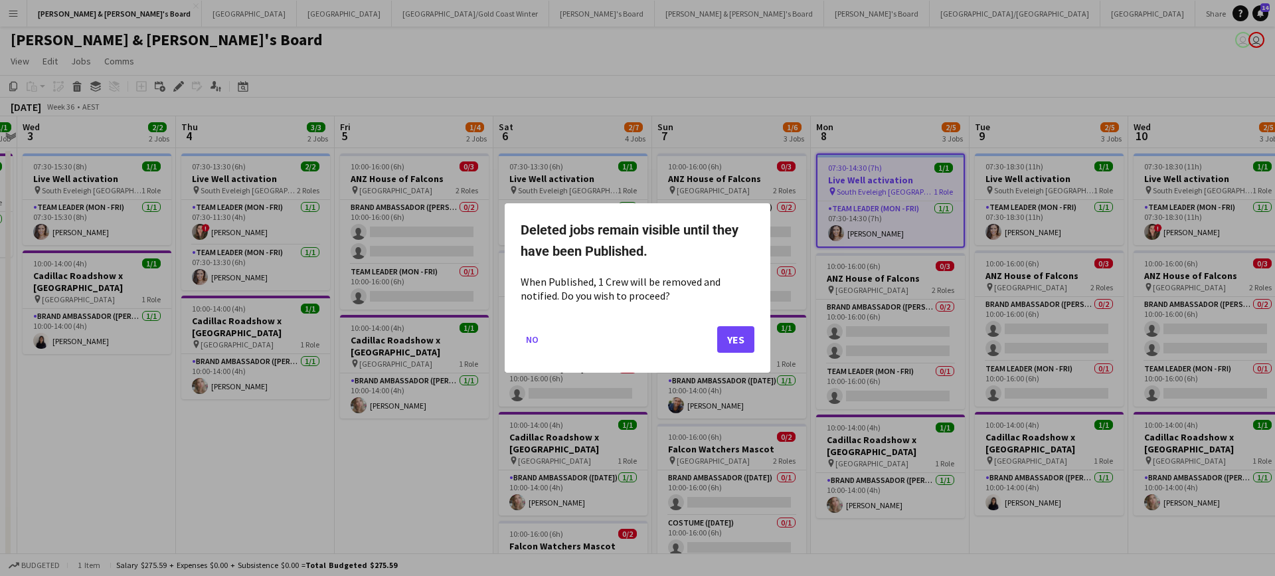
scroll to position [0, 0]
click at [730, 343] on button "Yes" at bounding box center [735, 339] width 37 height 27
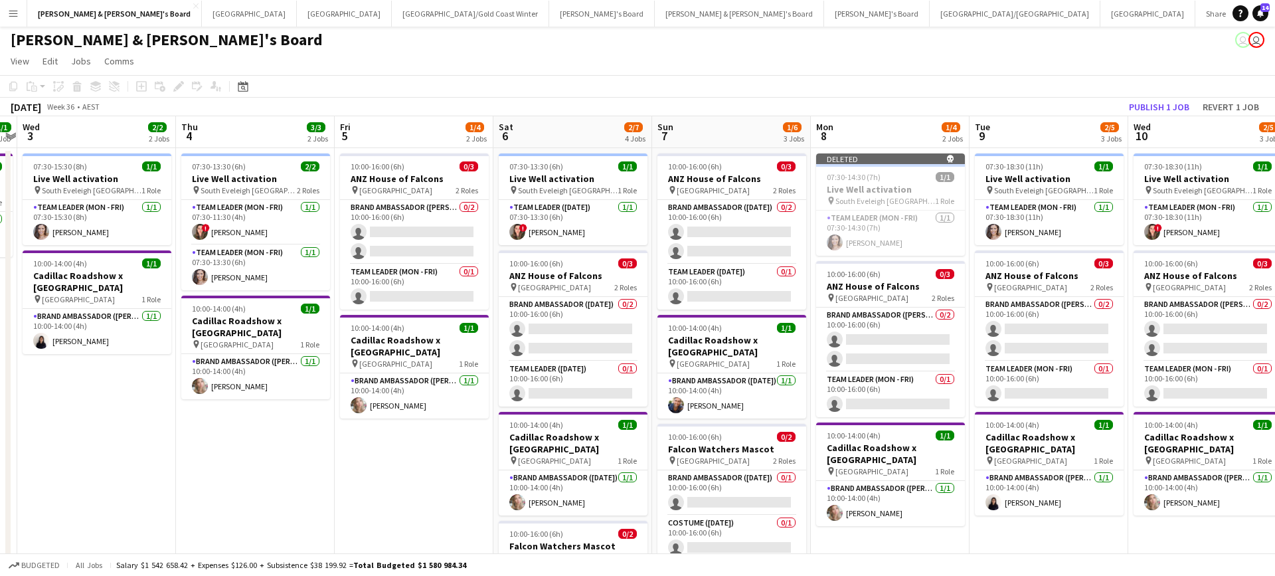
click at [371, 487] on app-date-cell "10:00-16:00 (6h) 0/3 ANZ House of Falcons pin Brisbane 2 Roles Brand Ambassador…" at bounding box center [414, 565] width 159 height 835
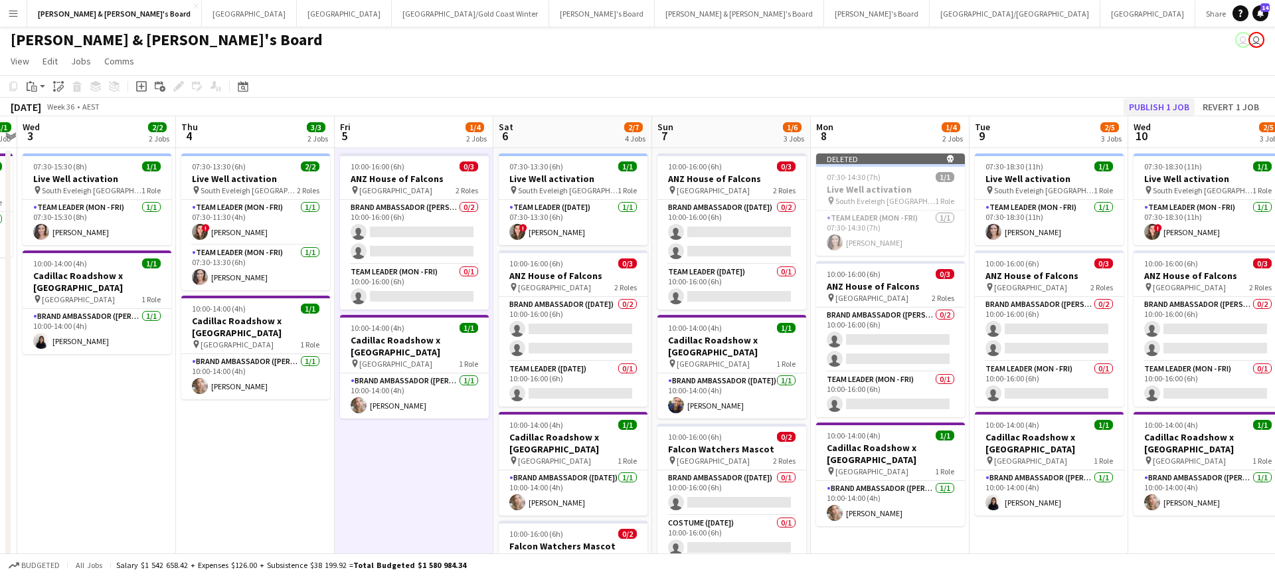
click at [1159, 113] on button "Publish 1 job" at bounding box center [1159, 106] width 71 height 17
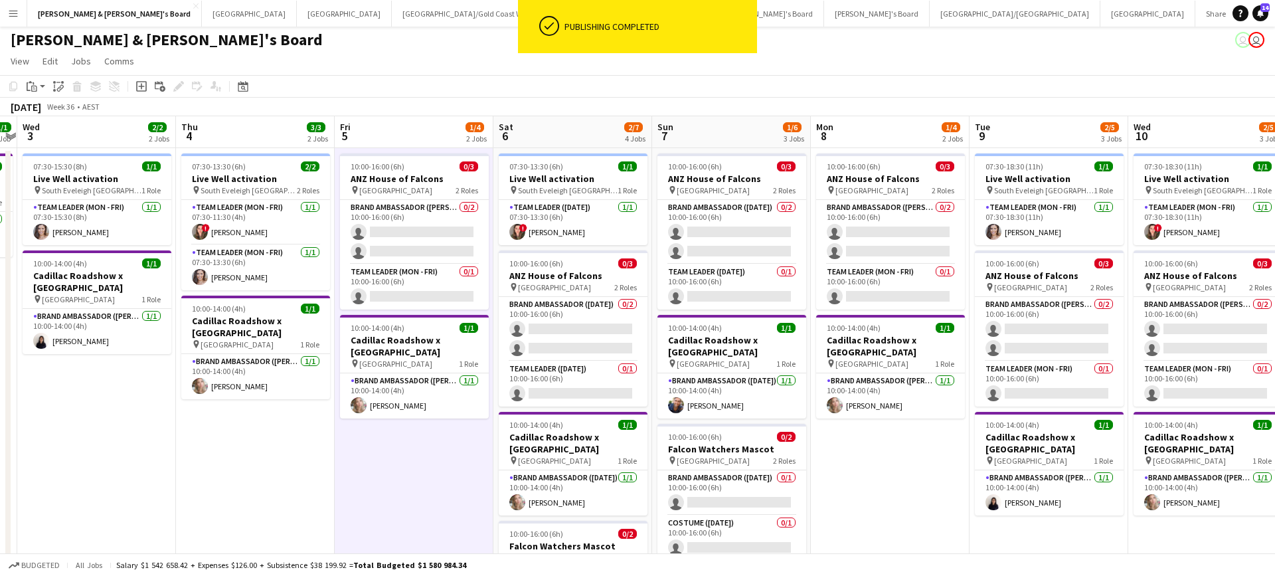
click at [883, 525] on app-date-cell "10:00-16:00 (6h) 0/3 ANZ House of Falcons pin Brisbane 2 Roles Brand Ambassador…" at bounding box center [890, 565] width 159 height 835
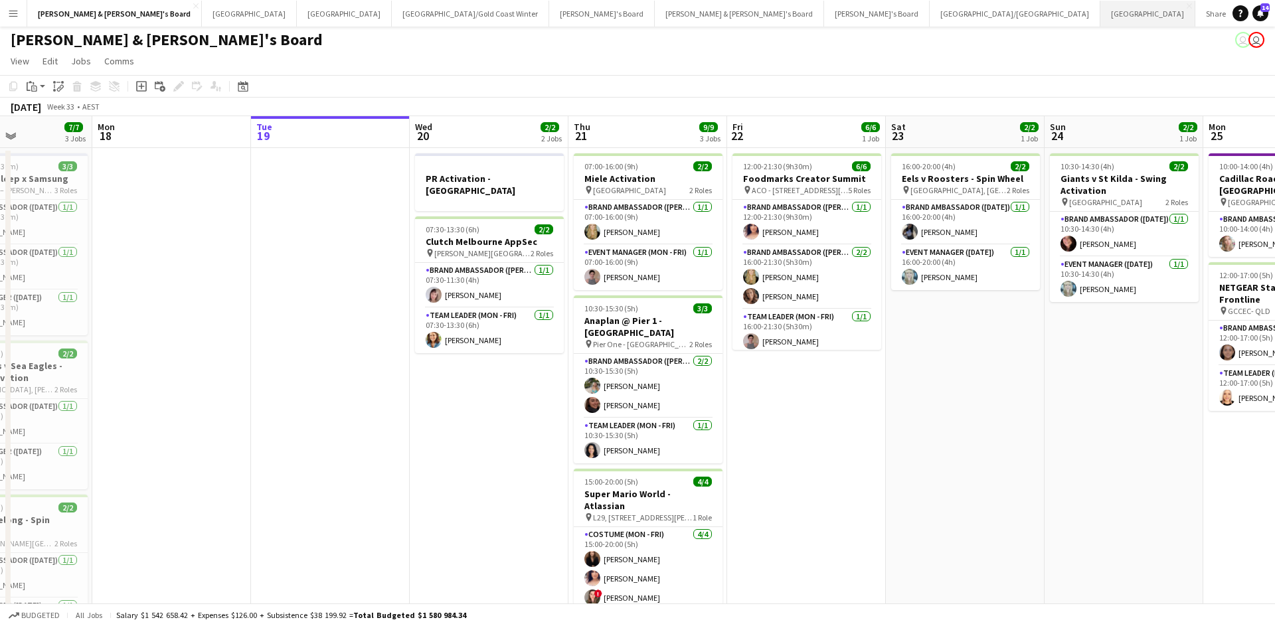
scroll to position [4, 0]
click at [1100, 20] on button "Adelaide Close" at bounding box center [1147, 14] width 95 height 26
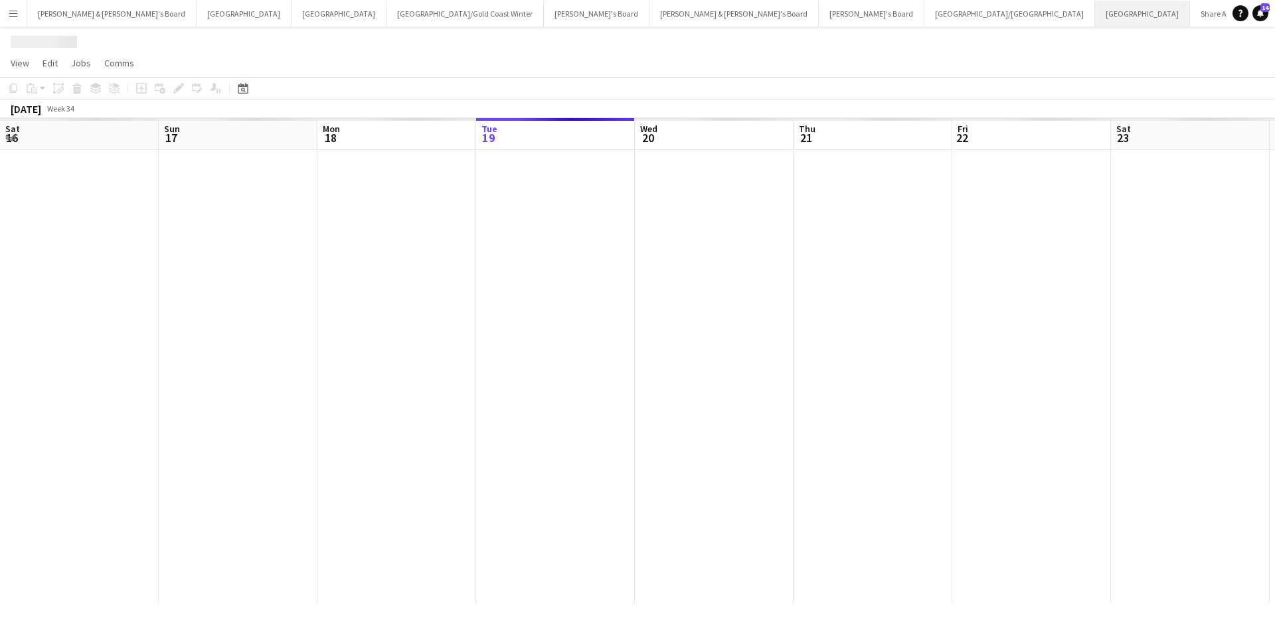
scroll to position [0, 317]
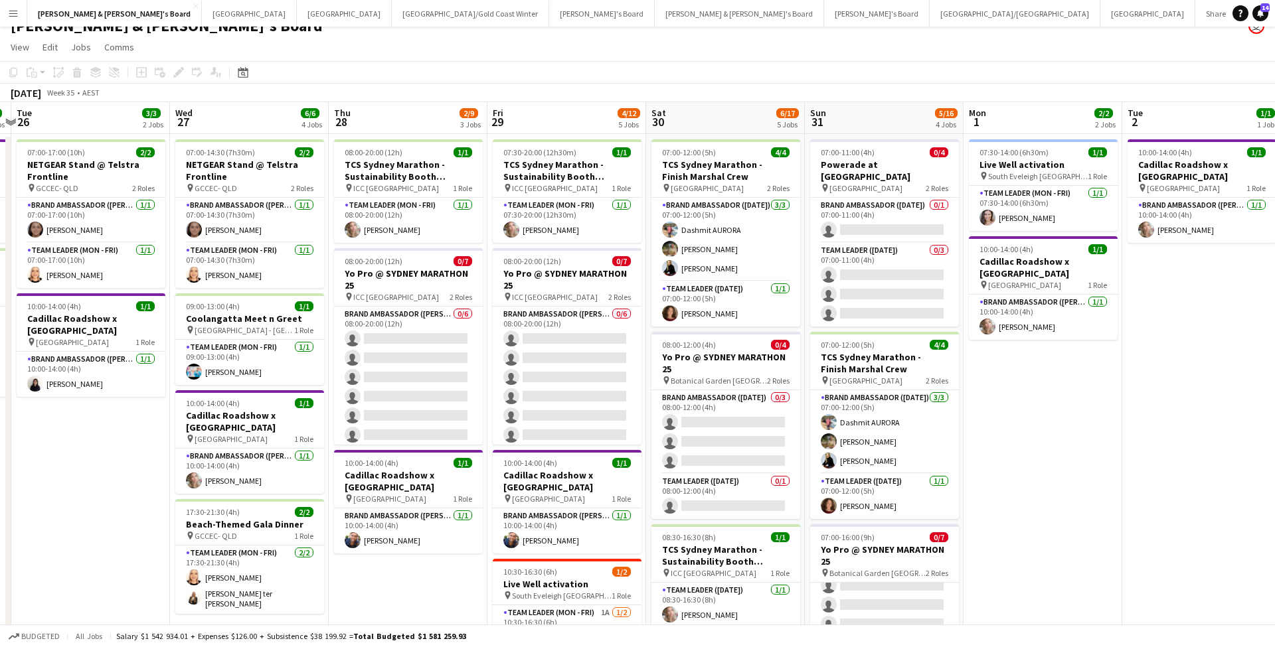
scroll to position [13, 0]
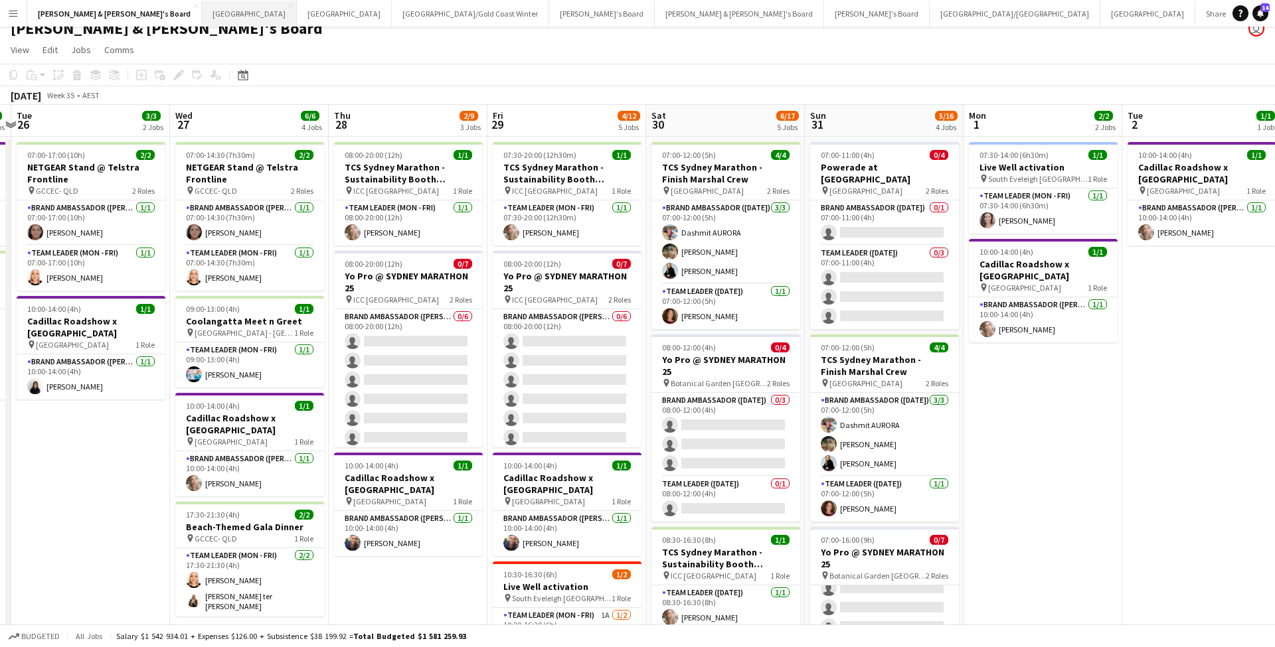
click at [202, 15] on button "Sydney Close" at bounding box center [249, 14] width 95 height 26
